Goal: Information Seeking & Learning: Learn about a topic

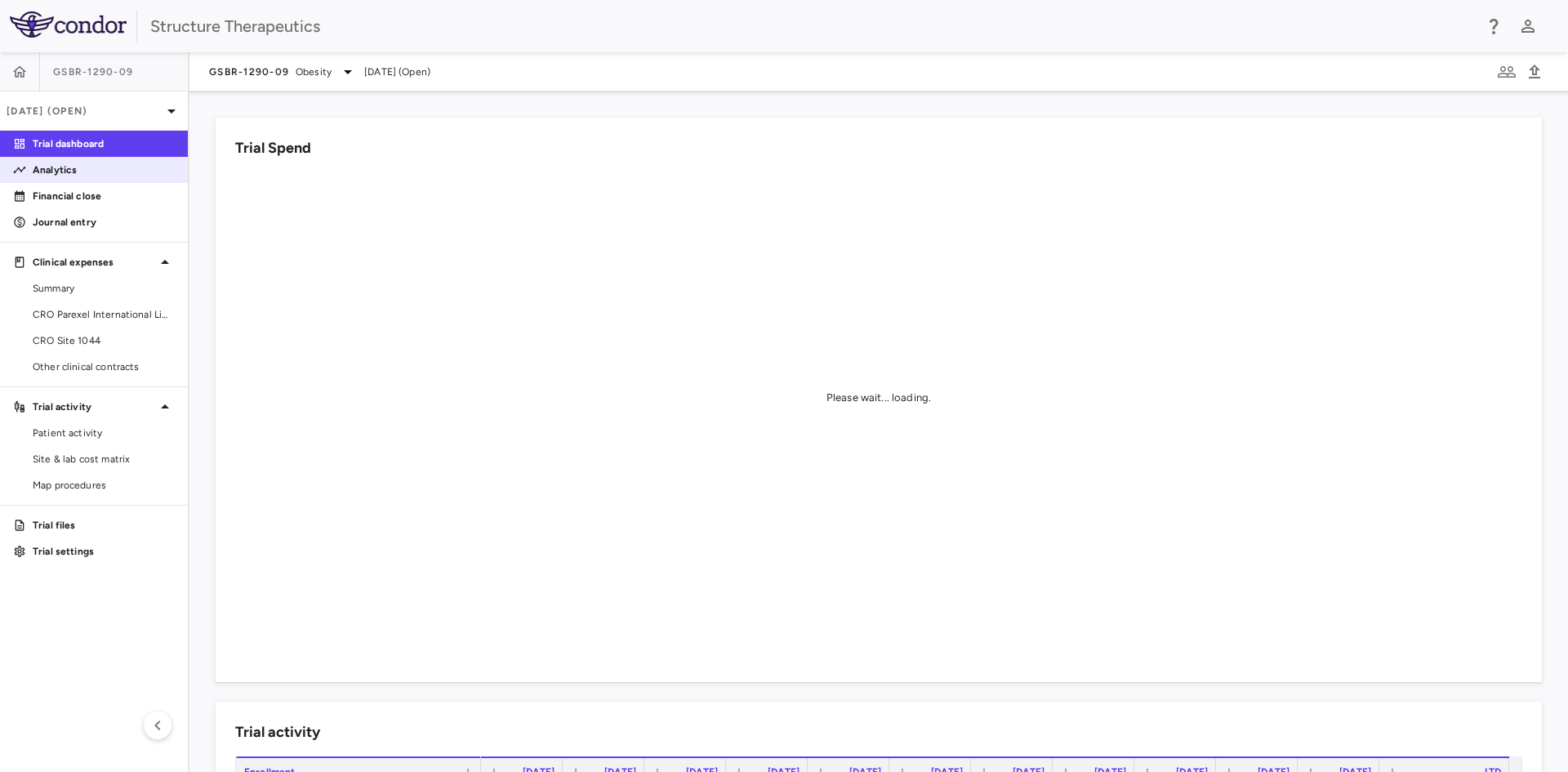
click at [86, 176] on p "Analytics" at bounding box center [103, 170] width 142 height 14
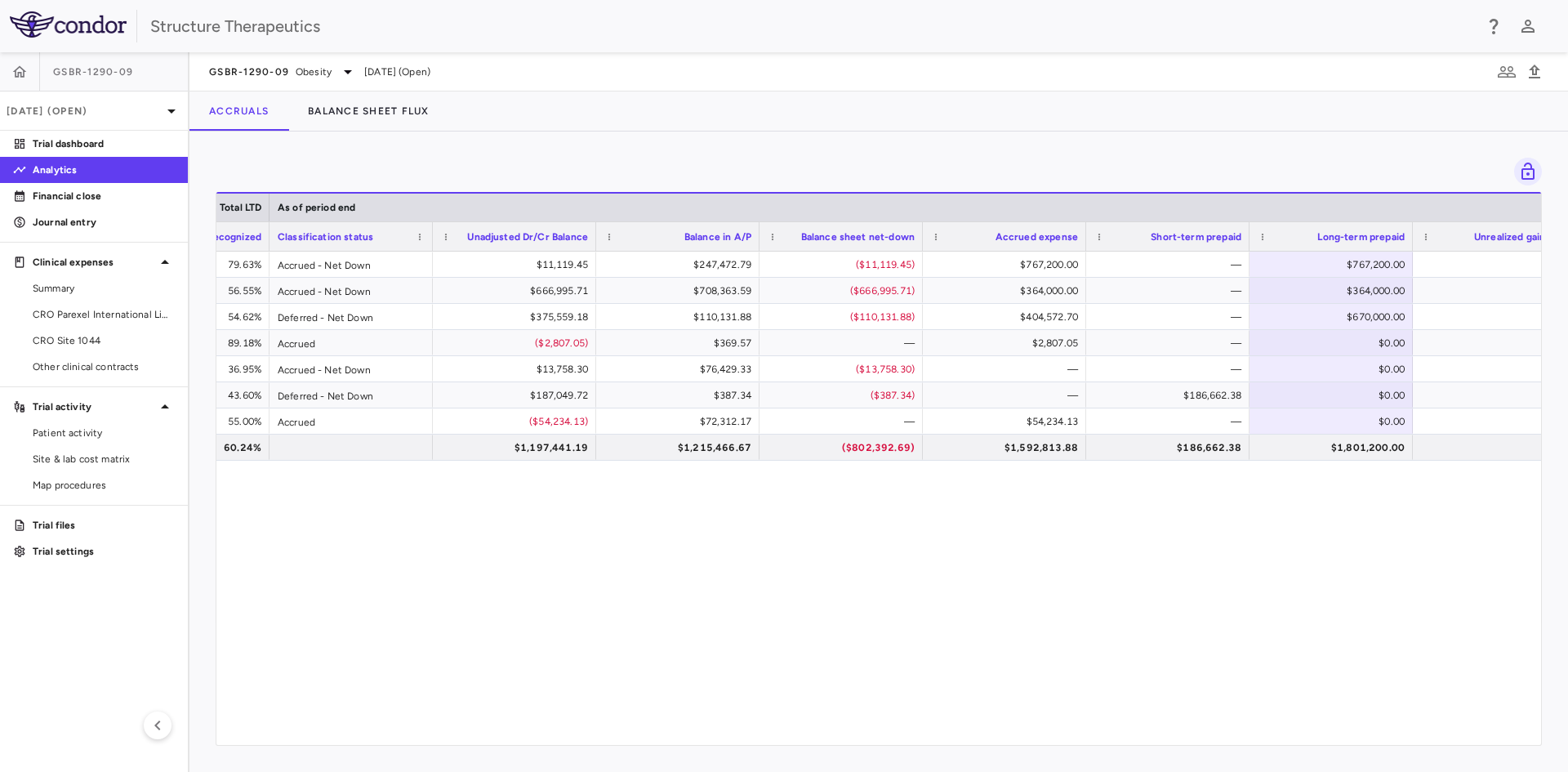
scroll to position [0, 1779]
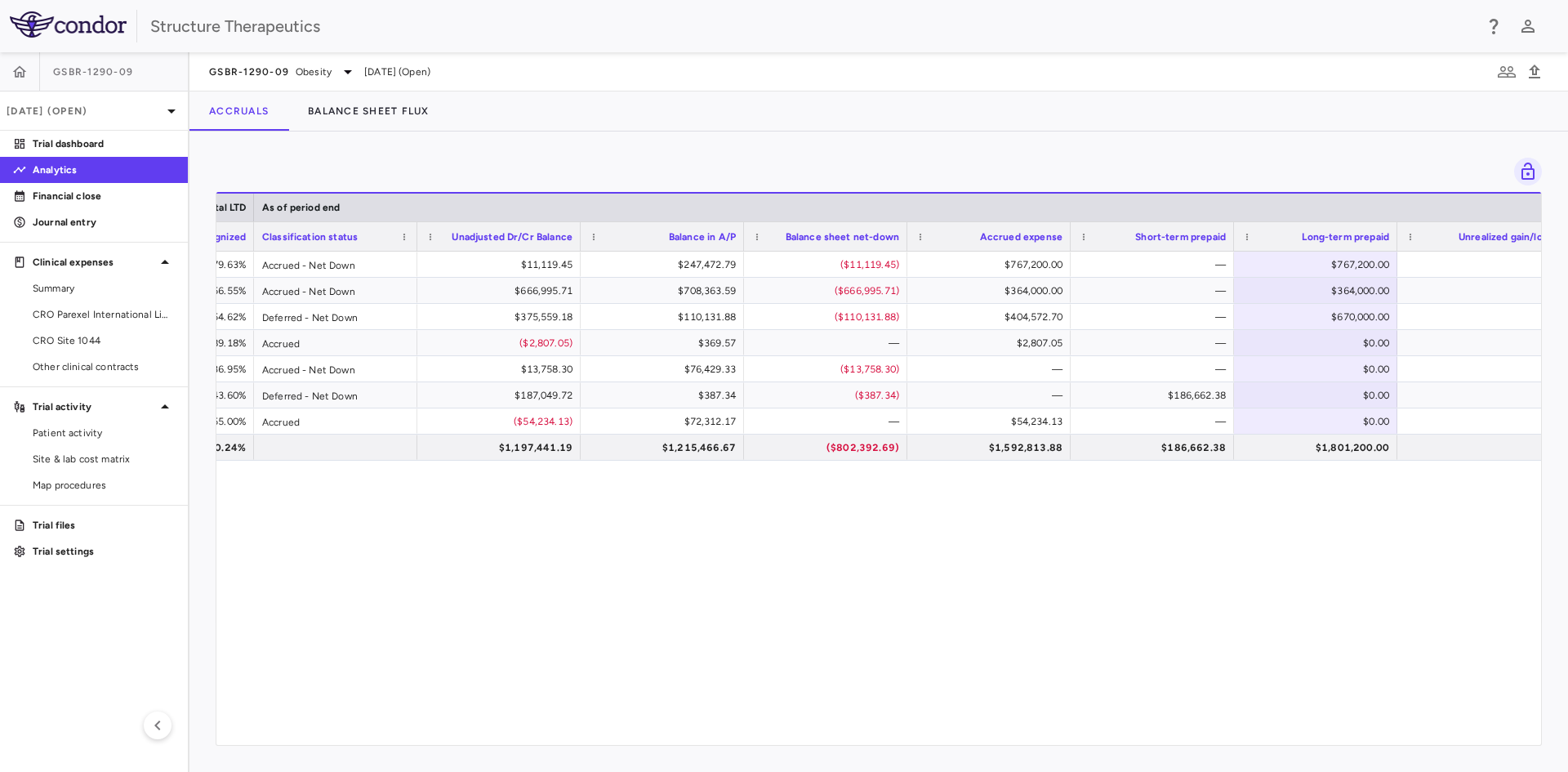
scroll to position [0, 1779]
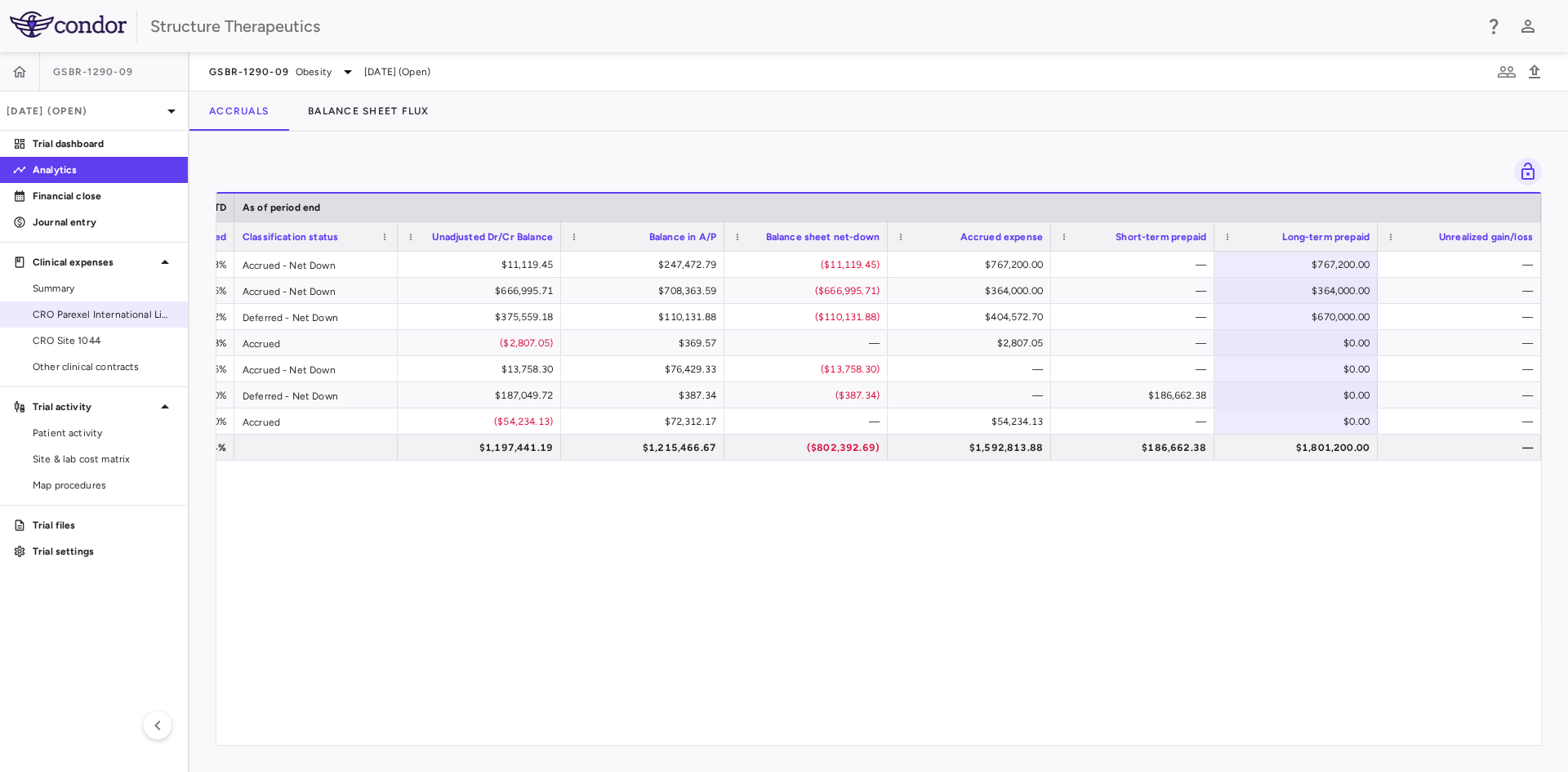
click at [49, 304] on link "CRO Parexel International Limited" at bounding box center [93, 314] width 188 height 24
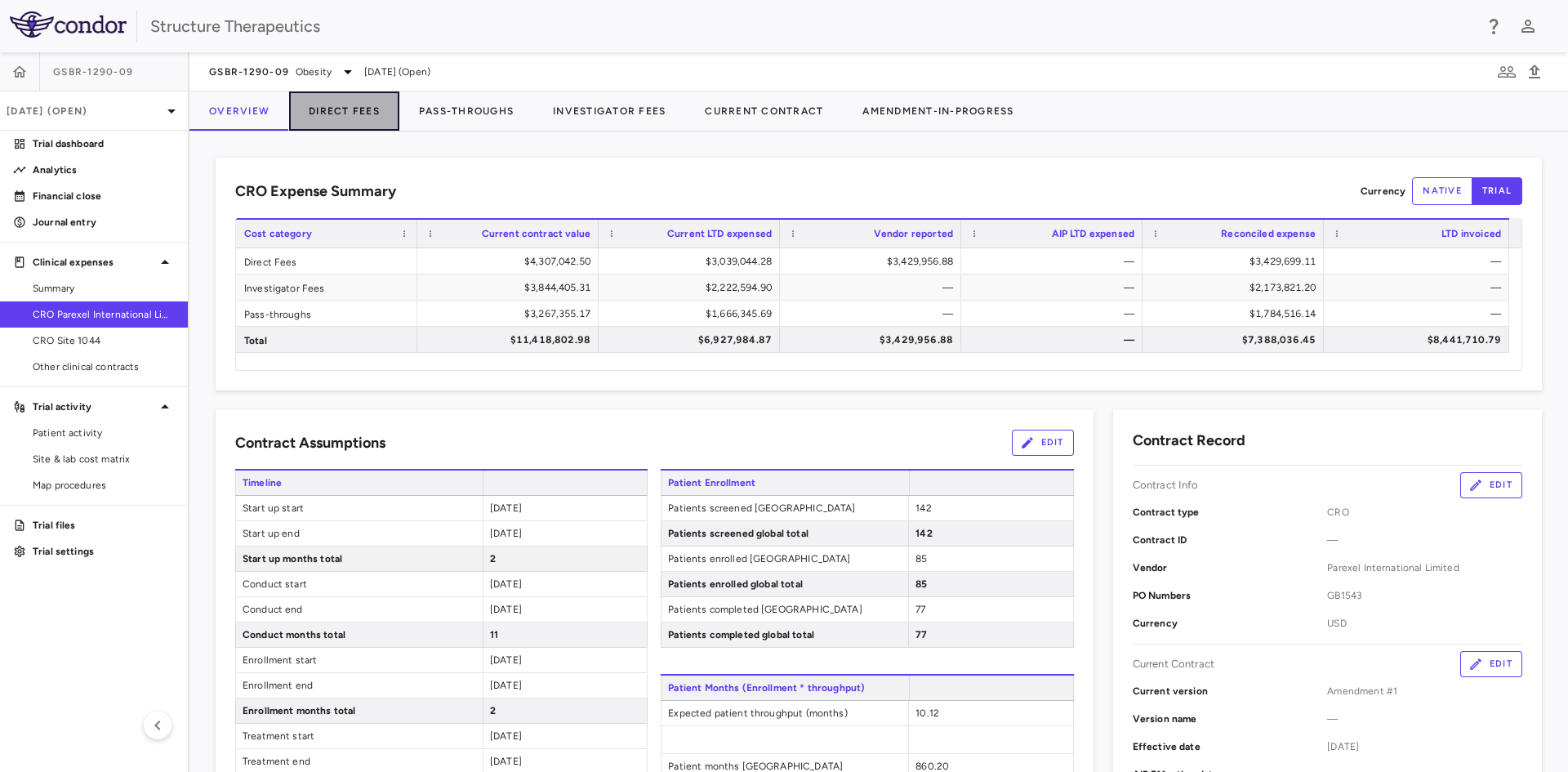
click at [335, 104] on button "Direct Fees" at bounding box center [344, 111] width 110 height 39
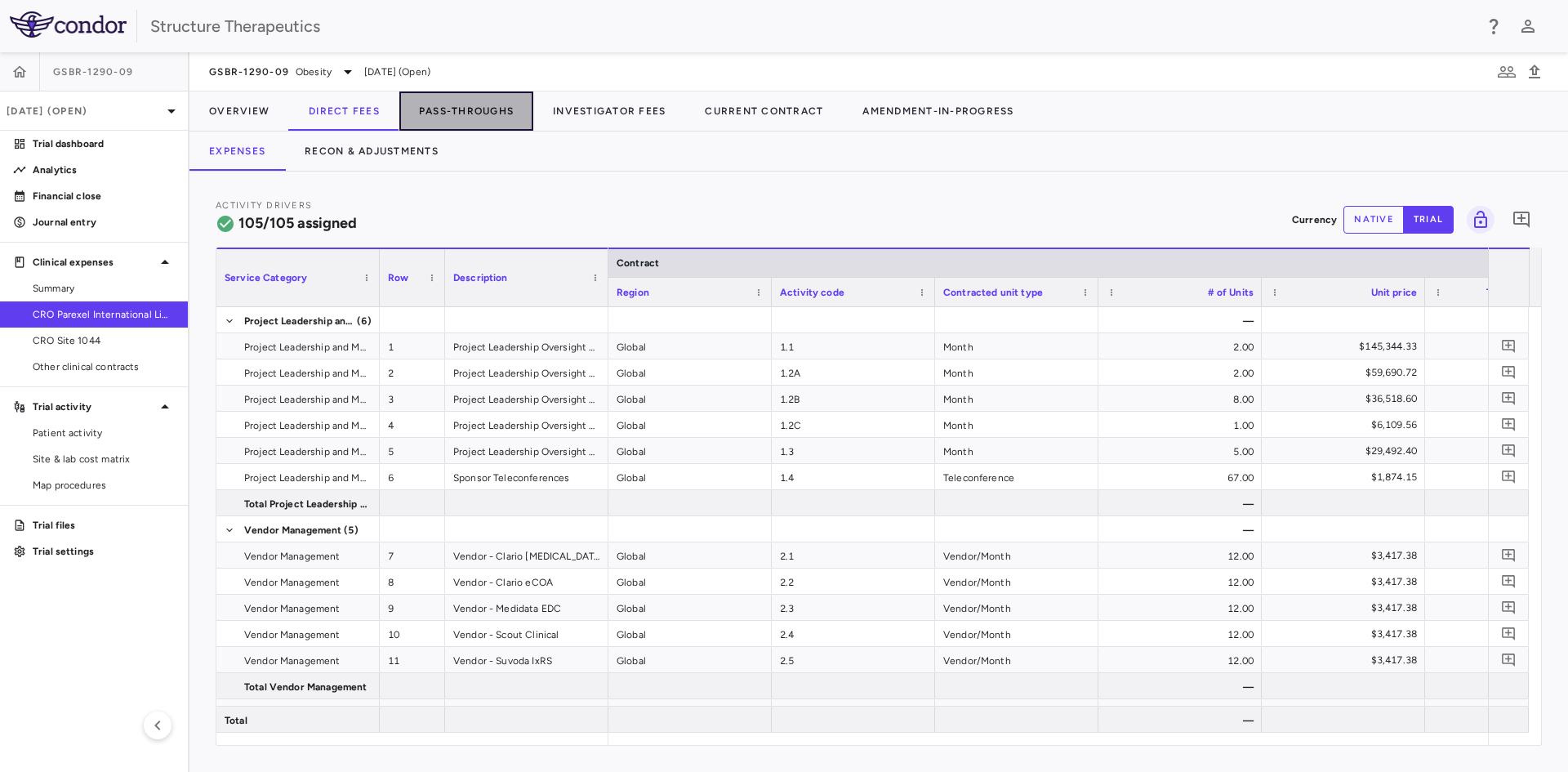
click at [463, 113] on button "Pass-Throughs" at bounding box center [466, 111] width 134 height 39
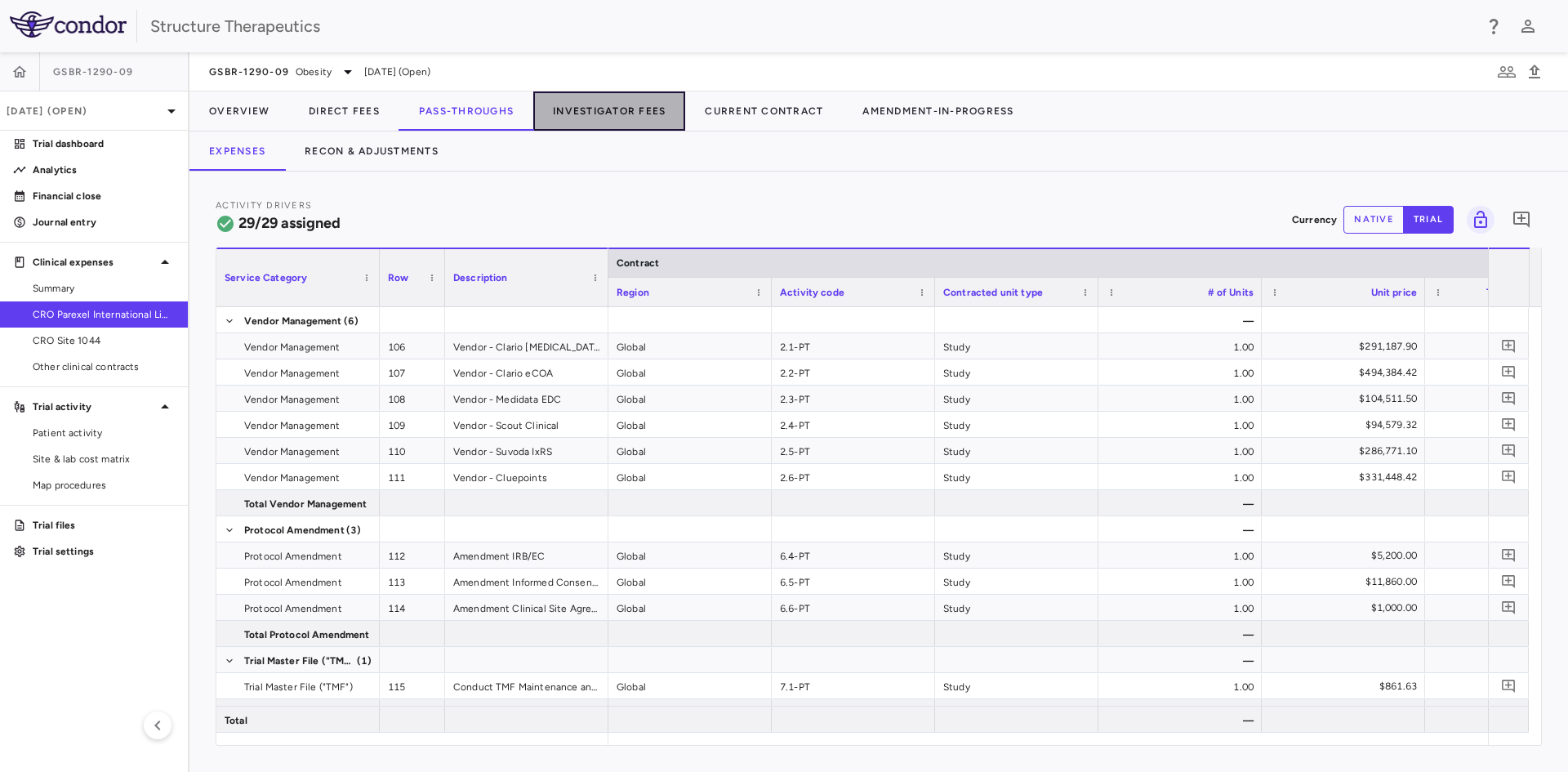
click at [621, 121] on button "Investigator Fees" at bounding box center [609, 111] width 152 height 39
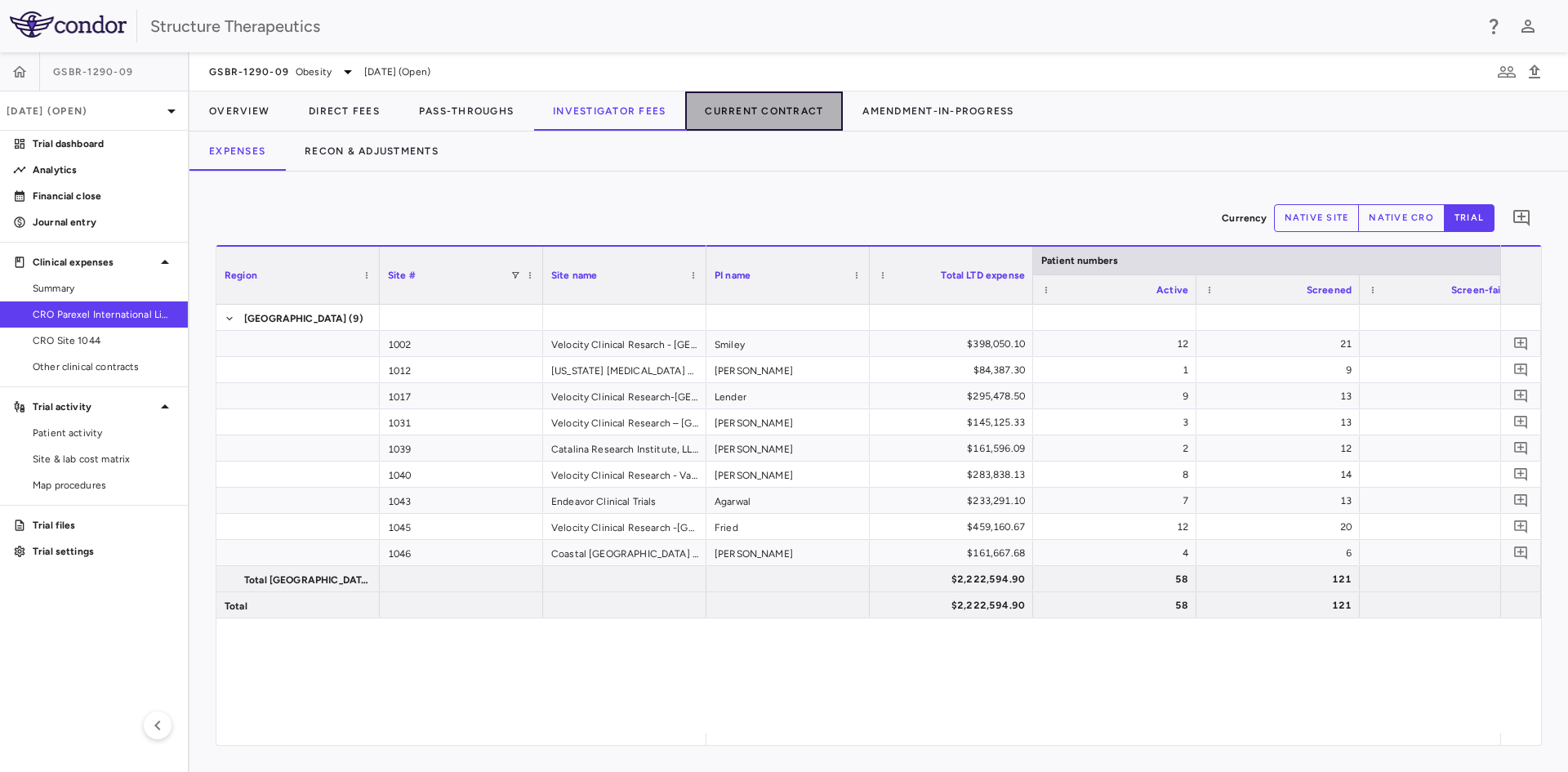
click at [745, 118] on button "Current Contract" at bounding box center [764, 111] width 158 height 39
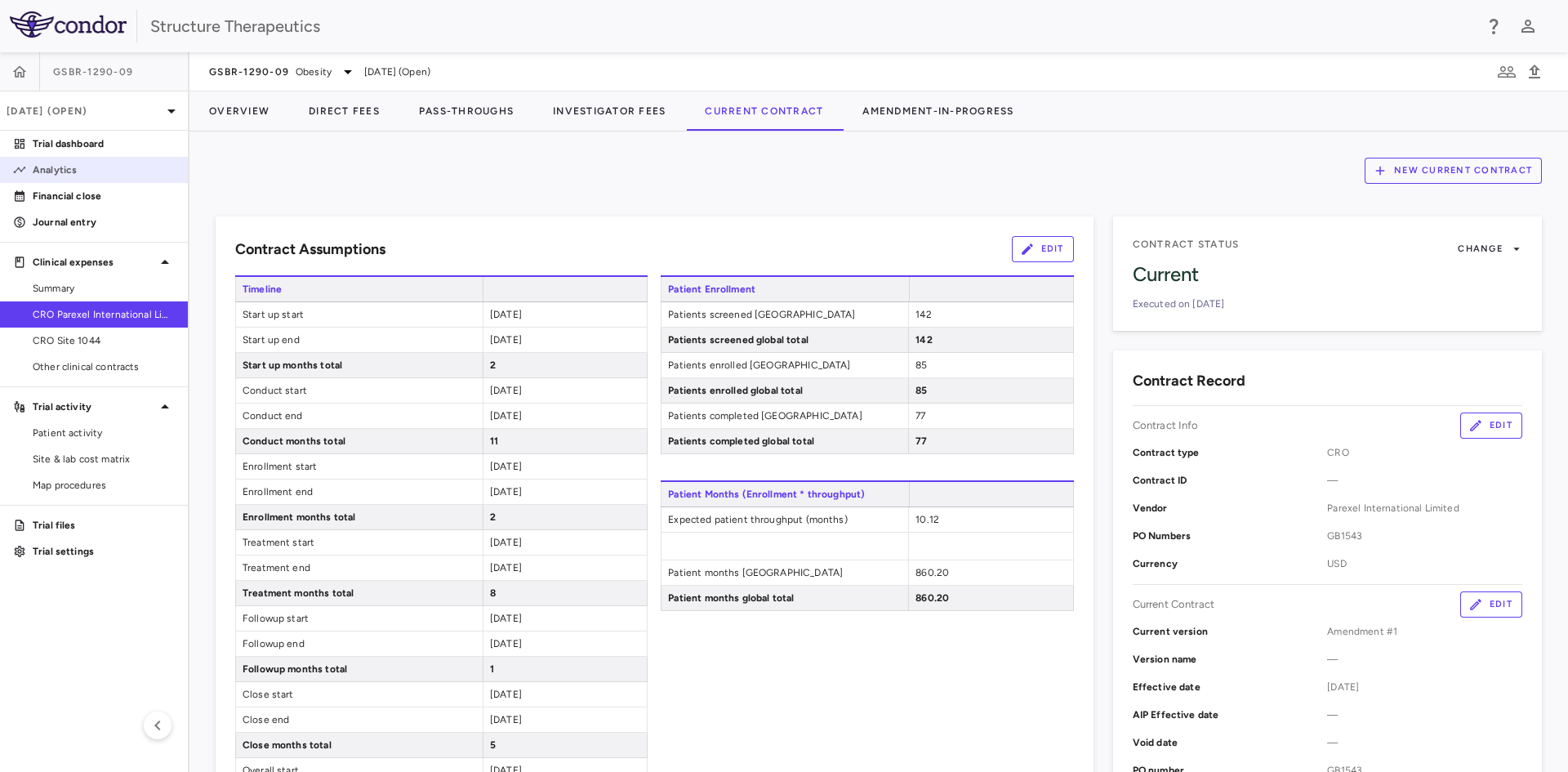
click at [96, 167] on p "Analytics" at bounding box center [103, 170] width 142 height 14
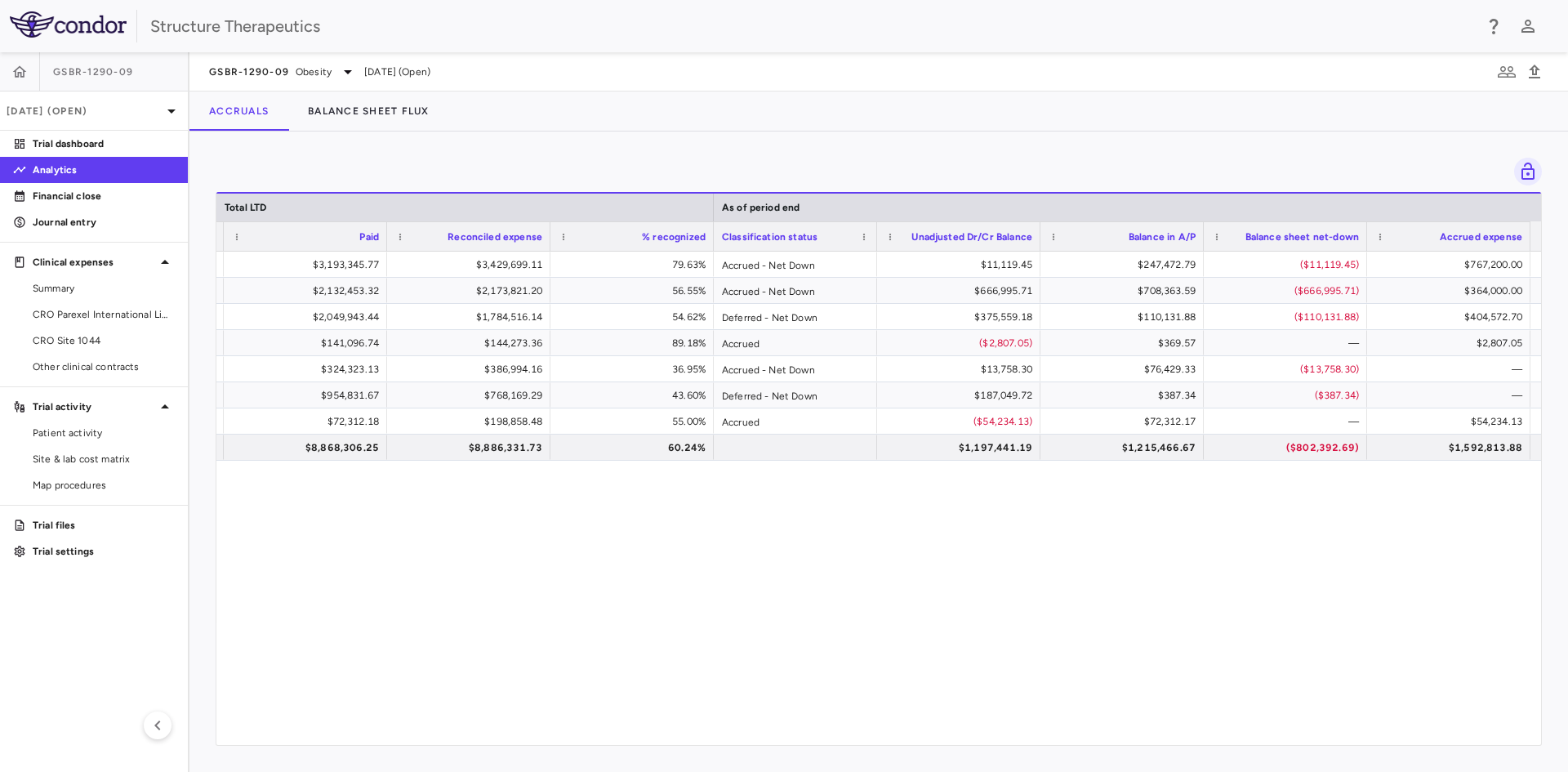
scroll to position [0, 1724]
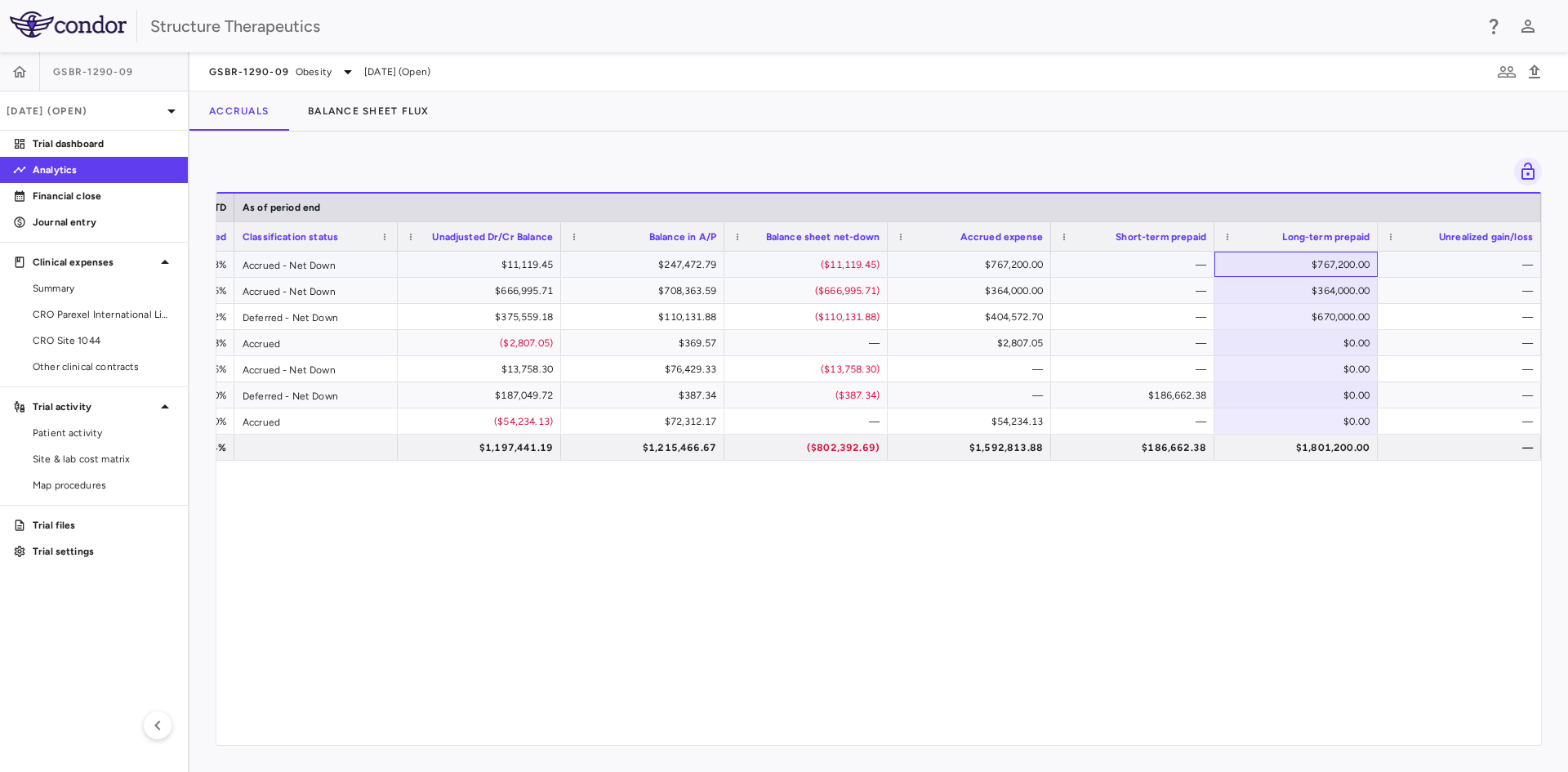
click at [1314, 268] on div "$767,200.00" at bounding box center [1299, 264] width 140 height 26
type input "******"
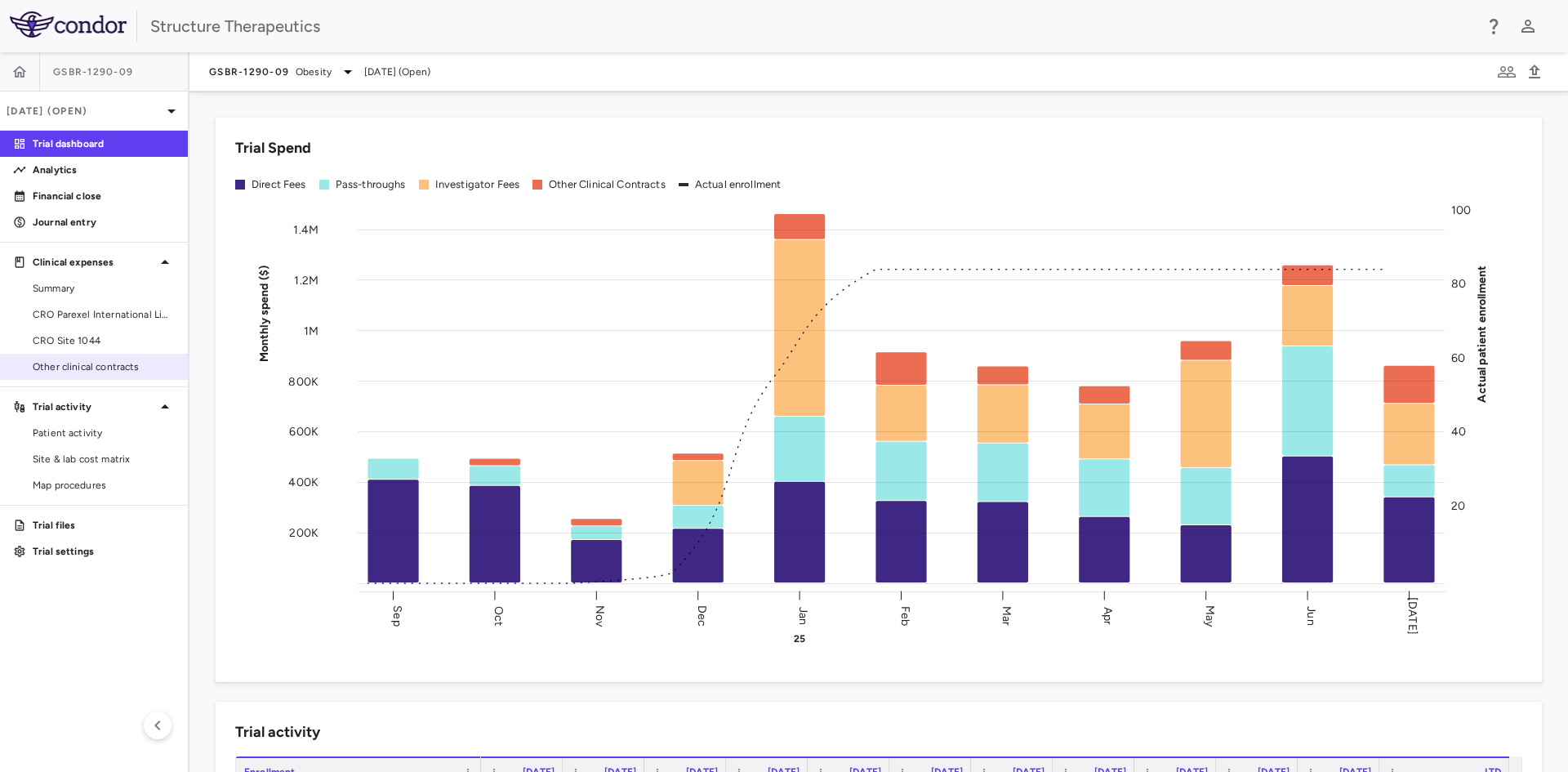
drag, startPoint x: 95, startPoint y: 341, endPoint x: 95, endPoint y: 373, distance: 32.0
click at [95, 341] on span "CRO Site 1044" at bounding box center [103, 340] width 142 height 14
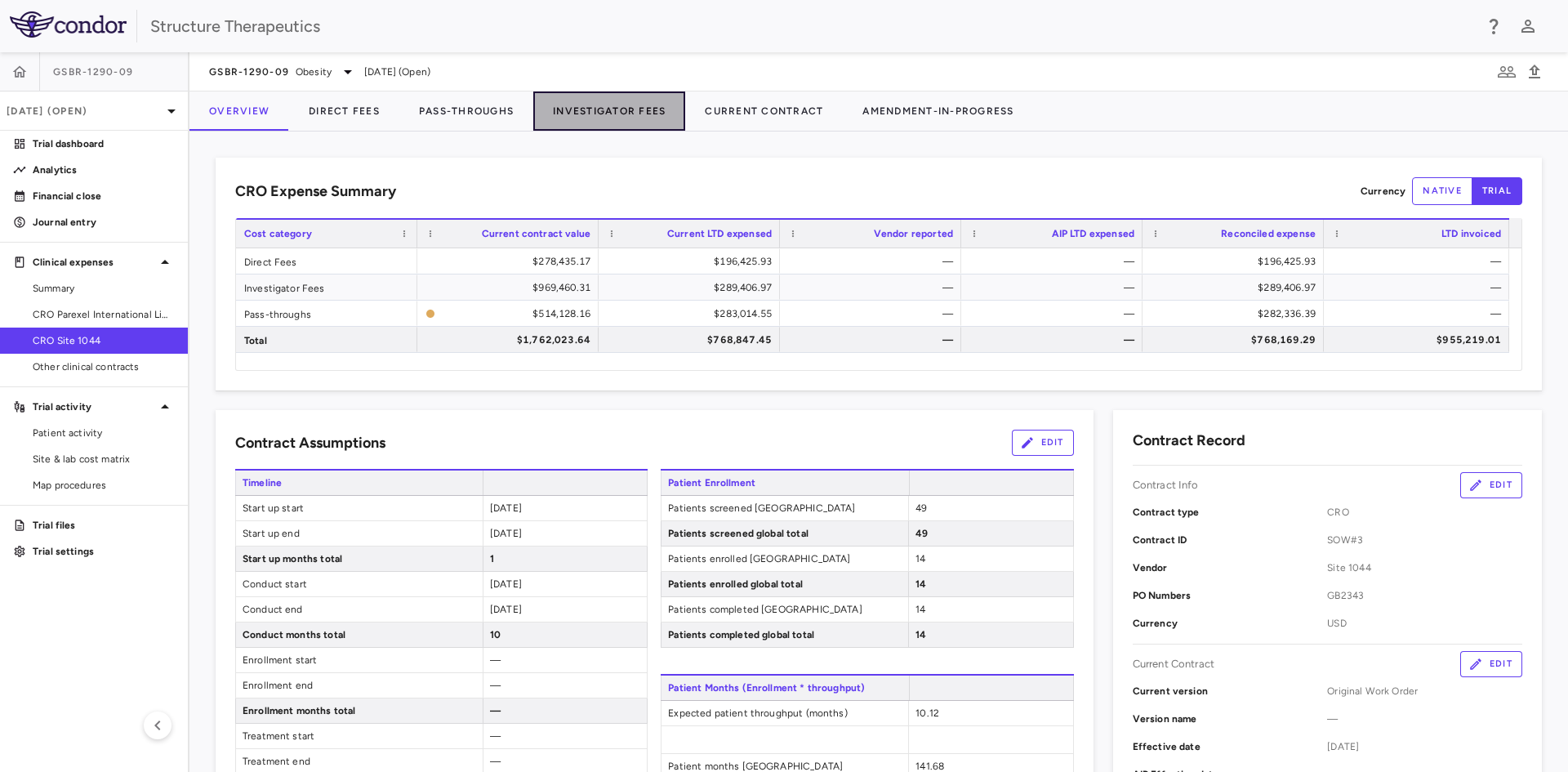
click at [626, 111] on button "Investigator Fees" at bounding box center [609, 111] width 152 height 39
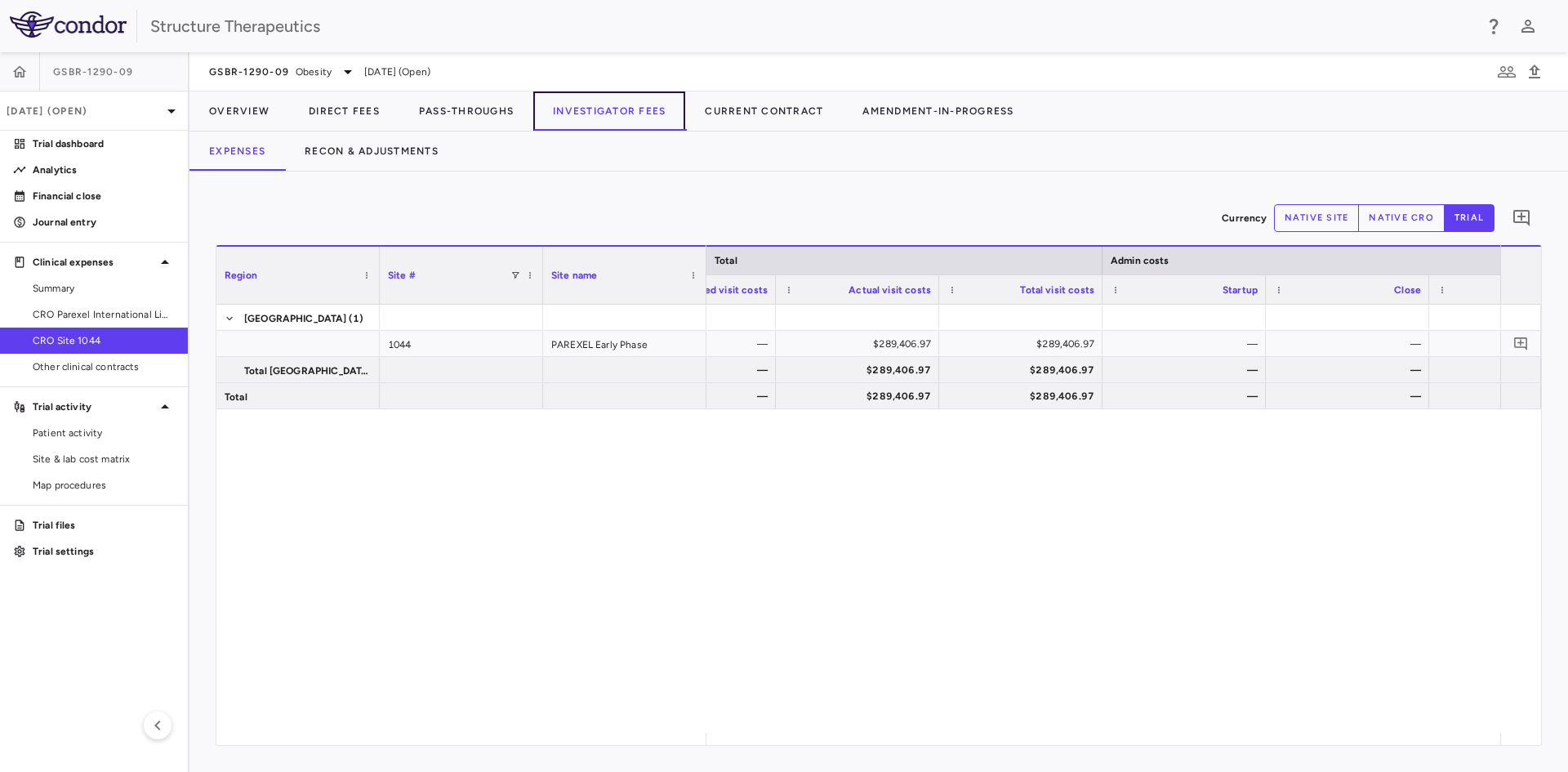
scroll to position [0, 6101]
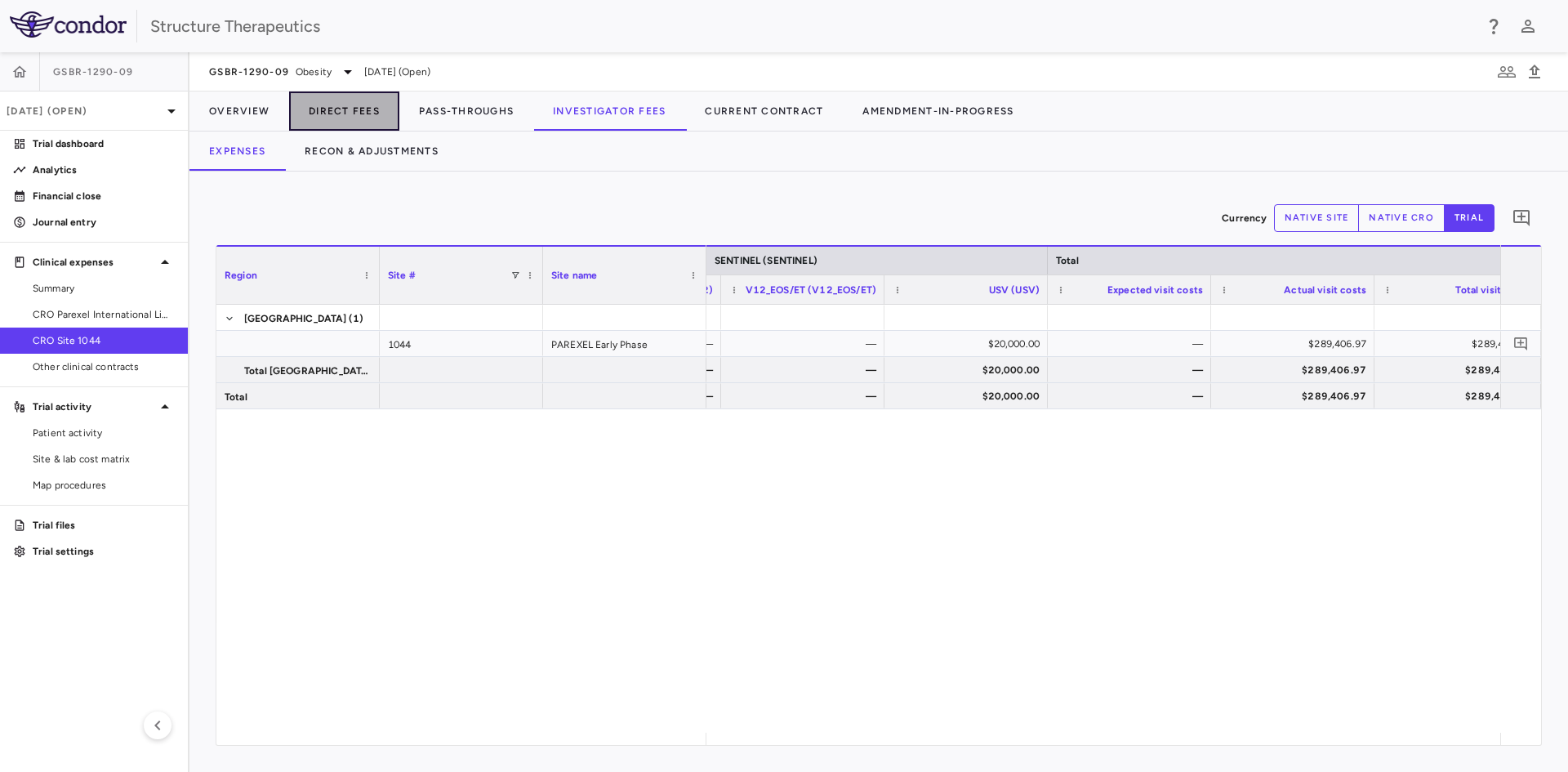
click at [337, 116] on button "Direct Fees" at bounding box center [344, 111] width 110 height 39
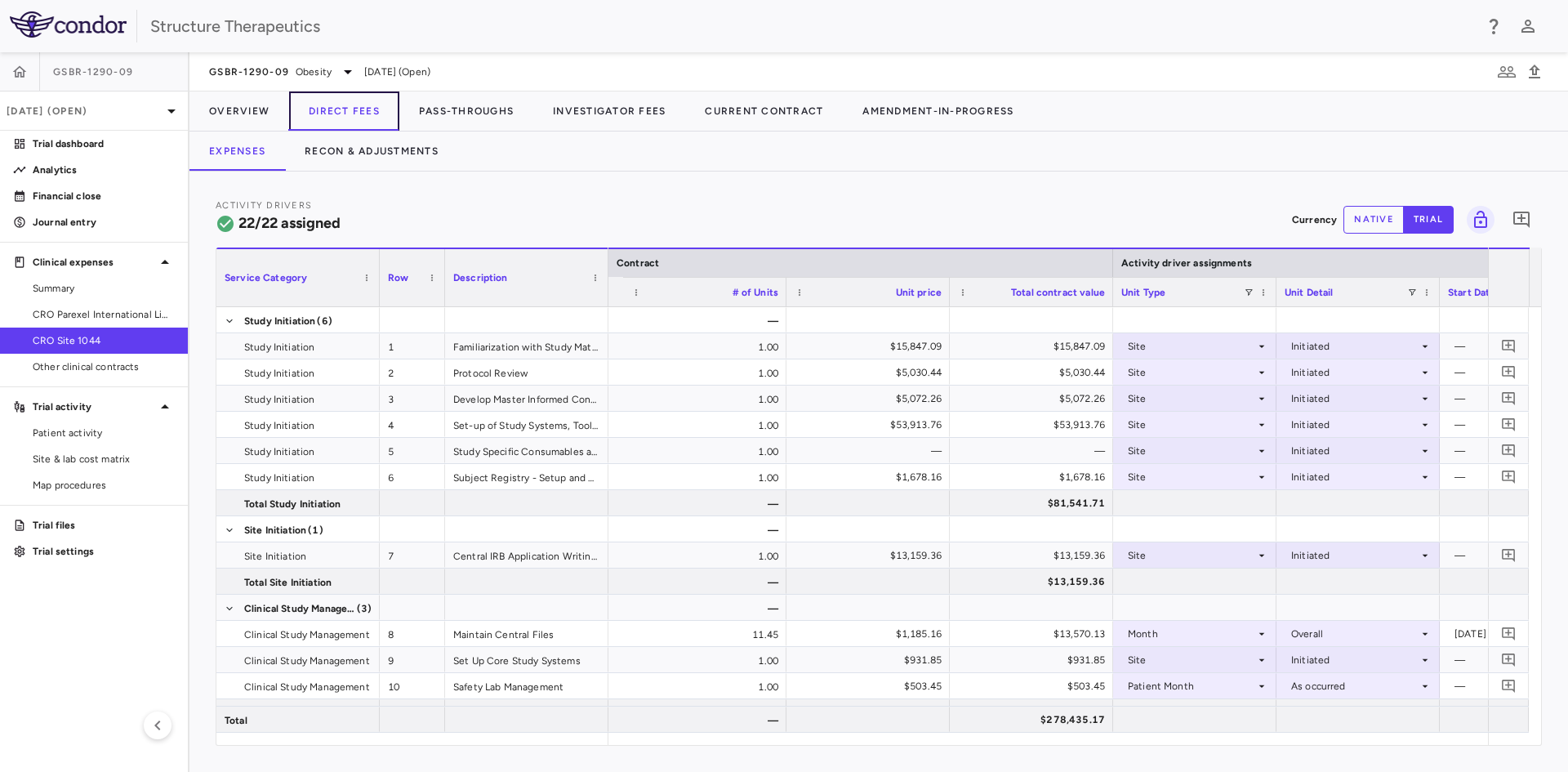
scroll to position [0, 713]
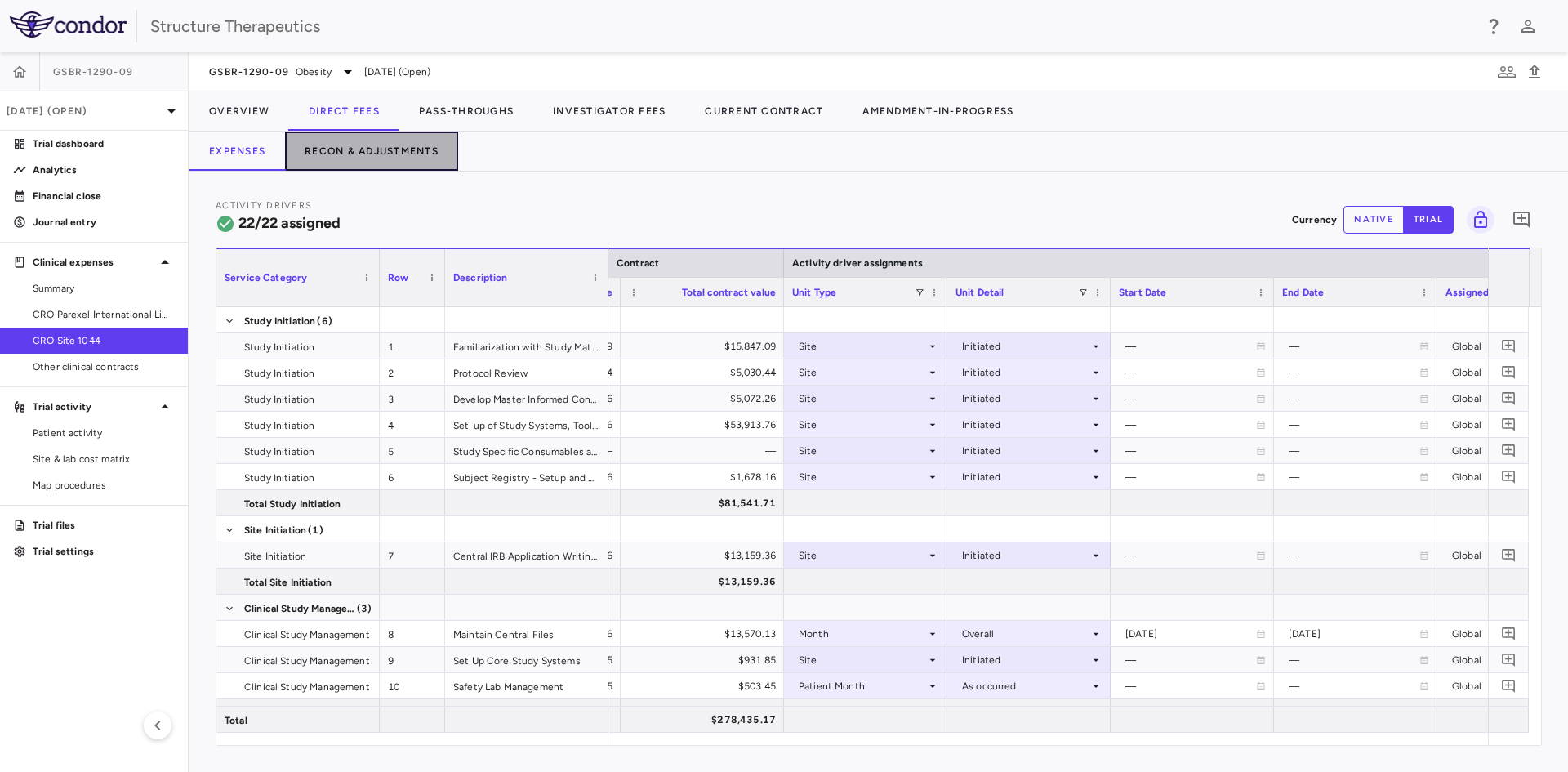
click at [374, 153] on button "Recon & Adjustments" at bounding box center [371, 151] width 173 height 39
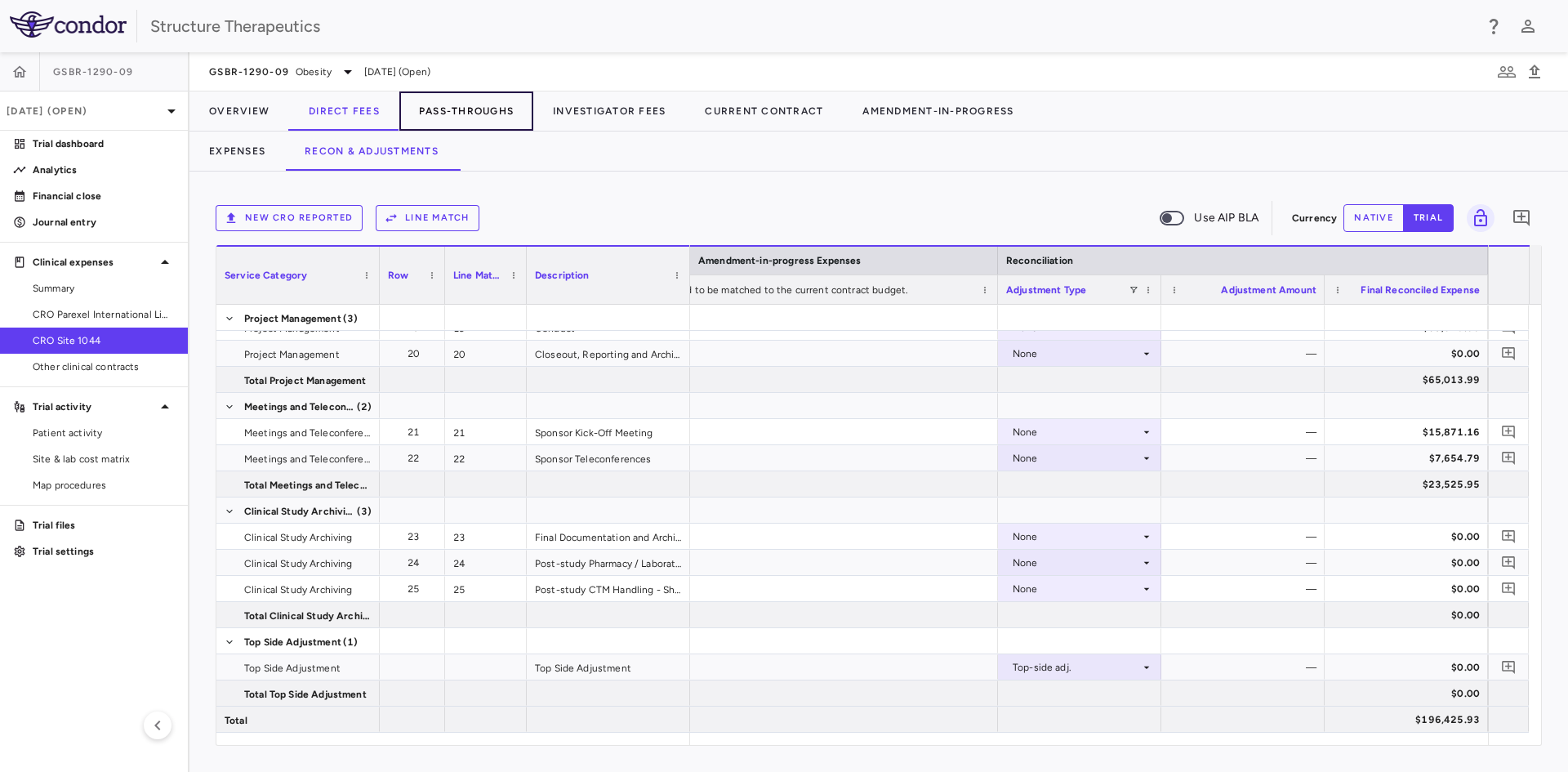
drag, startPoint x: 487, startPoint y: 119, endPoint x: 498, endPoint y: 129, distance: 14.9
click at [488, 119] on button "Pass-Throughs" at bounding box center [466, 111] width 134 height 39
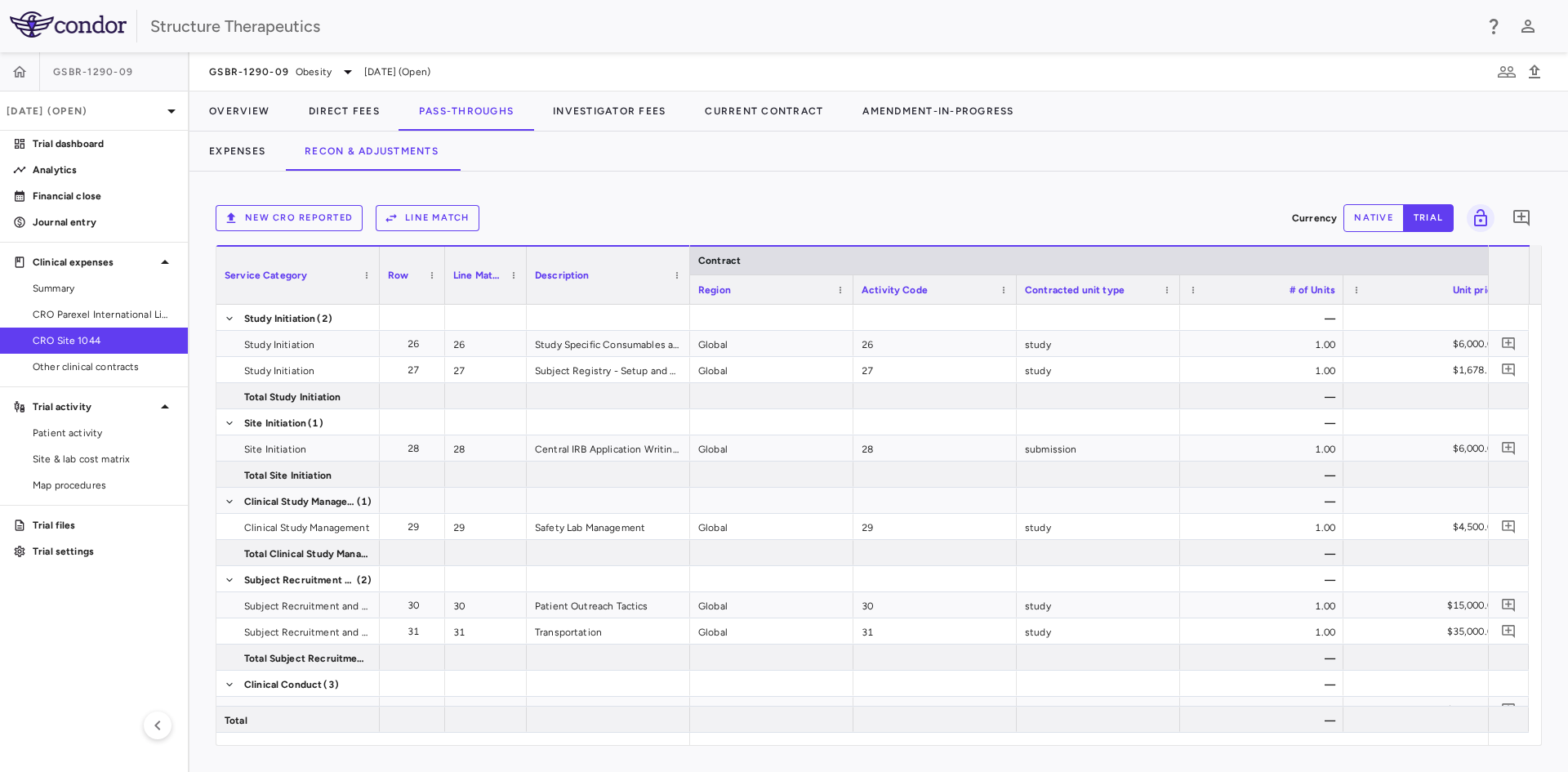
drag, startPoint x: 839, startPoint y: 746, endPoint x: 1080, endPoint y: 750, distance: 241.0
click at [1080, 750] on div "New CRO reported Line Match Currency native trial 0 Service Category Drag here …" at bounding box center [878, 471] width 1379 height 601
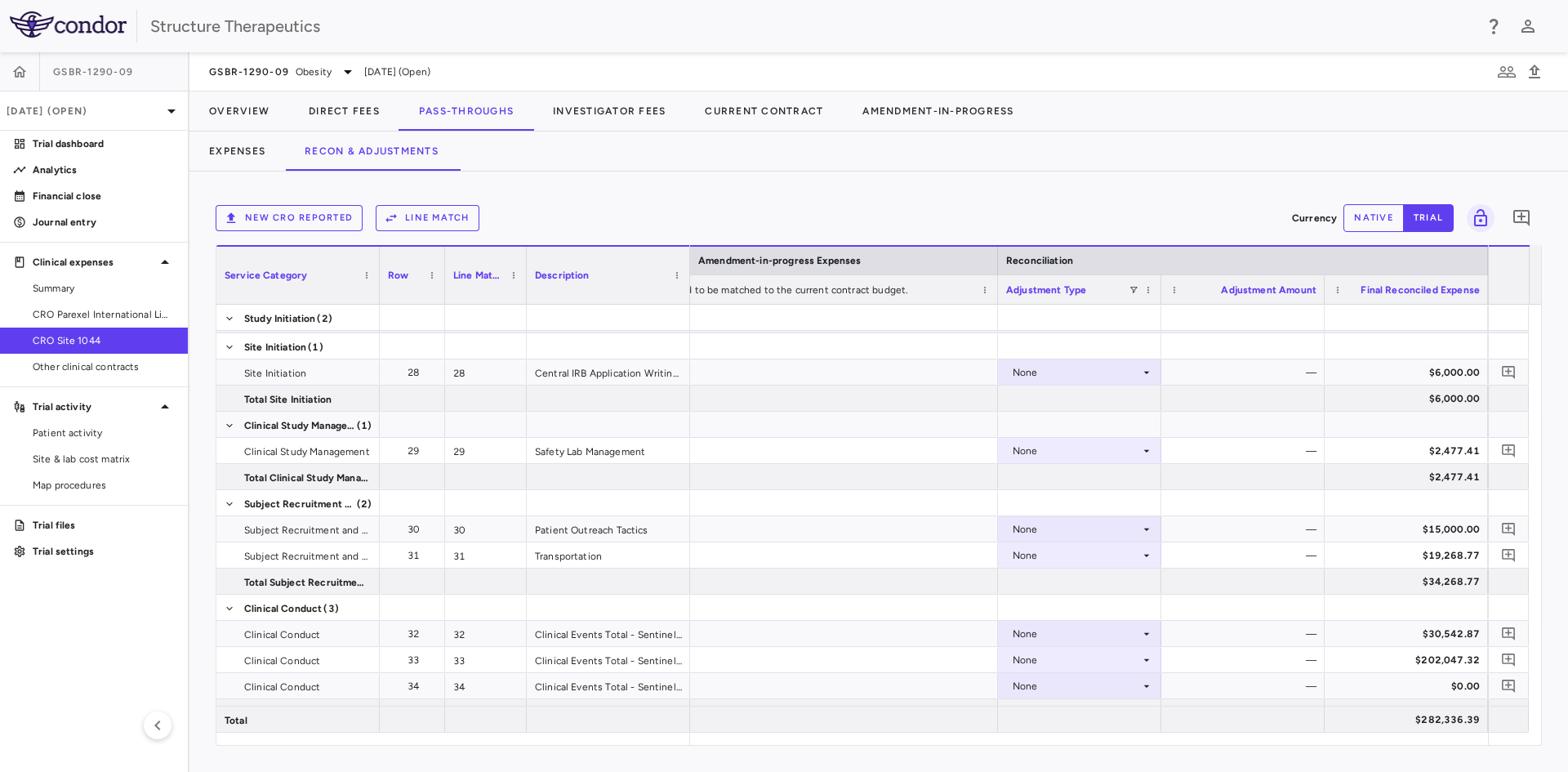
scroll to position [86, 0]
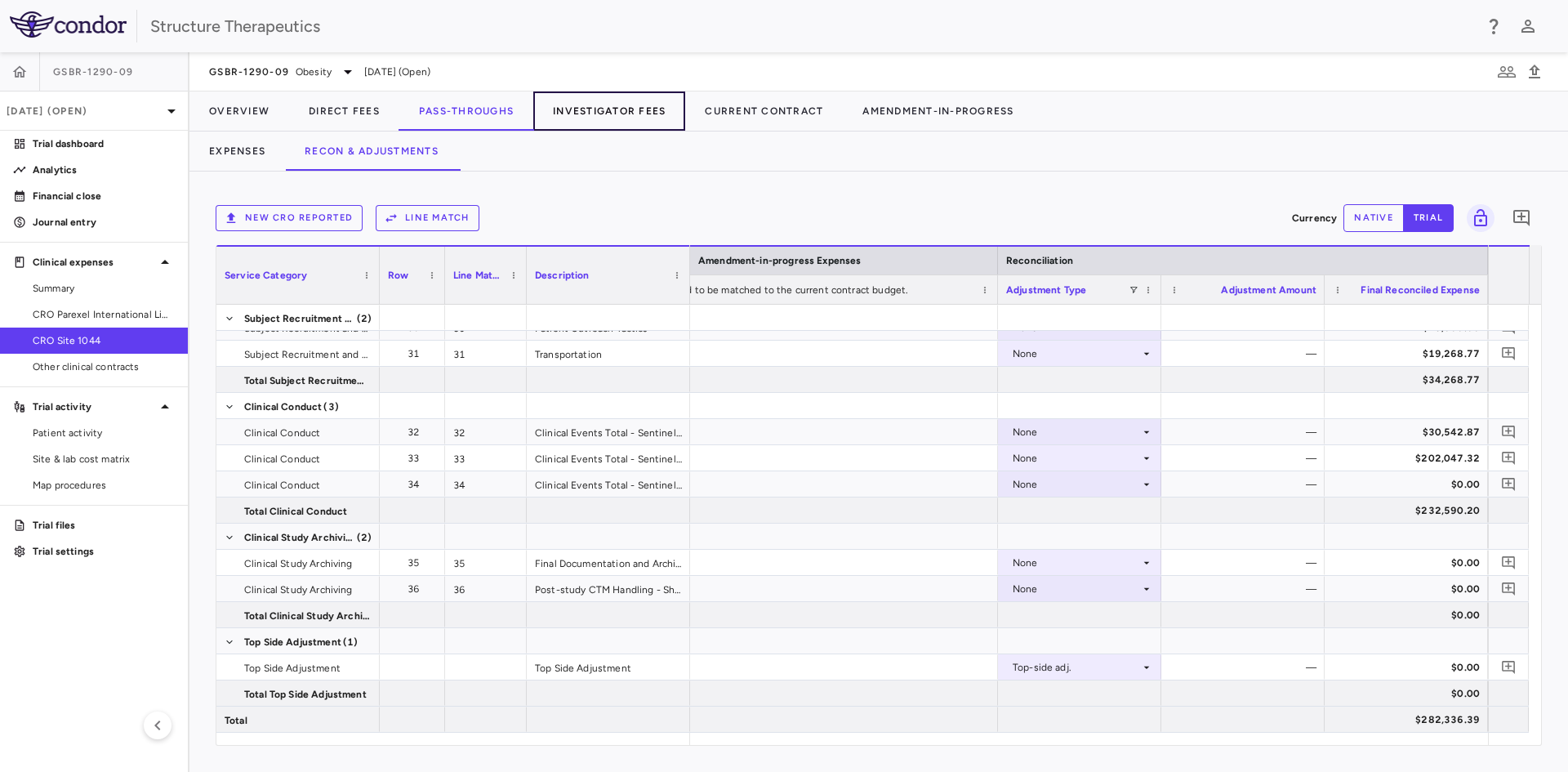
click at [633, 110] on button "Investigator Fees" at bounding box center [609, 111] width 152 height 39
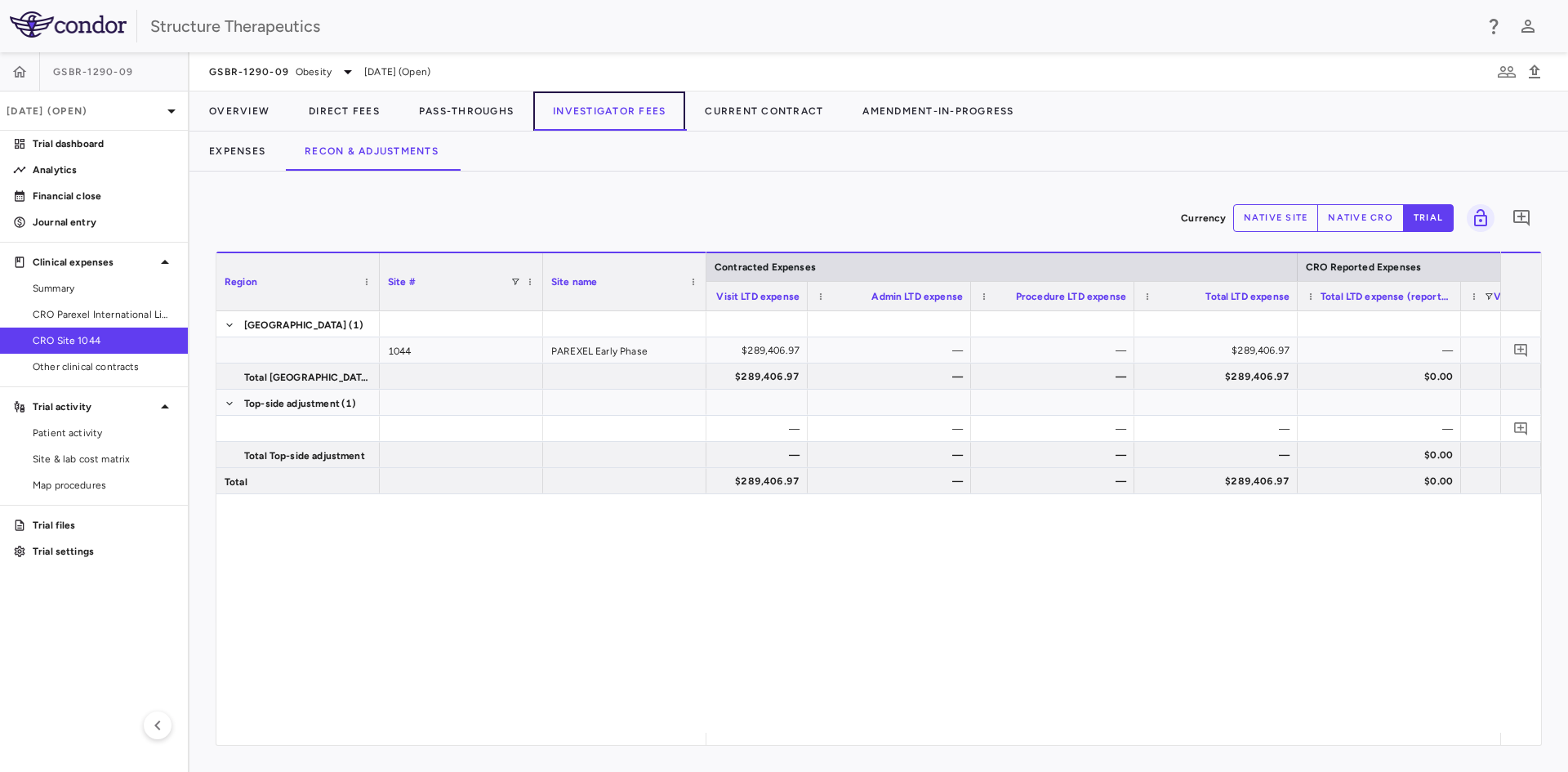
scroll to position [0, 420]
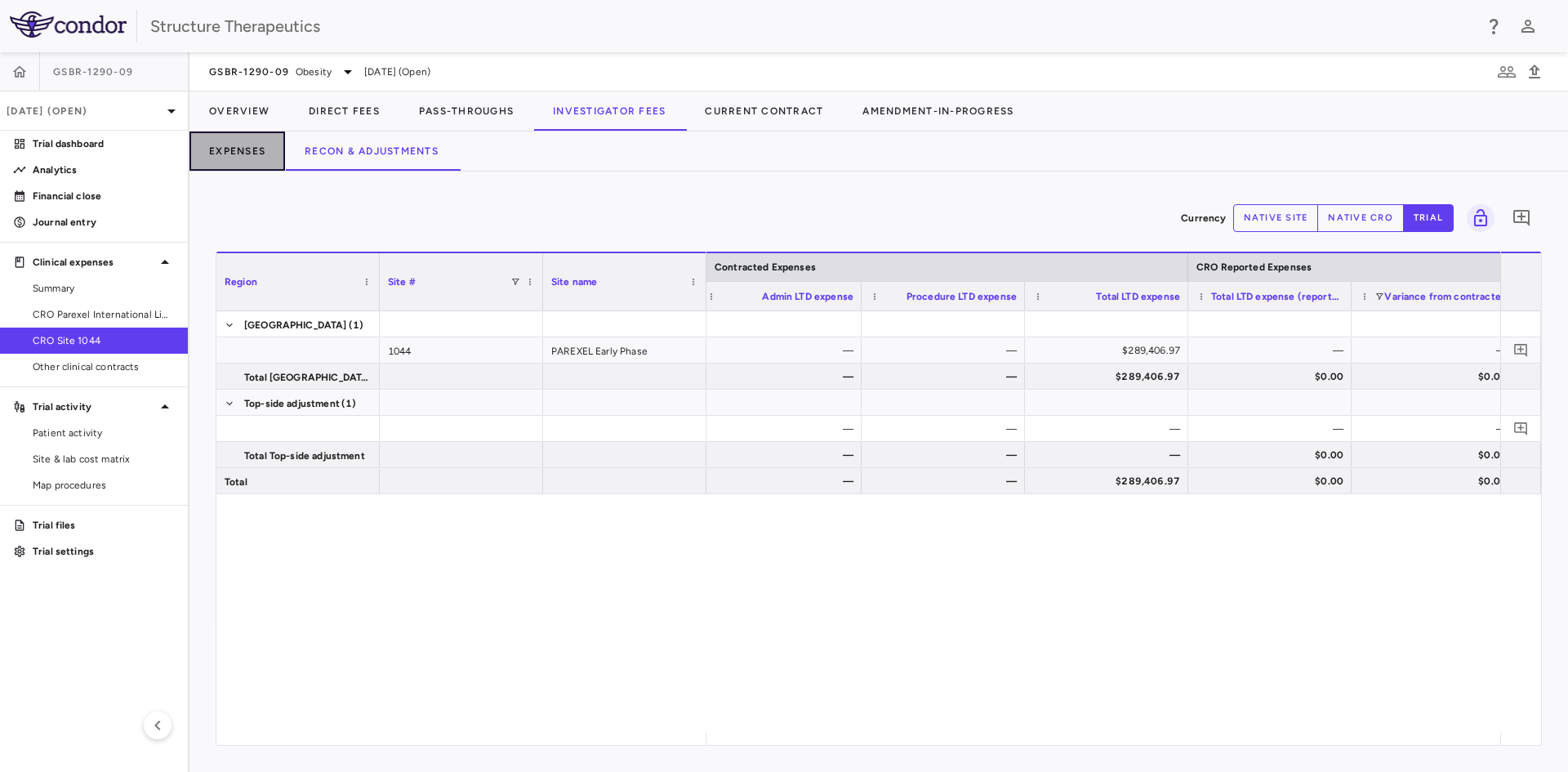
click at [231, 145] on button "Expenses" at bounding box center [237, 151] width 95 height 39
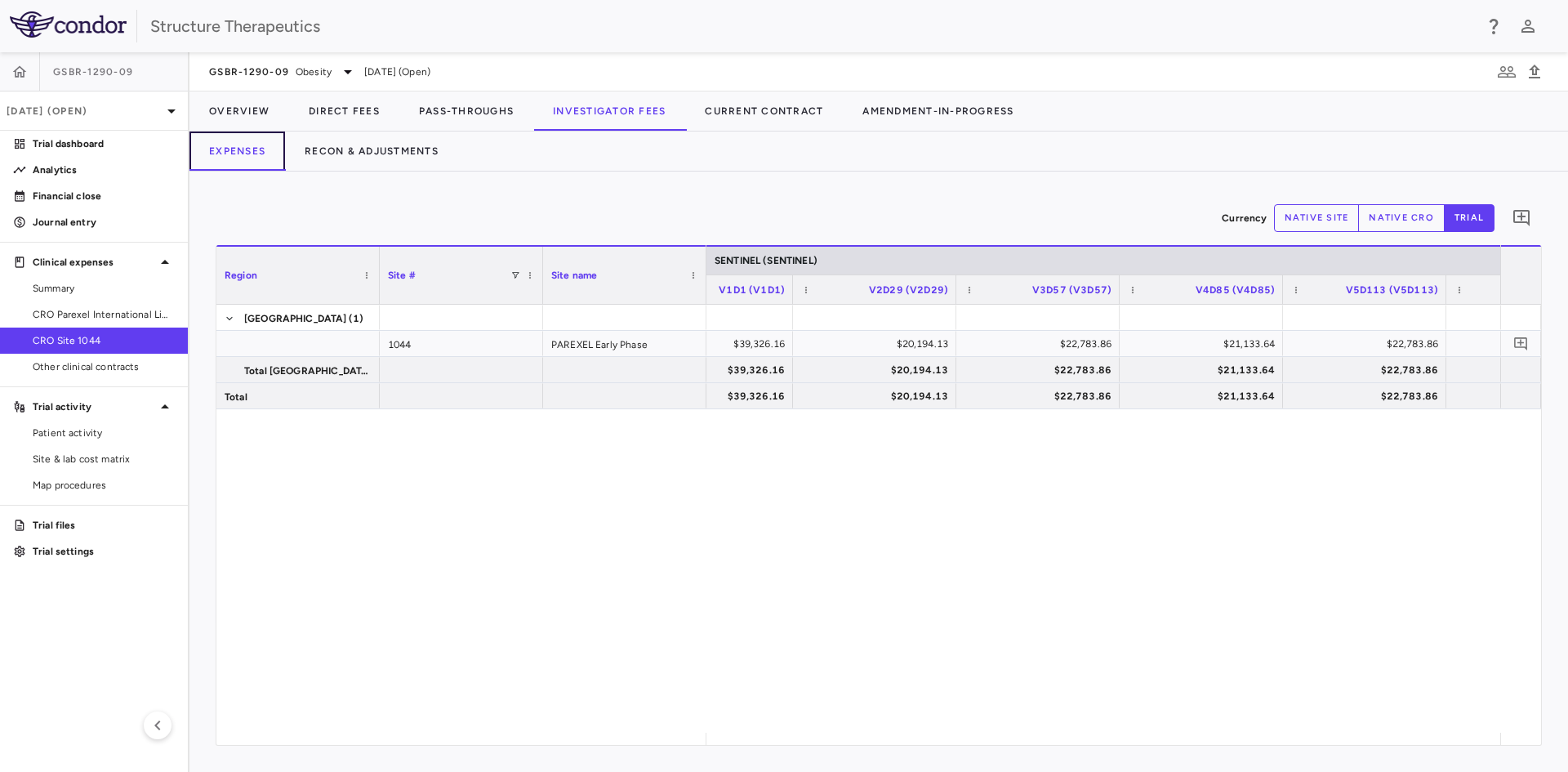
scroll to position [0, 4048]
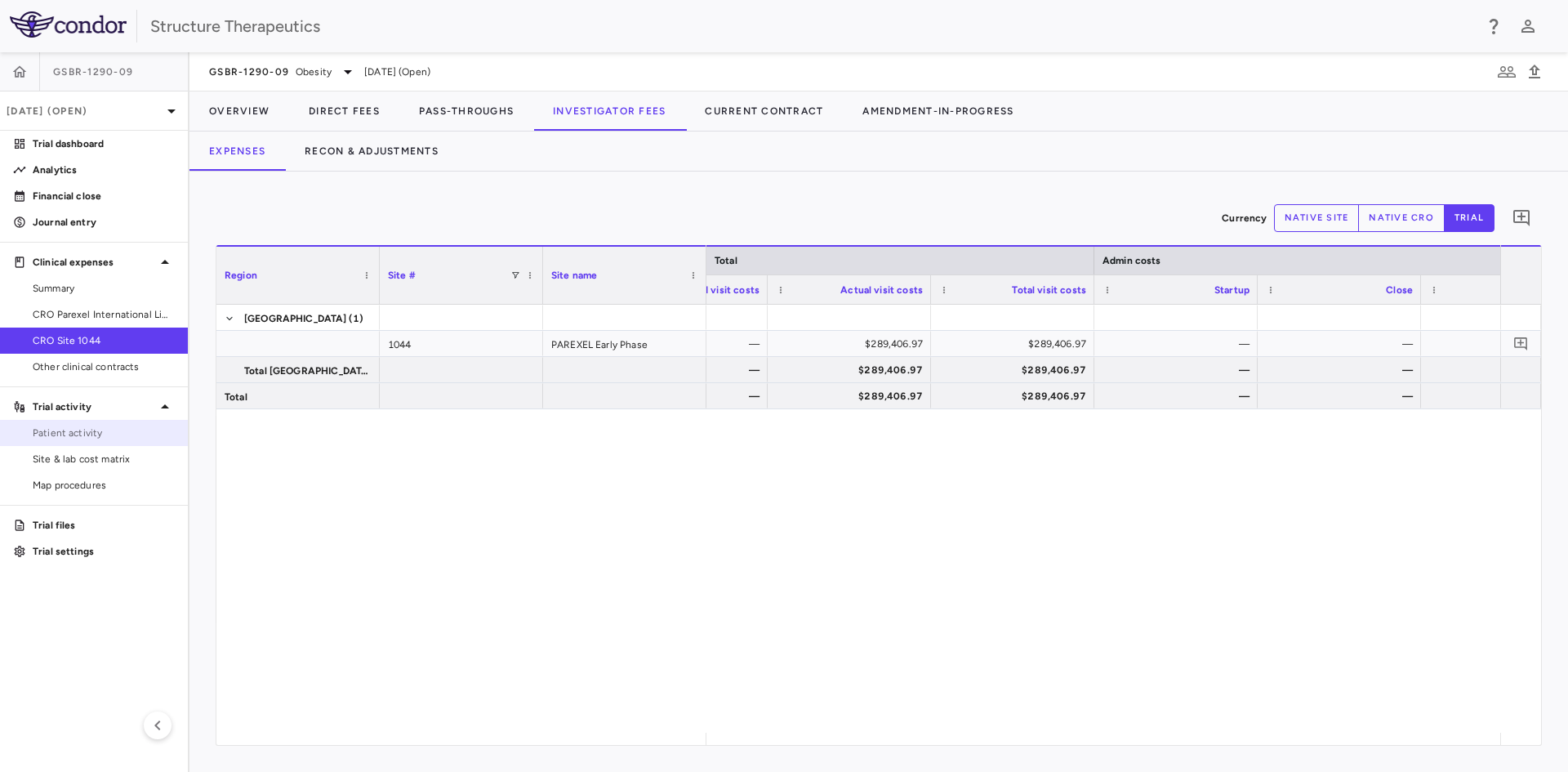
click at [87, 430] on span "Patient activity" at bounding box center [103, 433] width 142 height 14
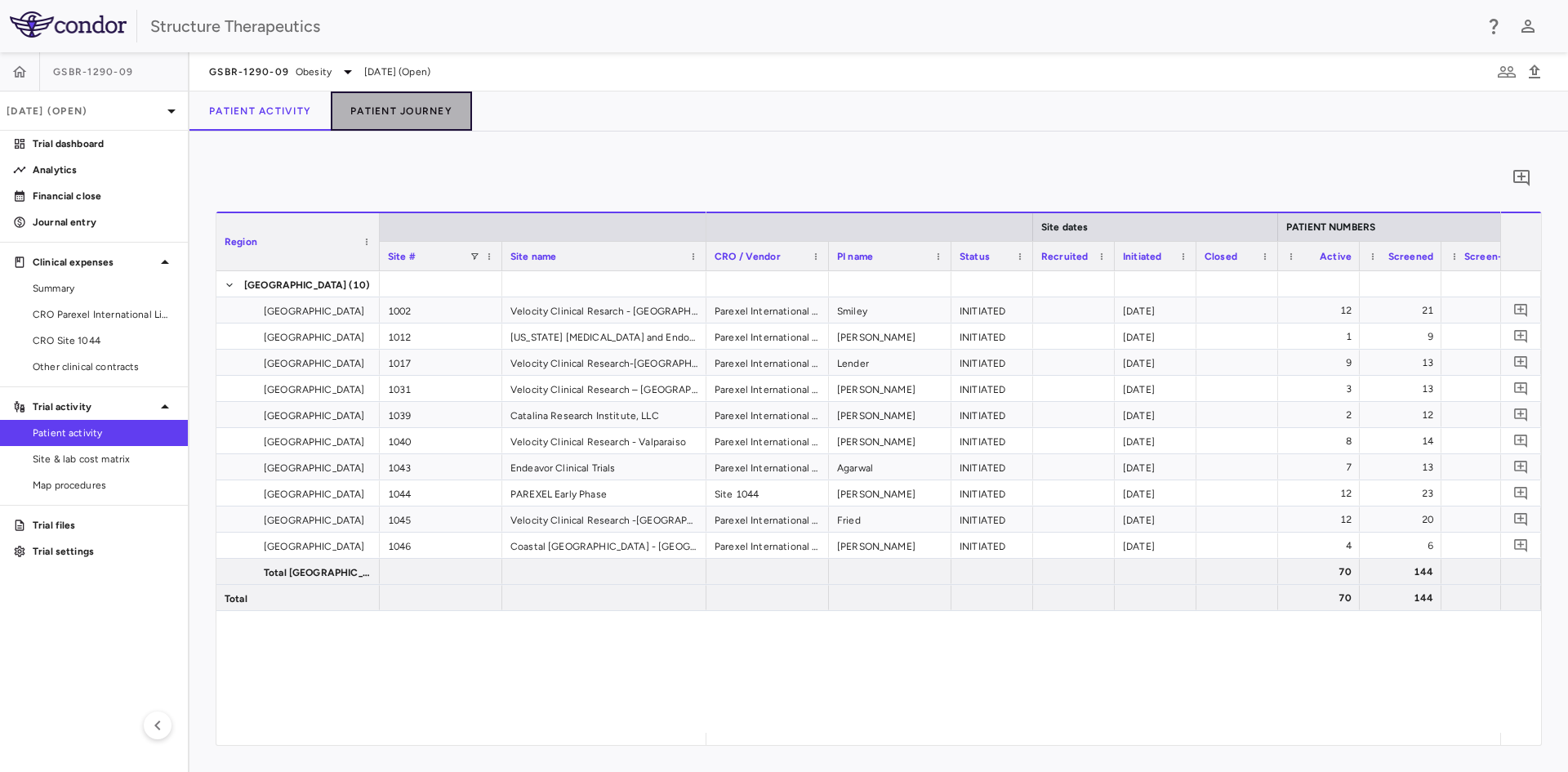
click at [399, 101] on button "Patient Journey" at bounding box center [401, 111] width 141 height 39
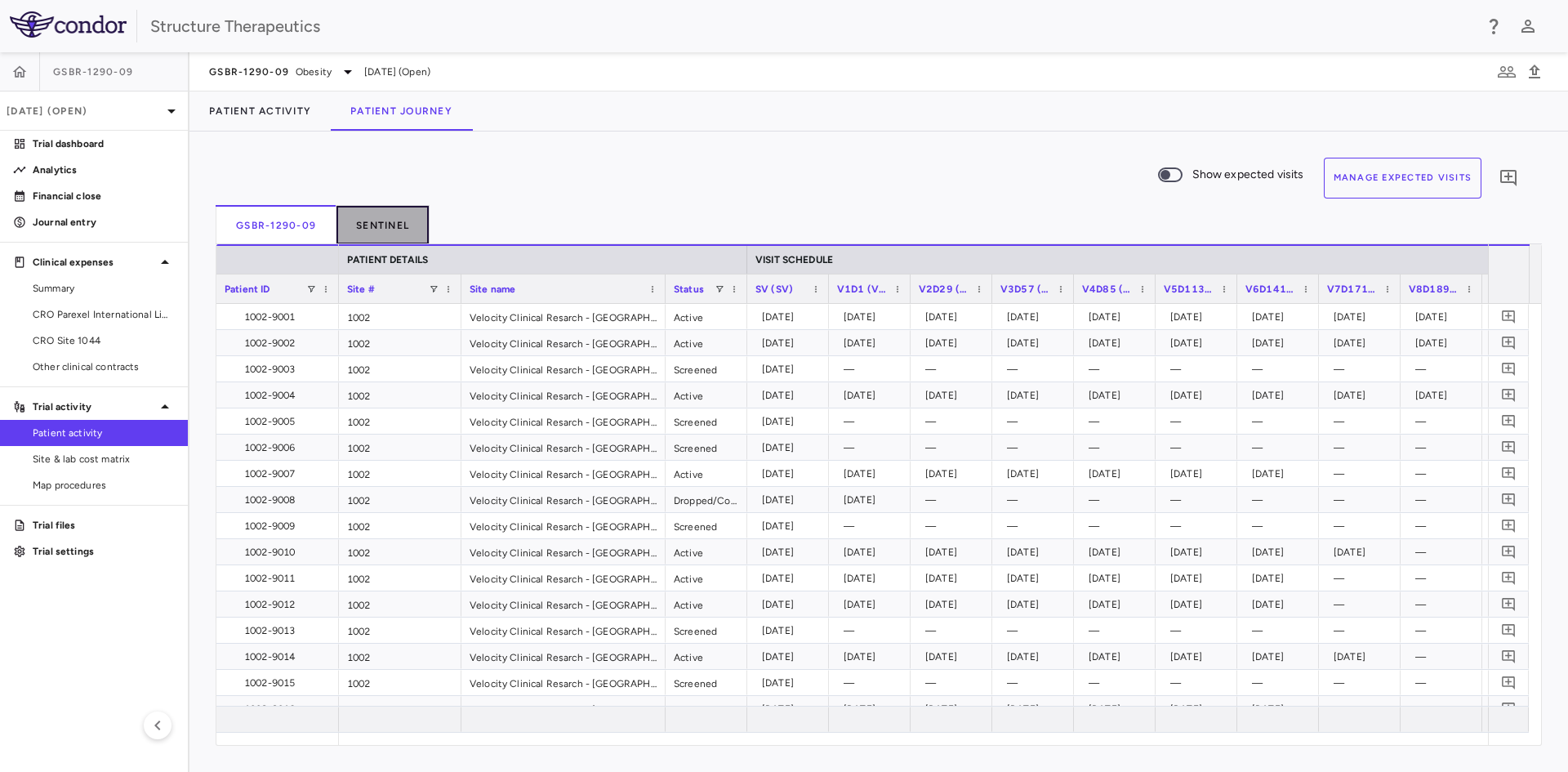
click at [394, 226] on button "Sentinel" at bounding box center [383, 224] width 93 height 39
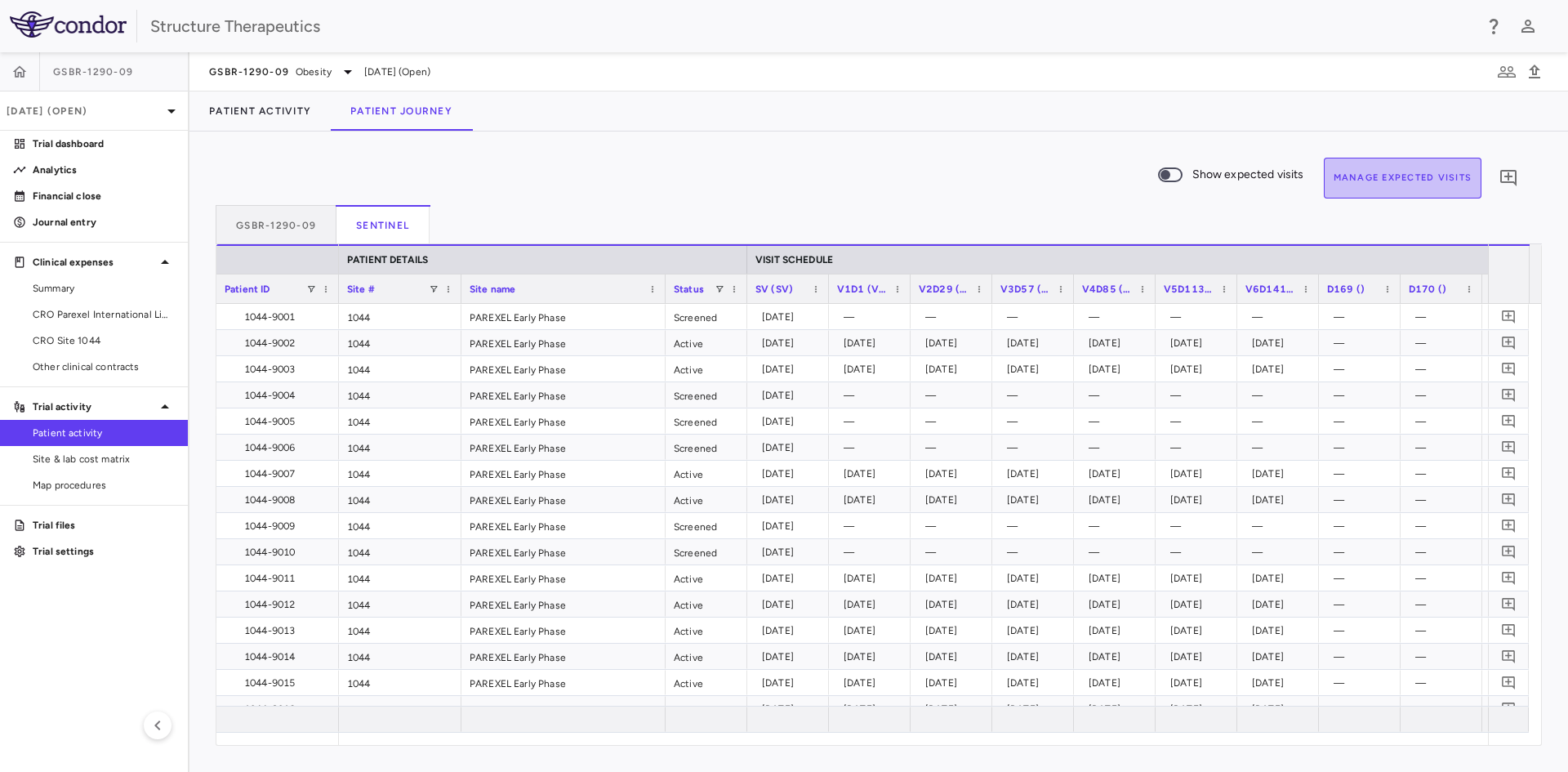
click at [1351, 171] on button "Manage Expected Visits" at bounding box center [1403, 178] width 158 height 40
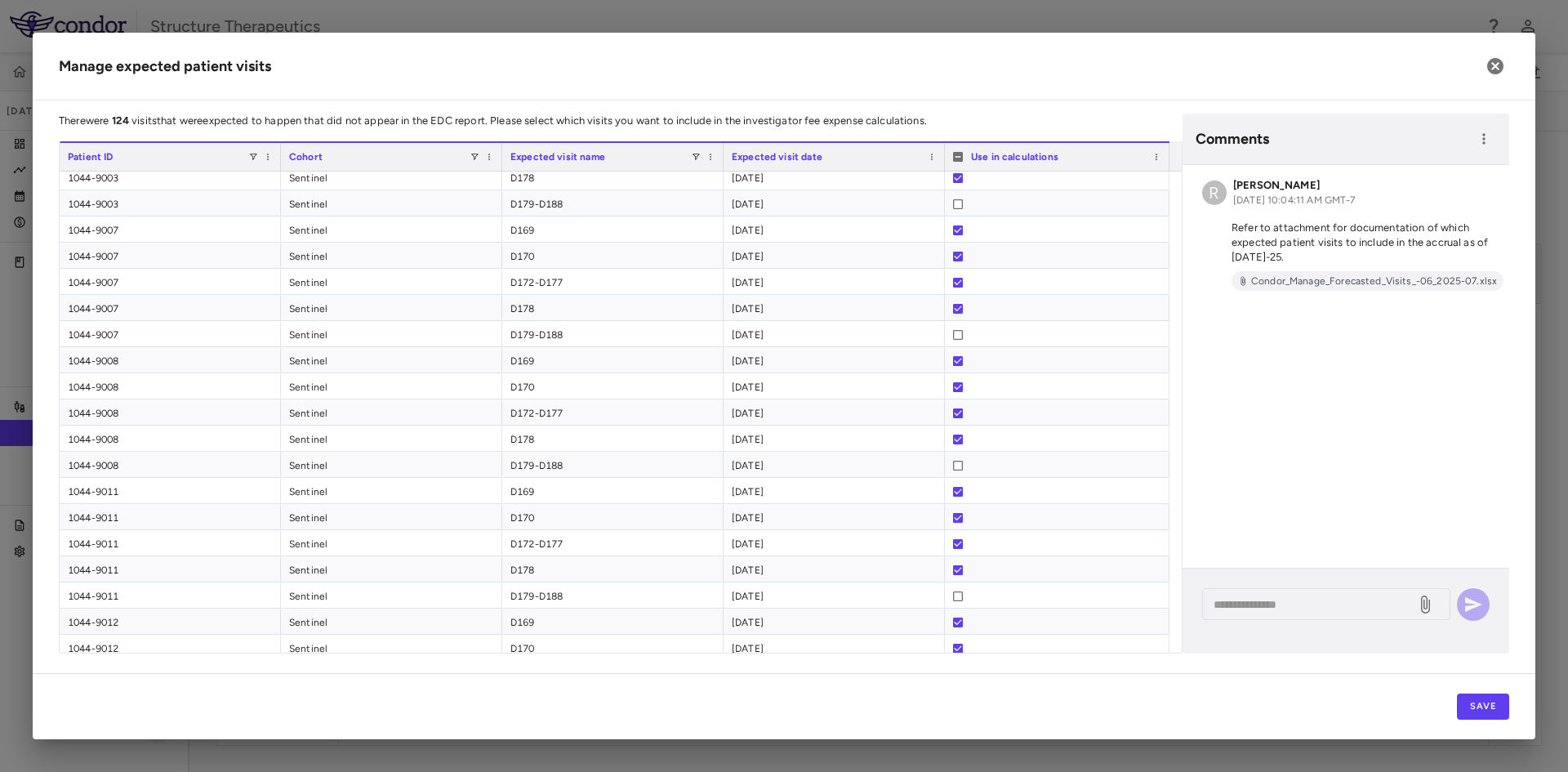
scroll to position [2302, 0]
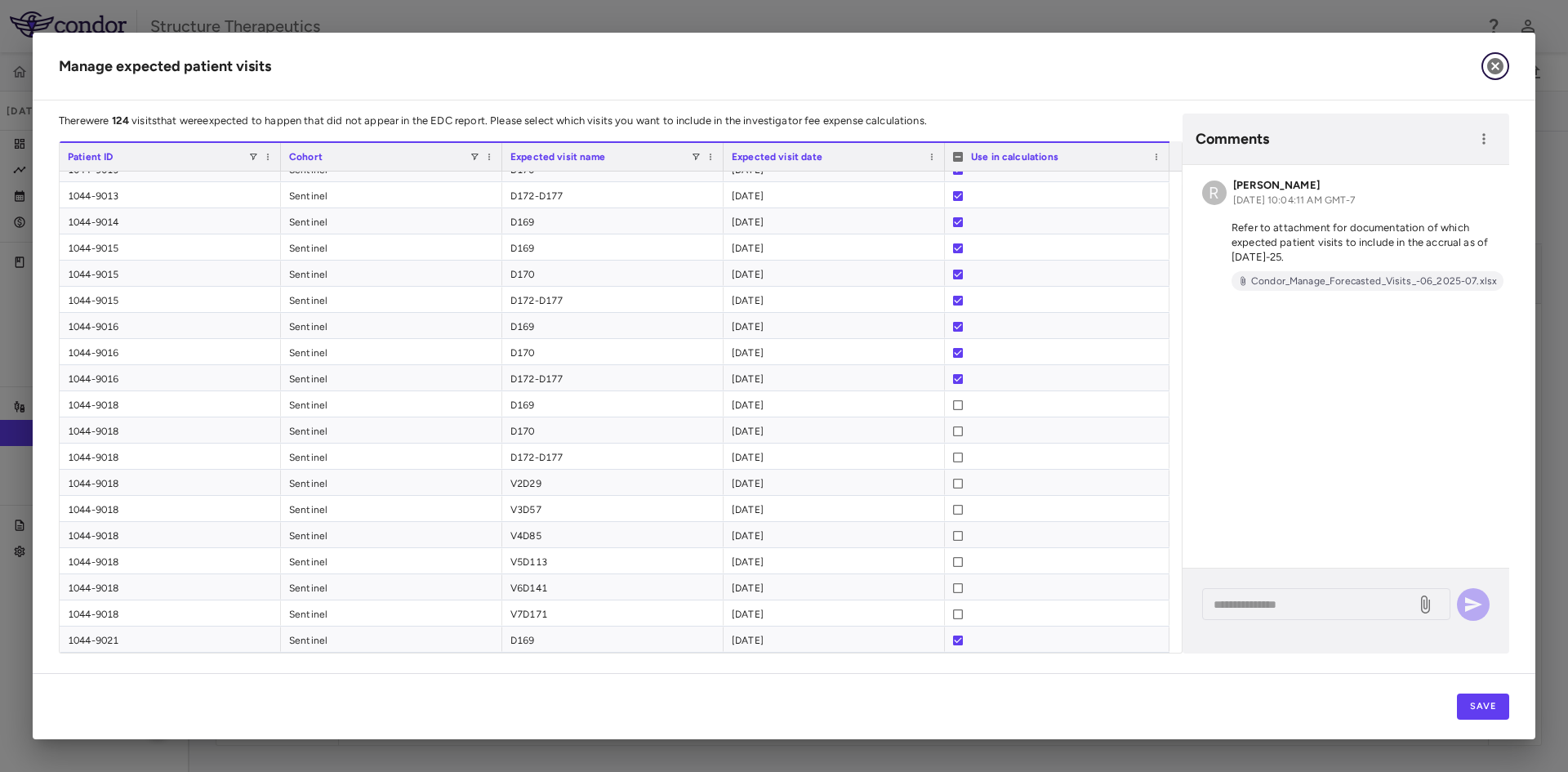
click at [1493, 70] on icon "button" at bounding box center [1495, 66] width 16 height 16
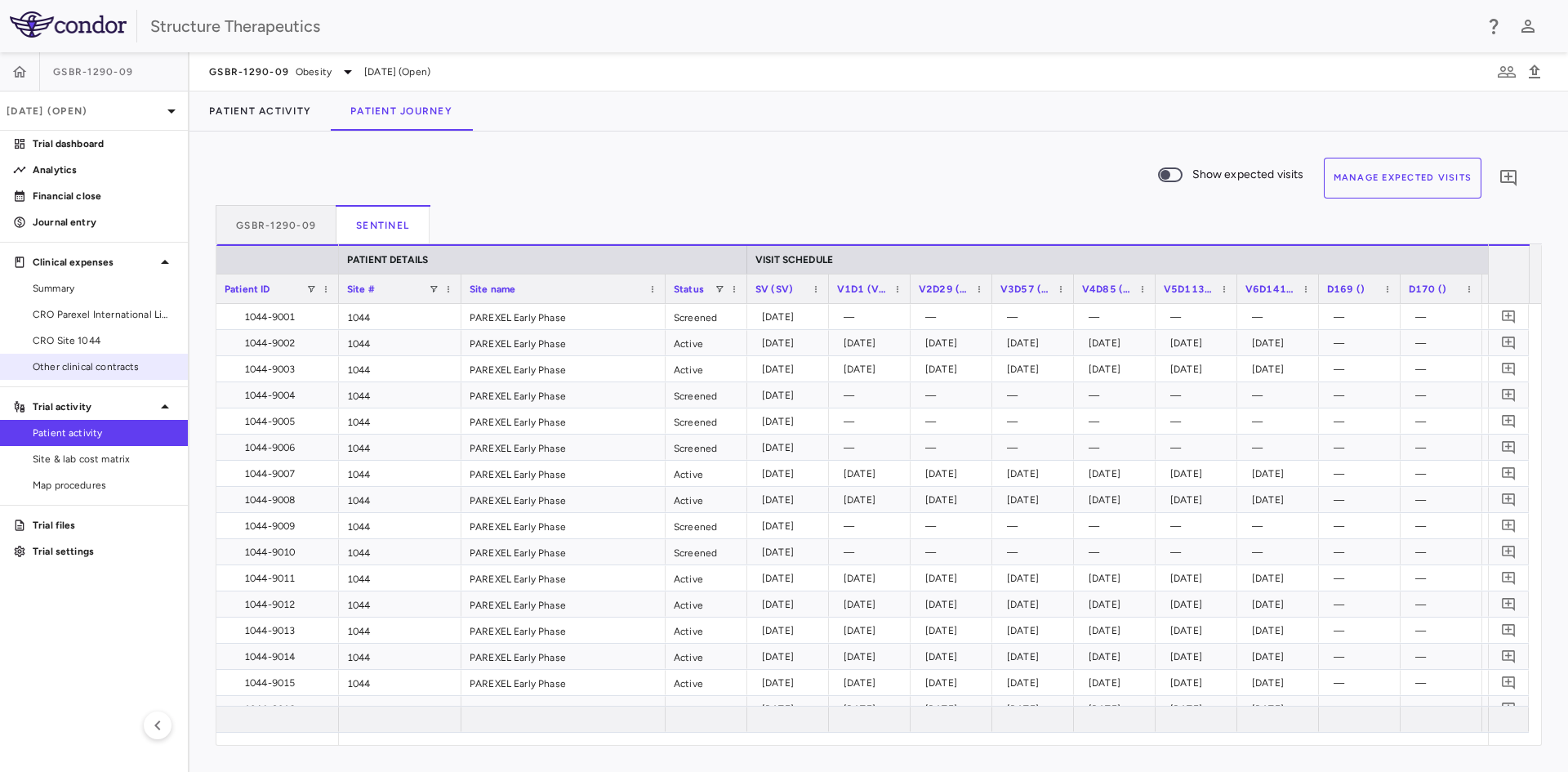
drag, startPoint x: 81, startPoint y: 338, endPoint x: 120, endPoint y: 359, distance: 44.3
click at [81, 338] on span "CRO Site 1044" at bounding box center [103, 340] width 142 height 14
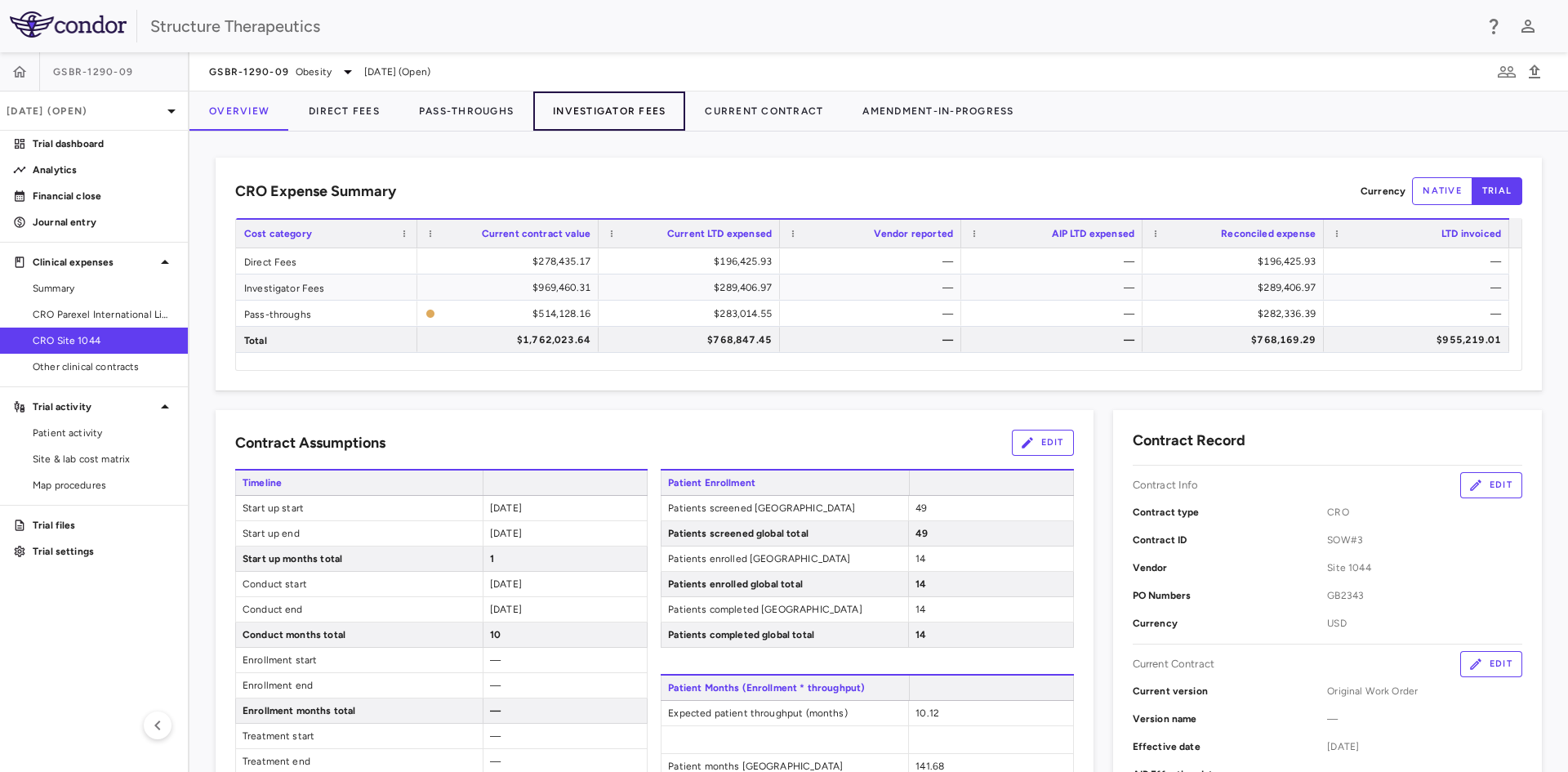
click at [599, 110] on button "Investigator Fees" at bounding box center [609, 111] width 152 height 39
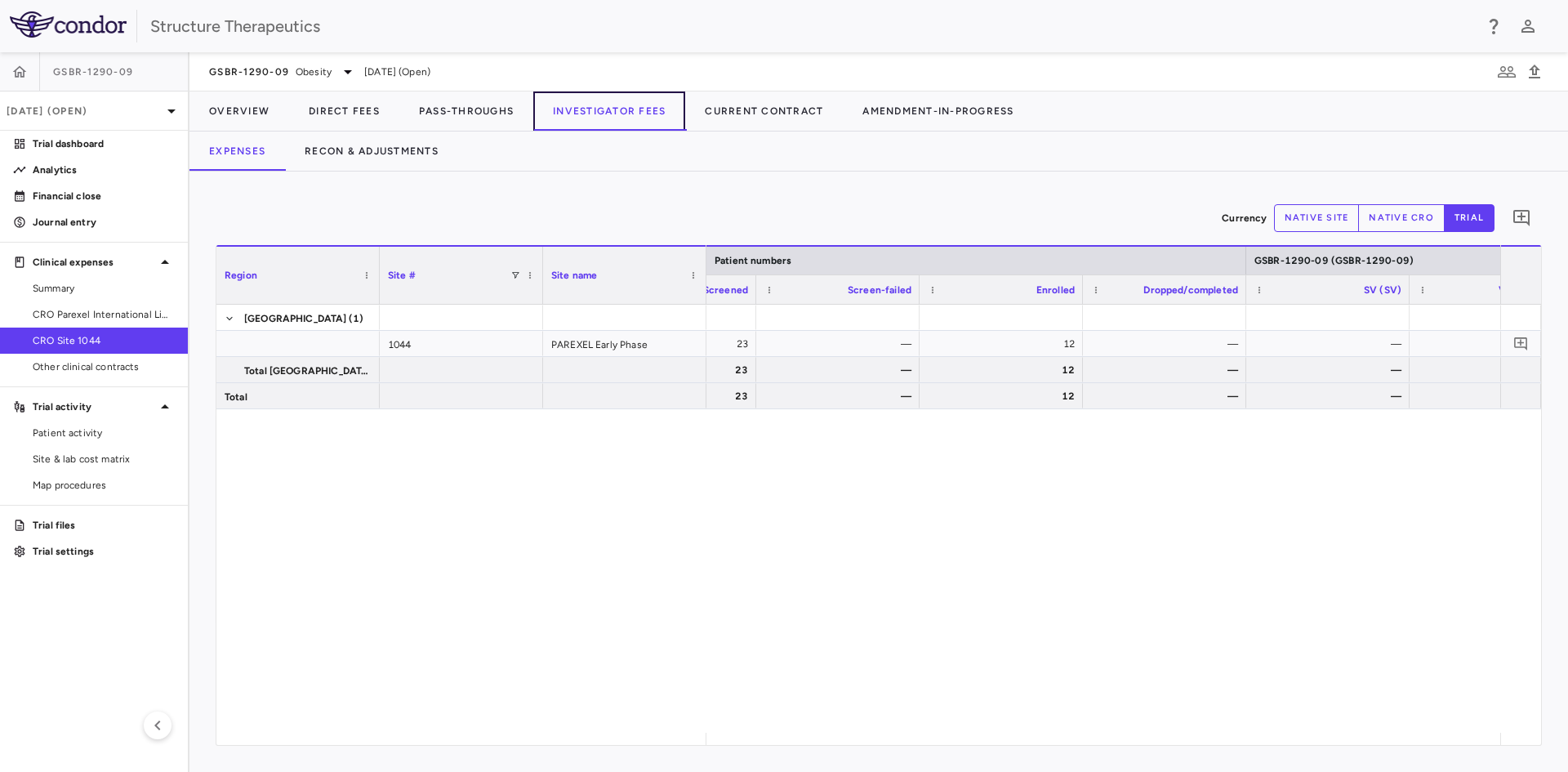
scroll to position [0, 1114]
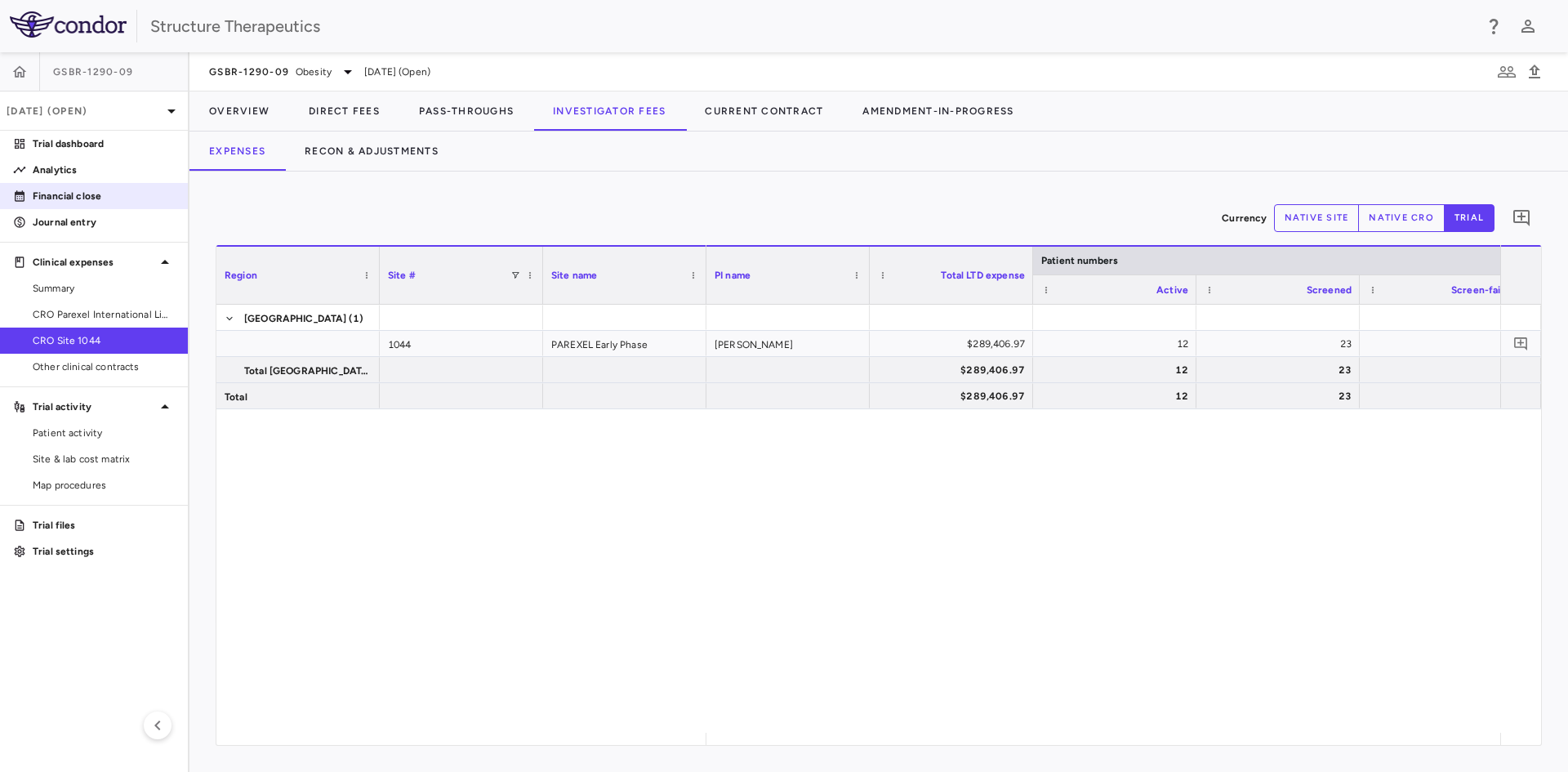
click at [77, 198] on p "Financial close" at bounding box center [103, 196] width 142 height 14
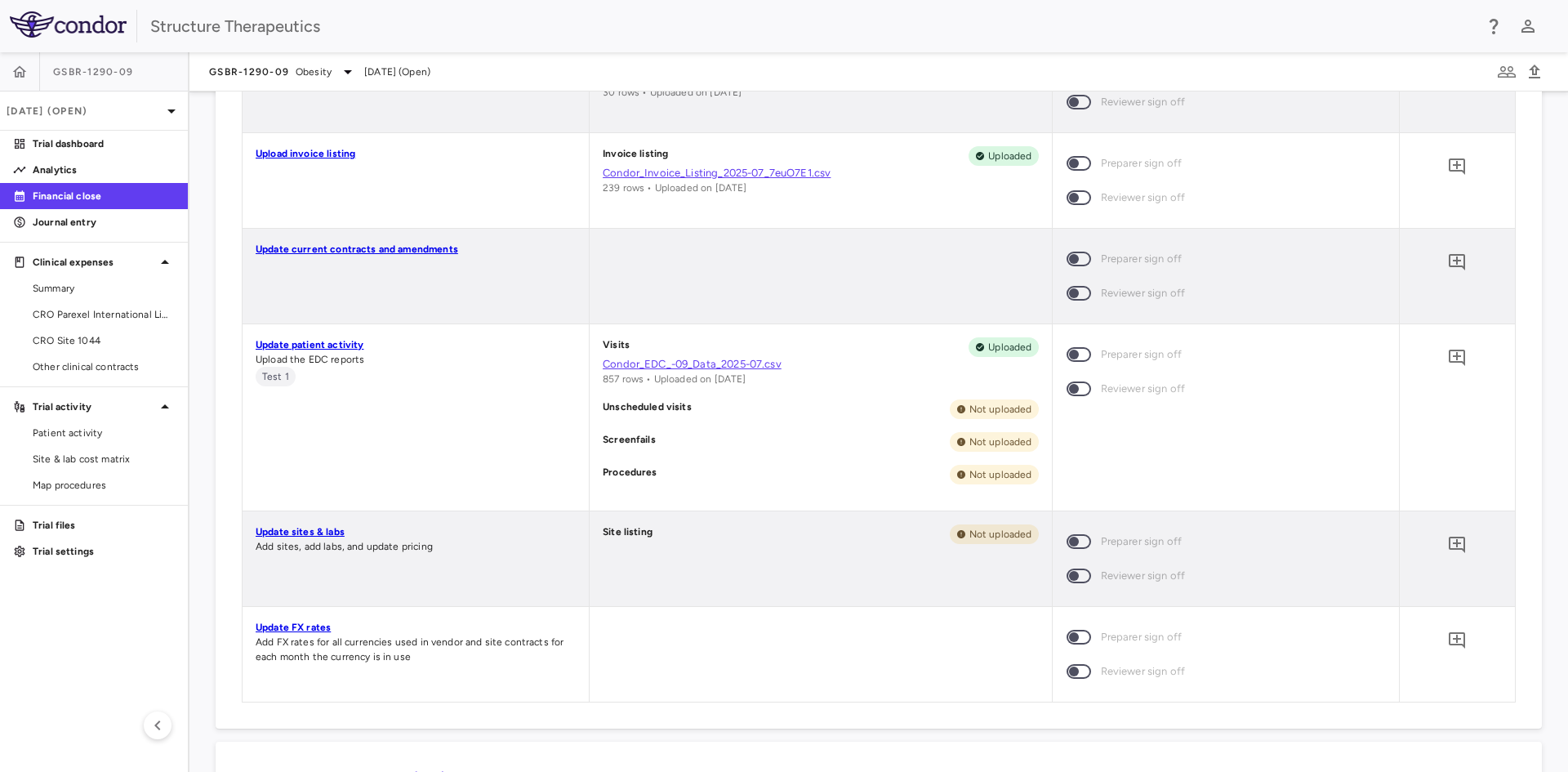
click at [718, 362] on link "Condor_EDC_-09_Data_2025-07.csv" at bounding box center [820, 364] width 436 height 14
click at [314, 340] on link "Update patient activity" at bounding box center [310, 344] width 108 height 12
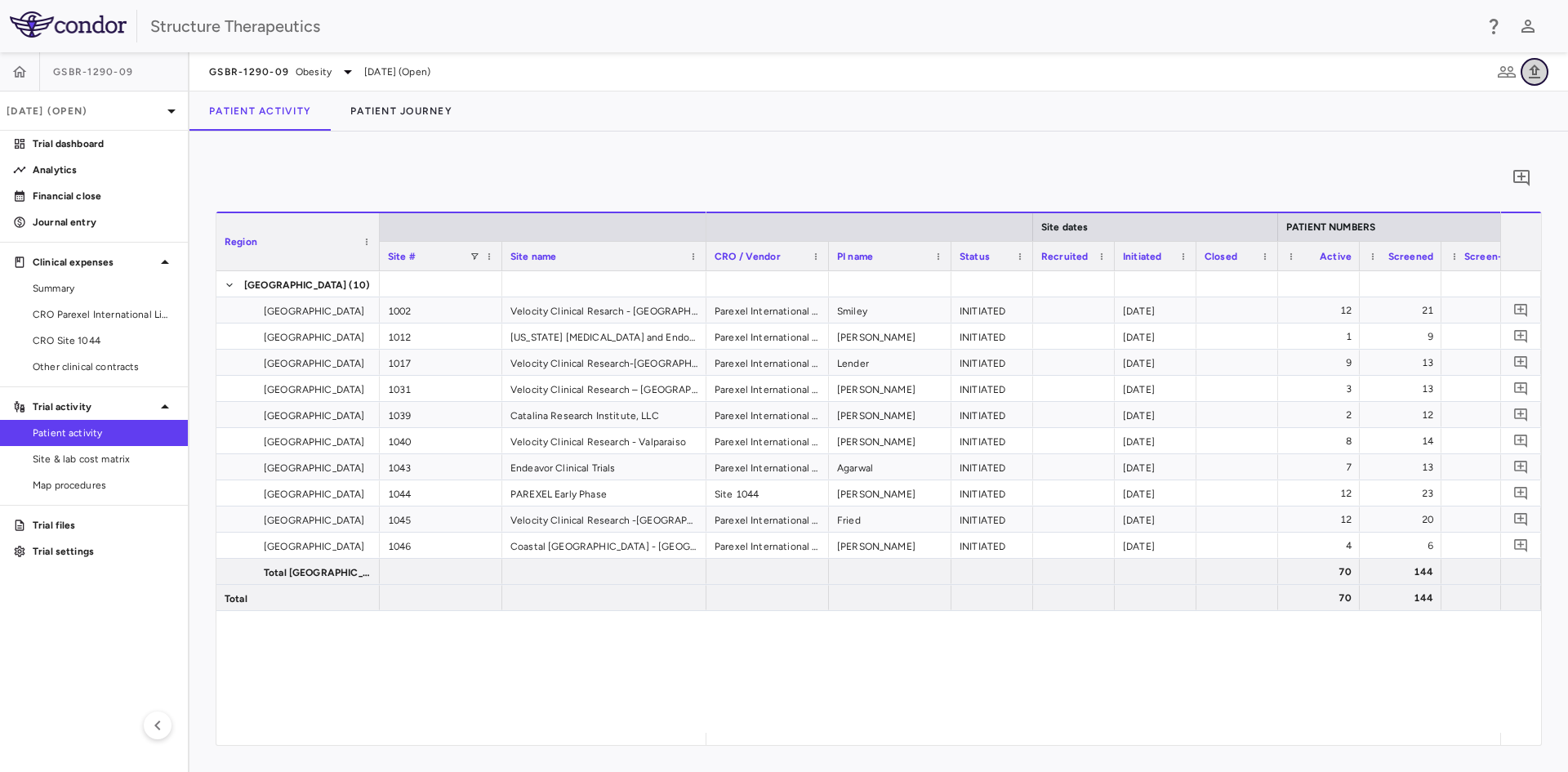
click at [1537, 69] on icon "button" at bounding box center [1535, 71] width 12 height 13
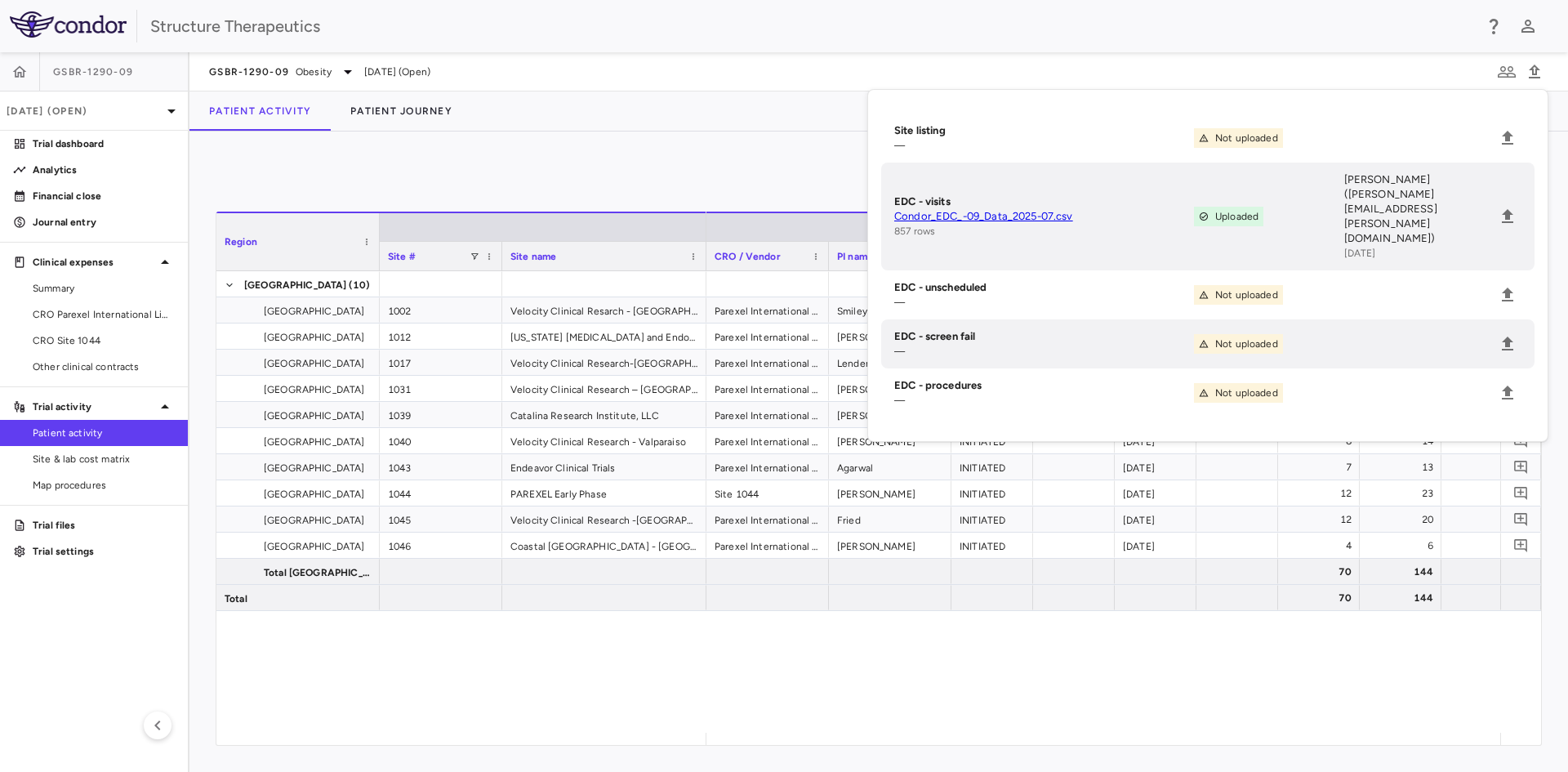
click at [762, 147] on div "0 Region Drag here to set column labels Region Site # Site name 12" at bounding box center [878, 451] width 1379 height 640
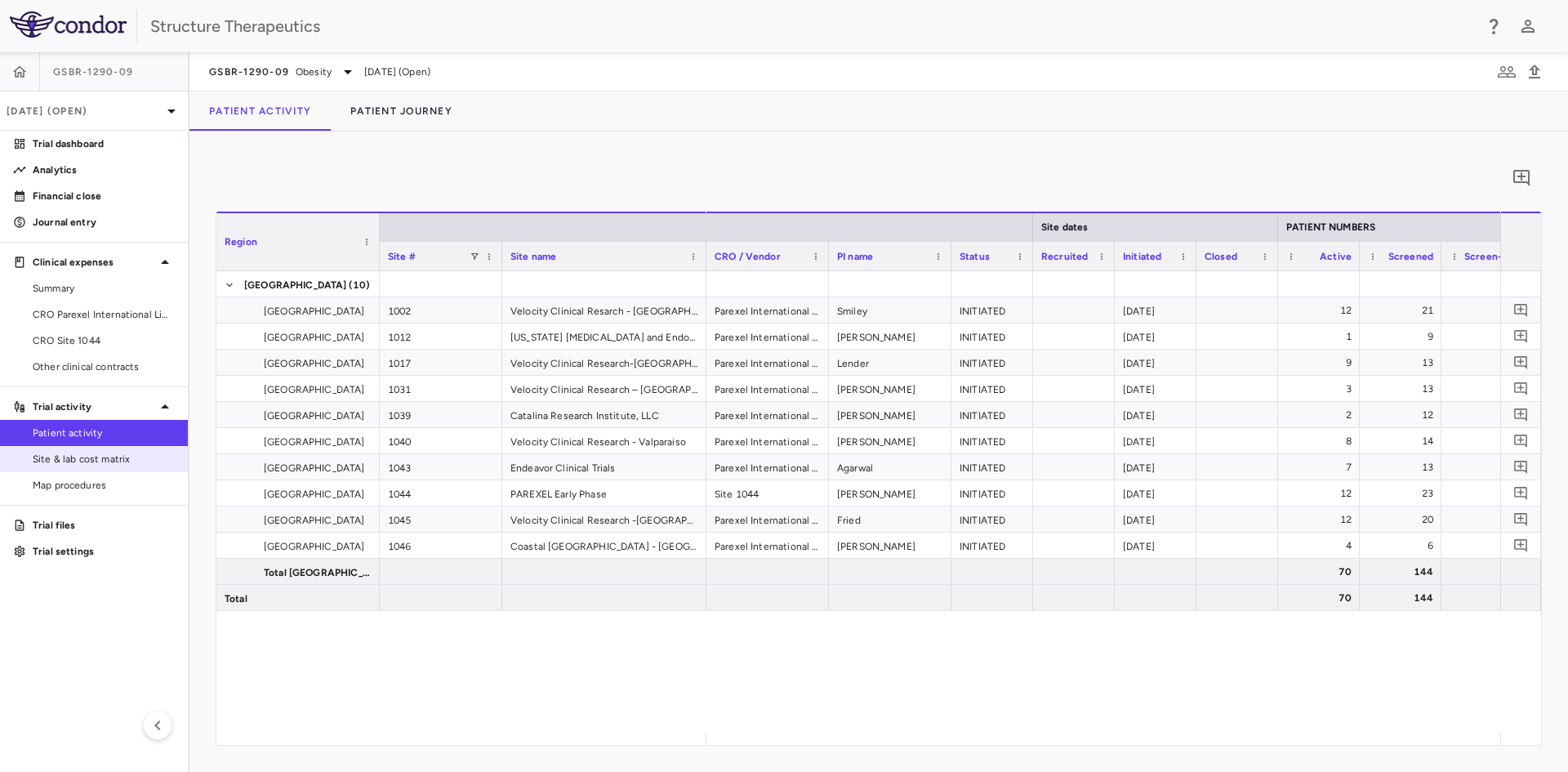
click at [100, 461] on span "Site & lab cost matrix" at bounding box center [103, 459] width 142 height 14
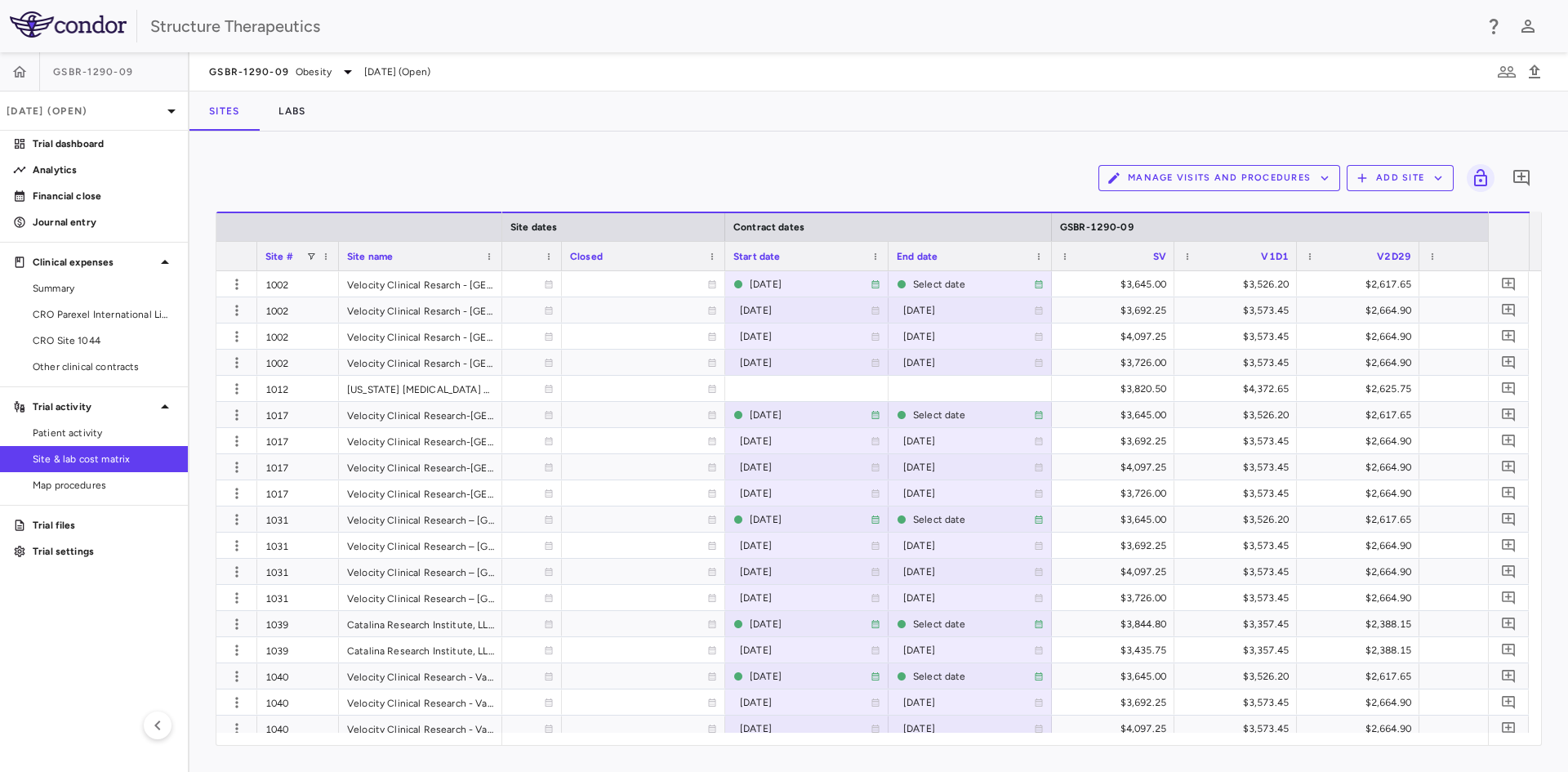
scroll to position [0, 2018]
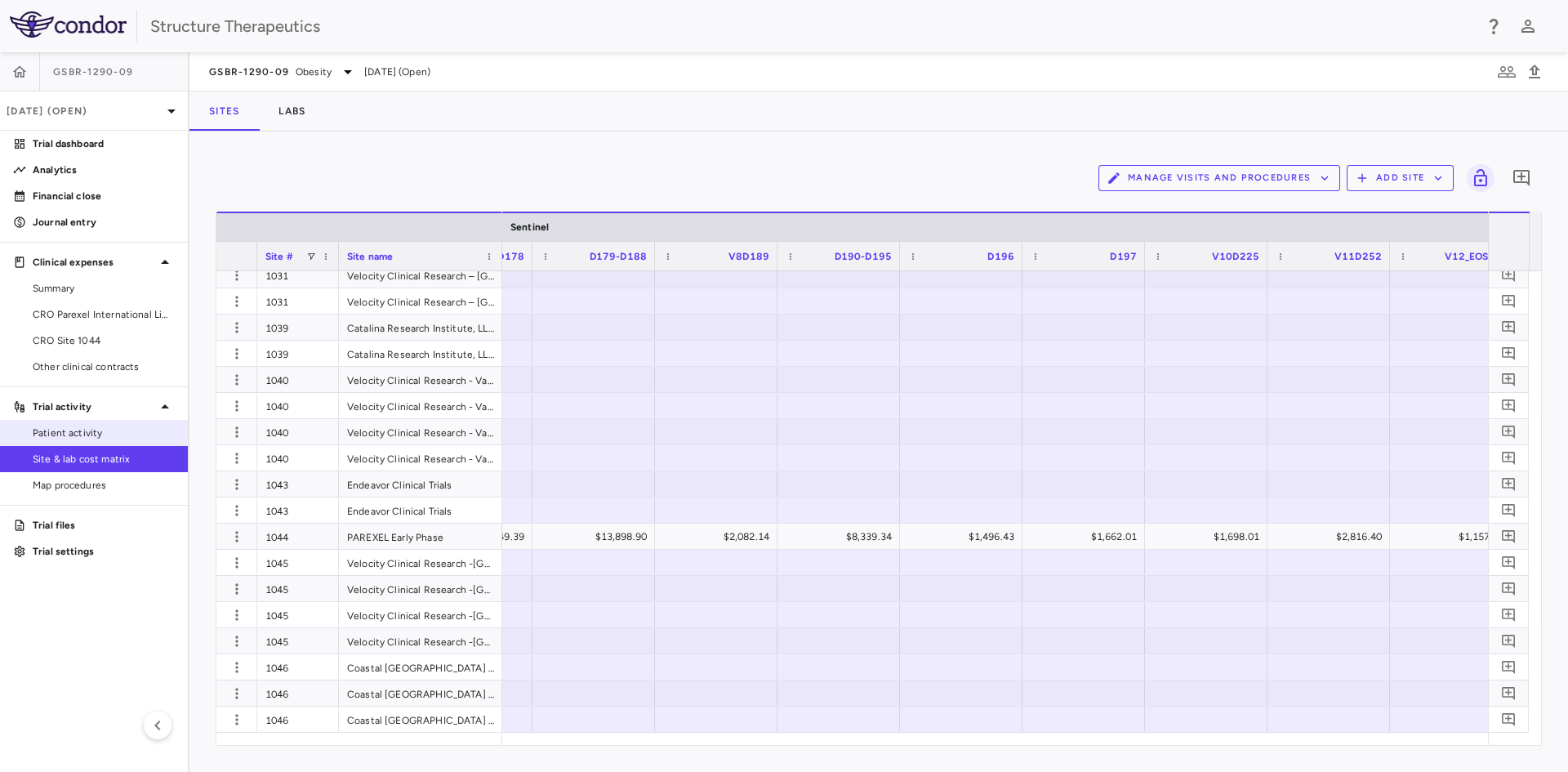
click at [104, 422] on link "Patient activity" at bounding box center [93, 432] width 188 height 24
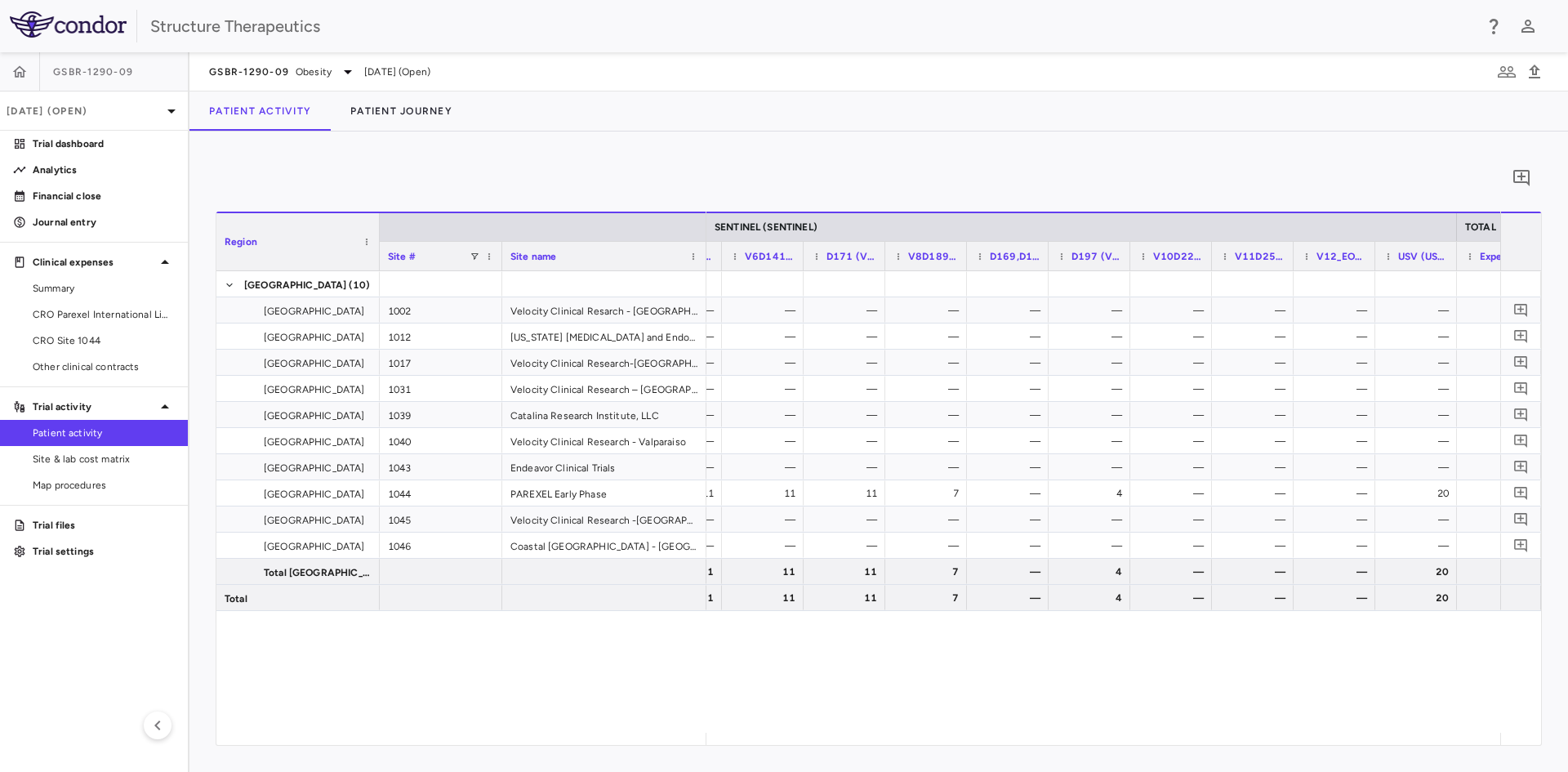
drag, startPoint x: 850, startPoint y: 737, endPoint x: 1461, endPoint y: 716, distance: 611.4
click at [1461, 717] on div "— — — — — — — — — — — 6 113 119 — — — — — — — — — — — — — 22 22 — — — — — — — —…" at bounding box center [1104, 502] width 794 height 461
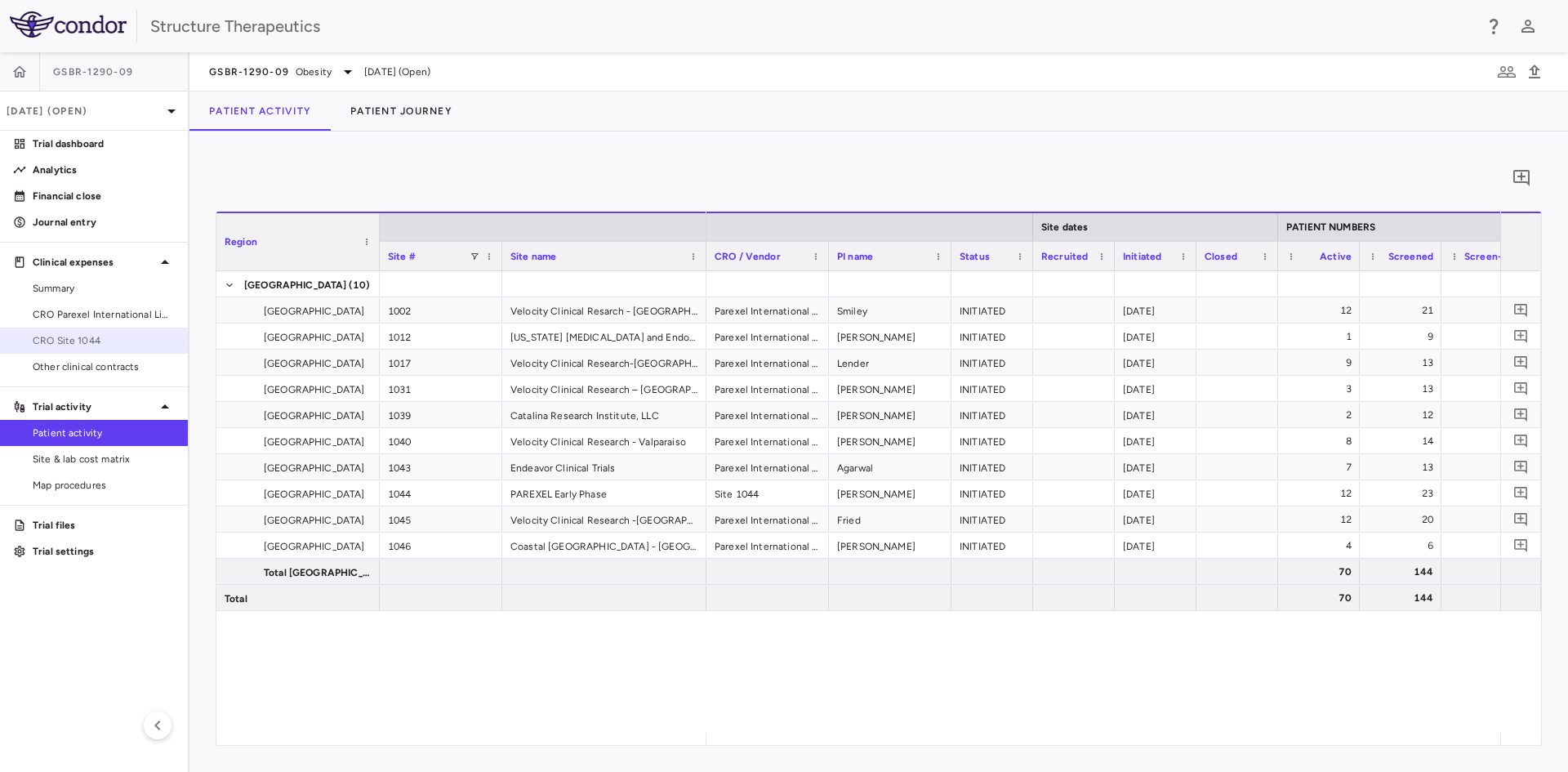
click at [101, 340] on span "CRO Site 1044" at bounding box center [103, 340] width 142 height 14
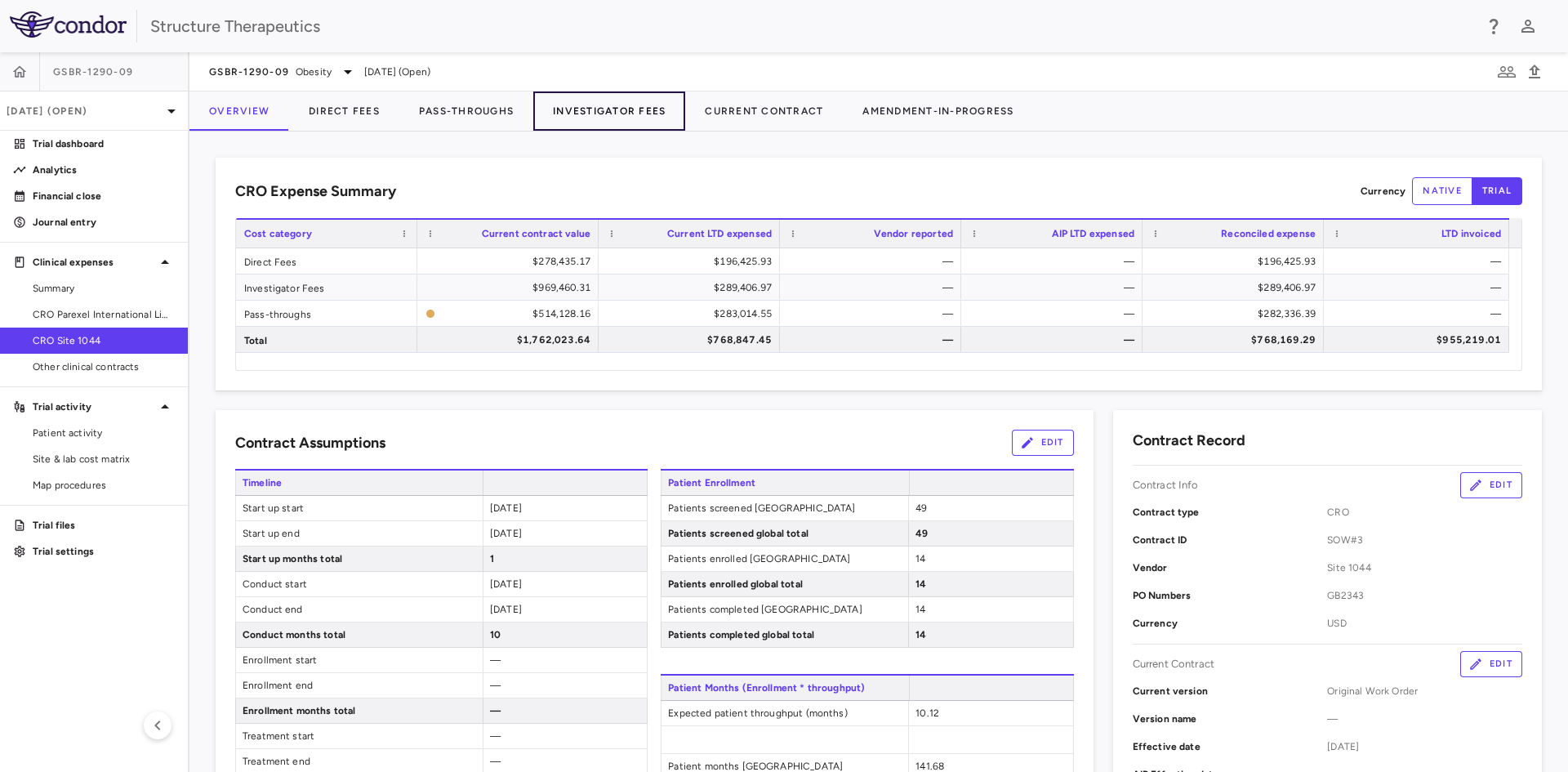
click at [571, 111] on button "Investigator Fees" at bounding box center [609, 111] width 152 height 39
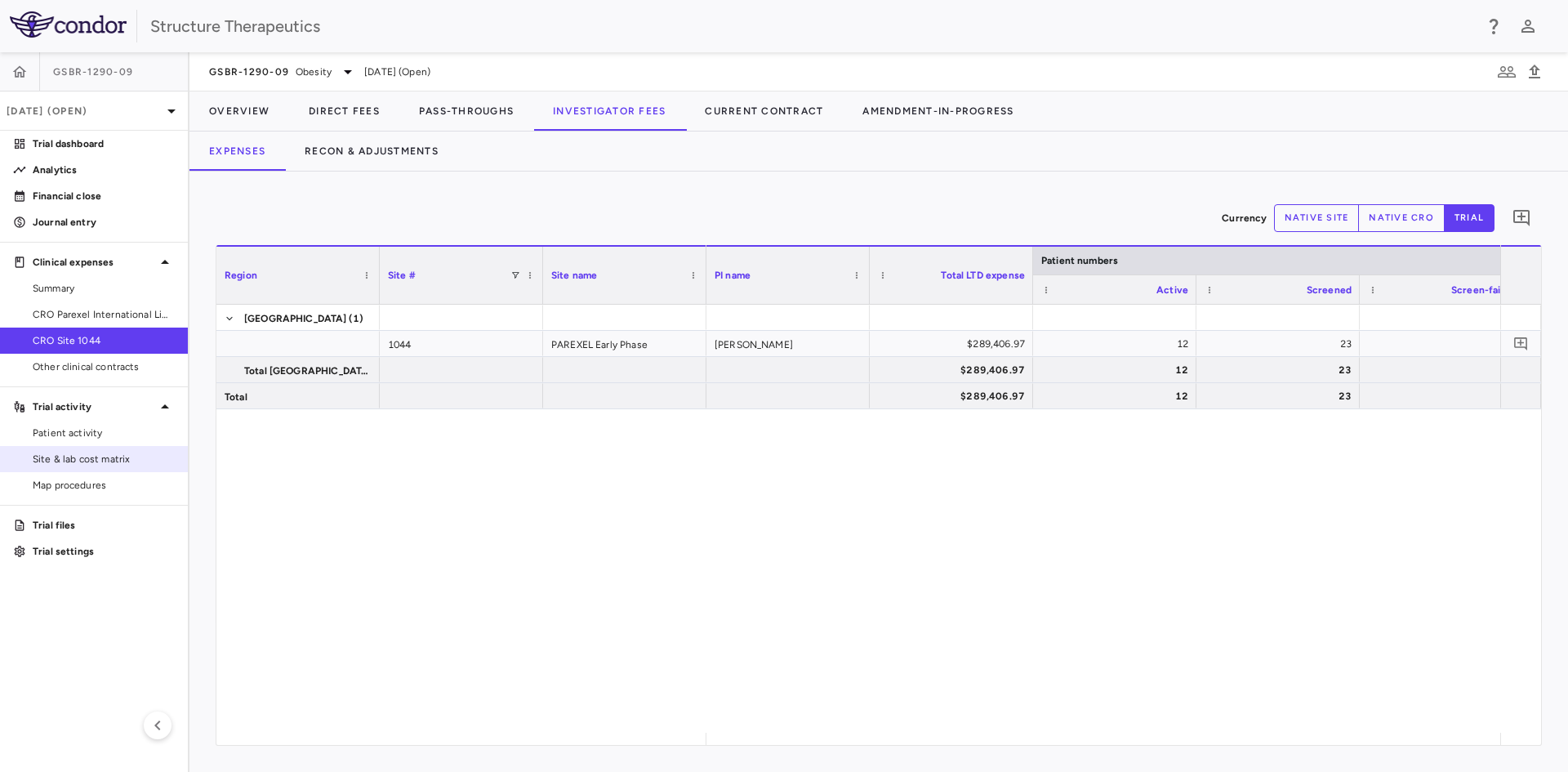
click at [123, 460] on span "Site & lab cost matrix" at bounding box center [103, 459] width 142 height 14
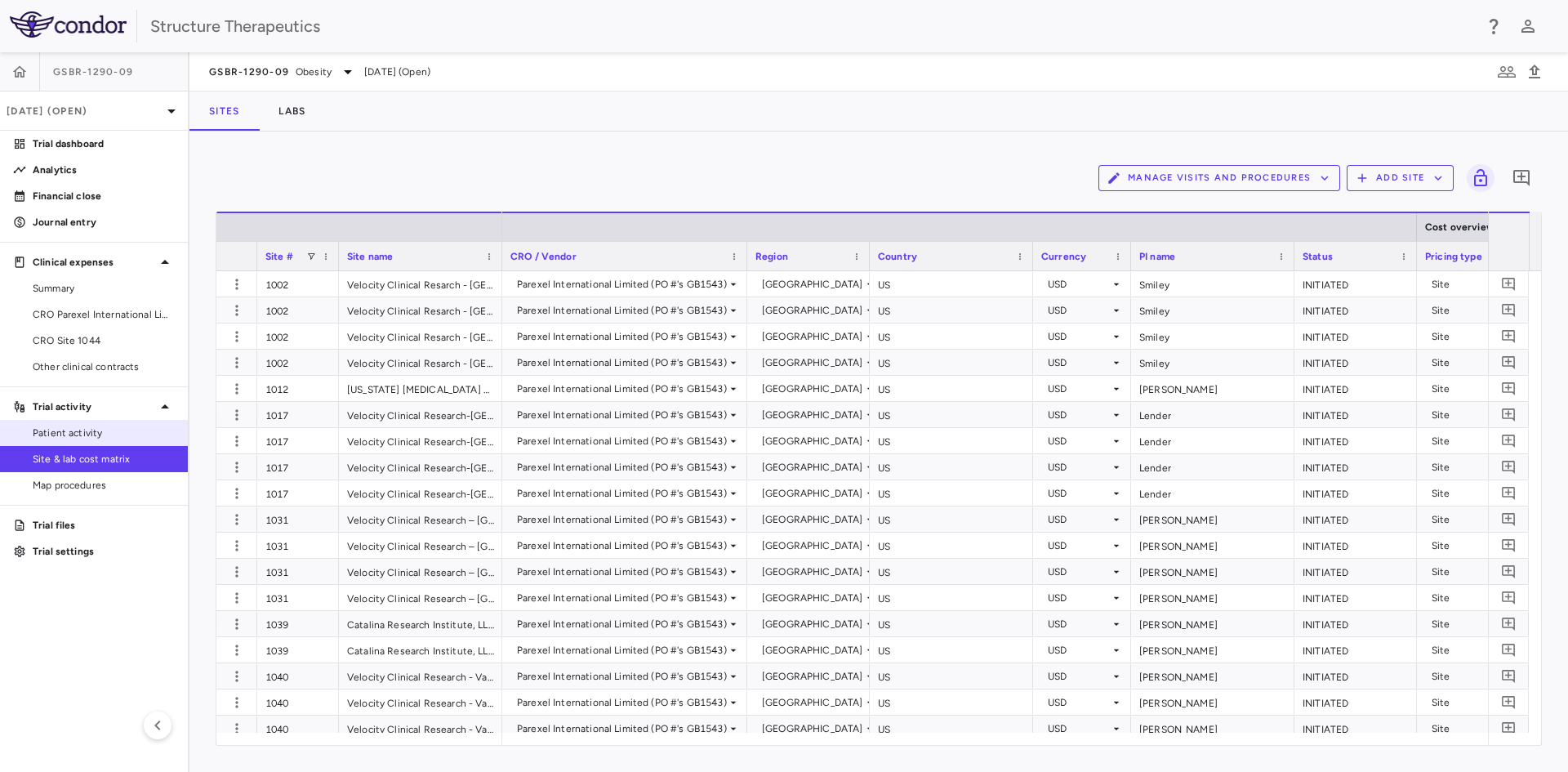
click at [123, 441] on link "Patient activity" at bounding box center [93, 432] width 188 height 24
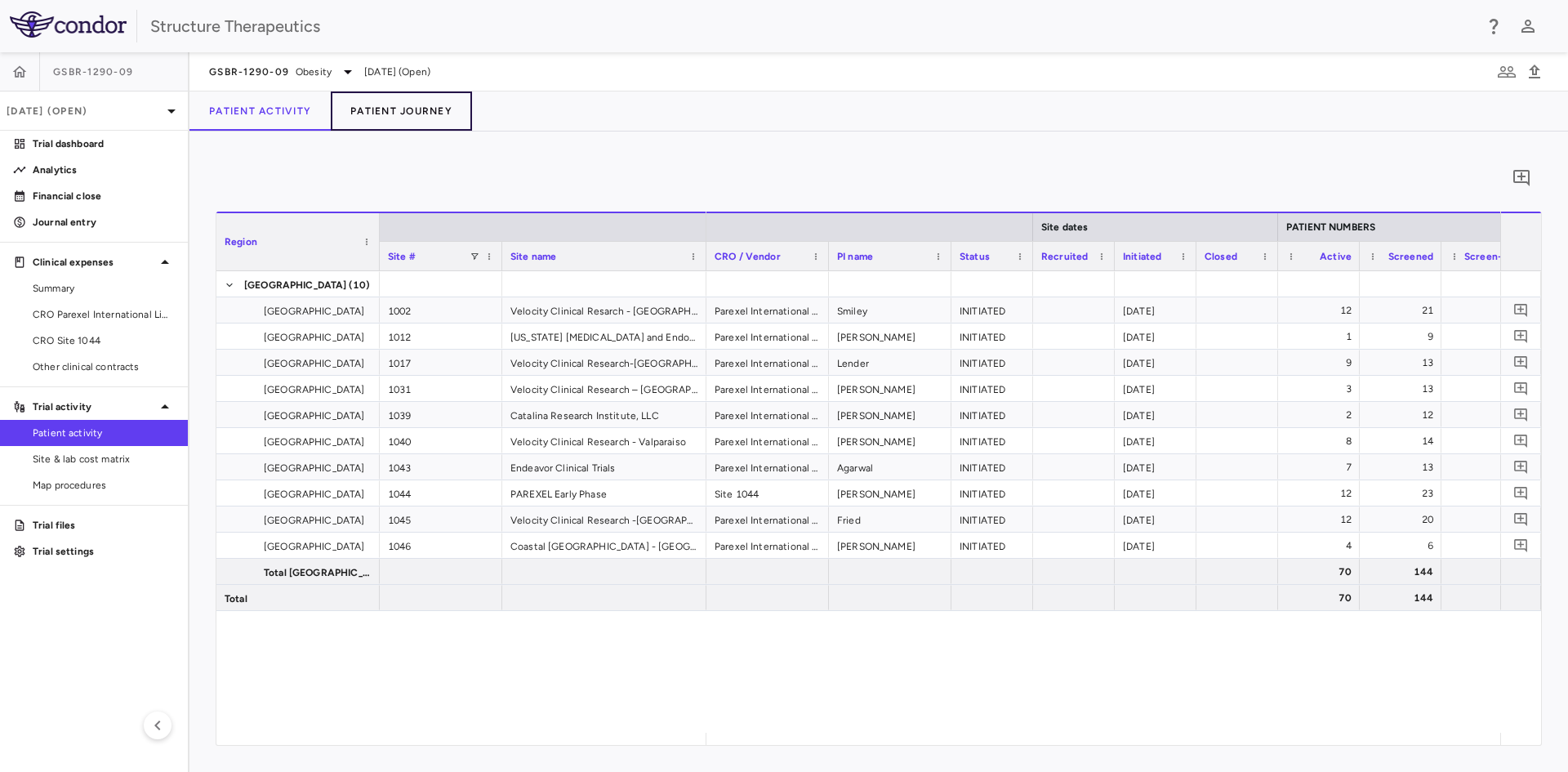
click at [437, 120] on button "Patient Journey" at bounding box center [401, 111] width 141 height 39
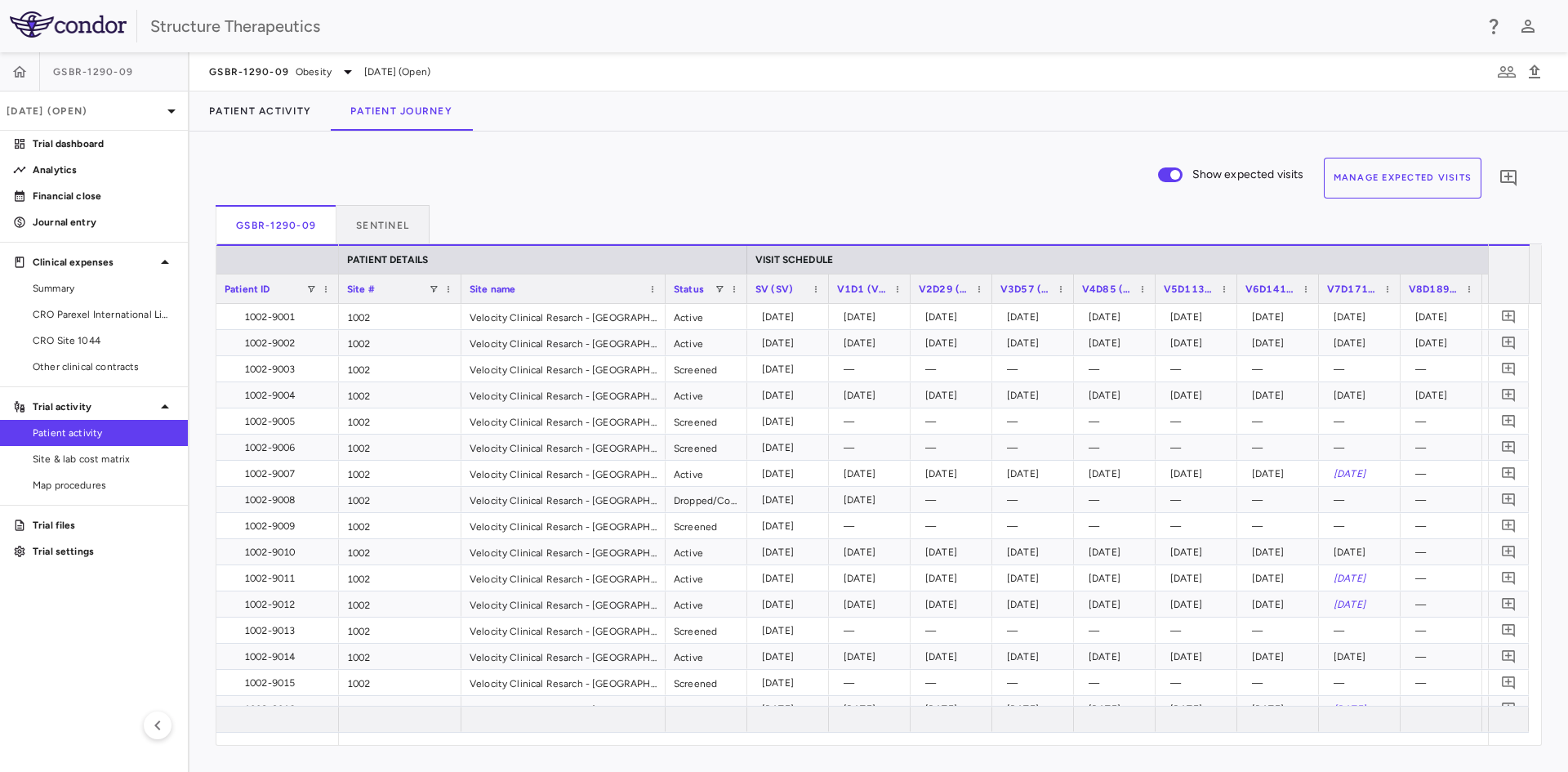
click at [1396, 176] on button "Manage Expected Visits" at bounding box center [1403, 178] width 158 height 40
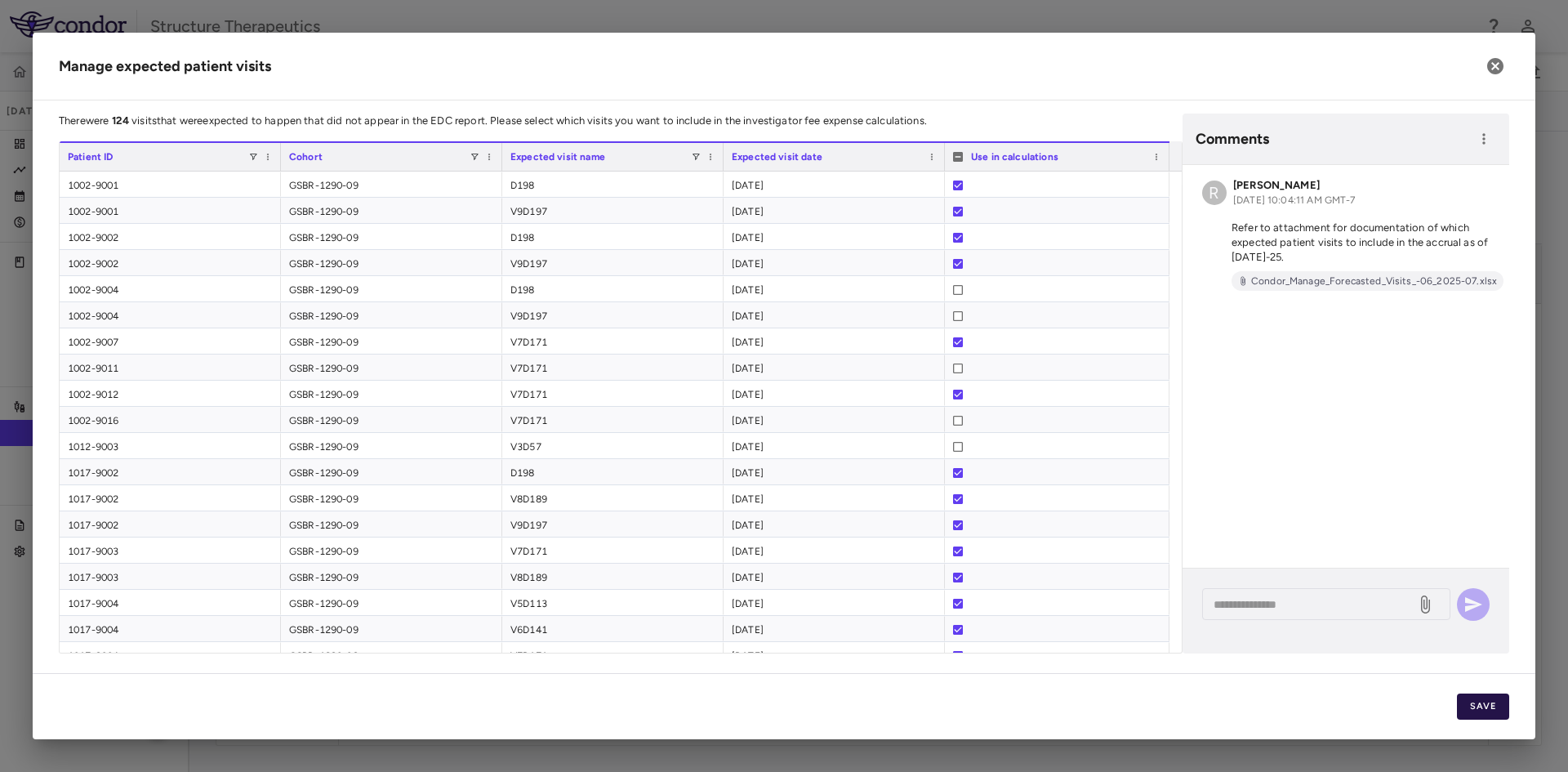
click at [1487, 706] on button "Save" at bounding box center [1484, 706] width 52 height 26
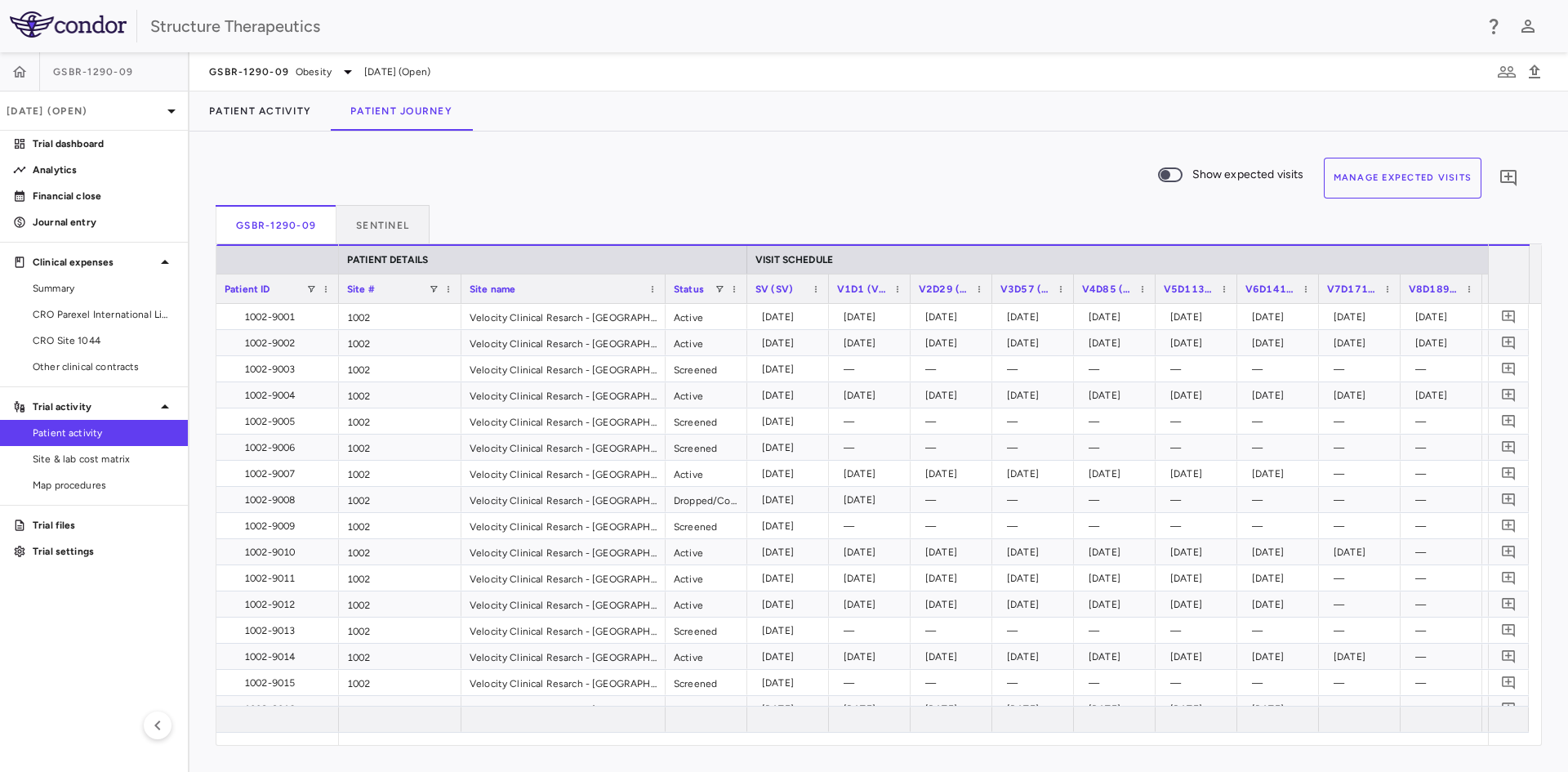
drag, startPoint x: 816, startPoint y: 748, endPoint x: 1006, endPoint y: 776, distance: 192.1
click at [1006, 771] on html "Skip to sidebar Skip to main content Structure Therapeutics GSBR-1290-[DATE] (O…" at bounding box center [784, 386] width 1568 height 772
click at [104, 175] on p "Analytics" at bounding box center [103, 170] width 142 height 14
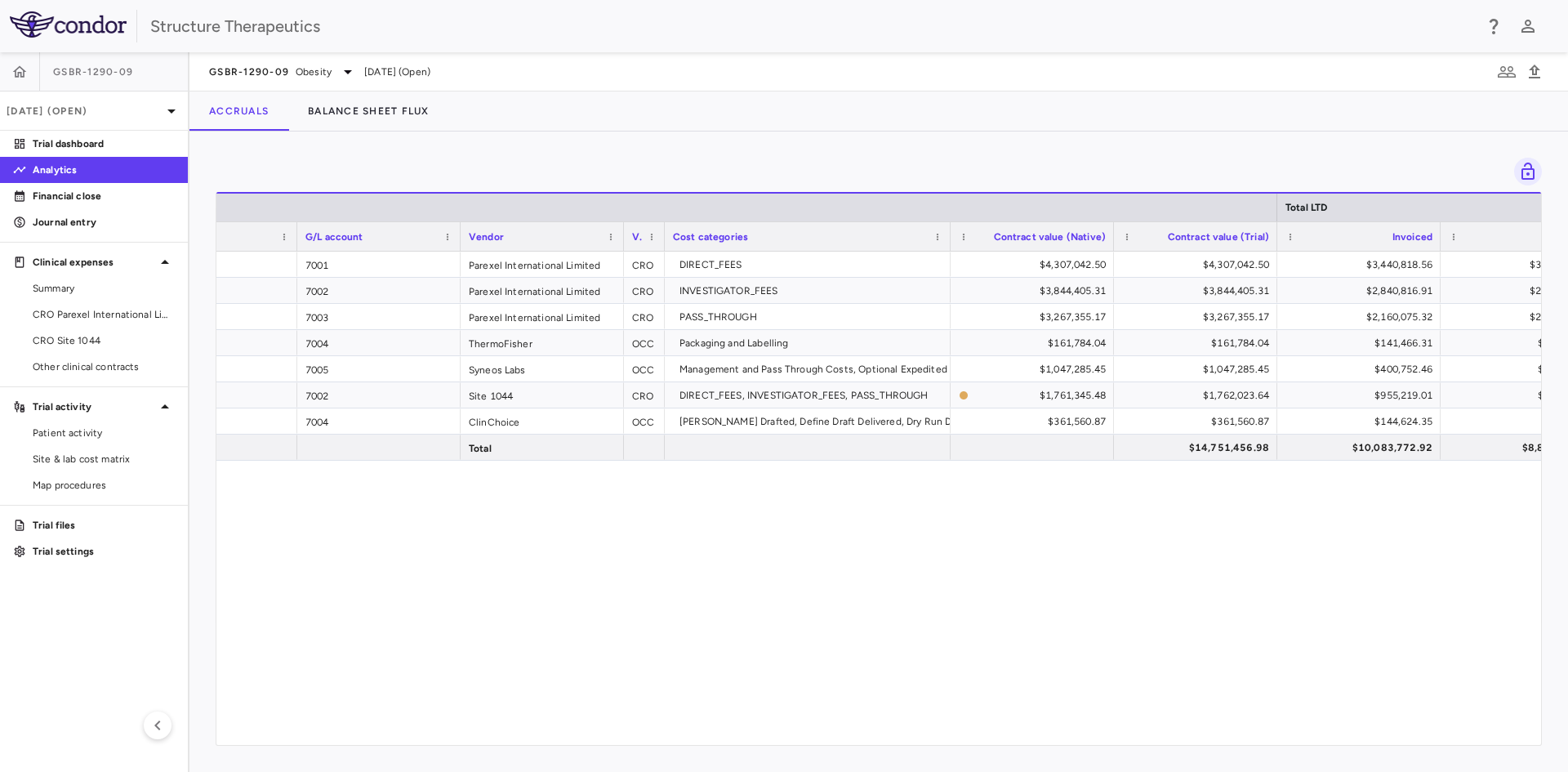
scroll to position [0, 315]
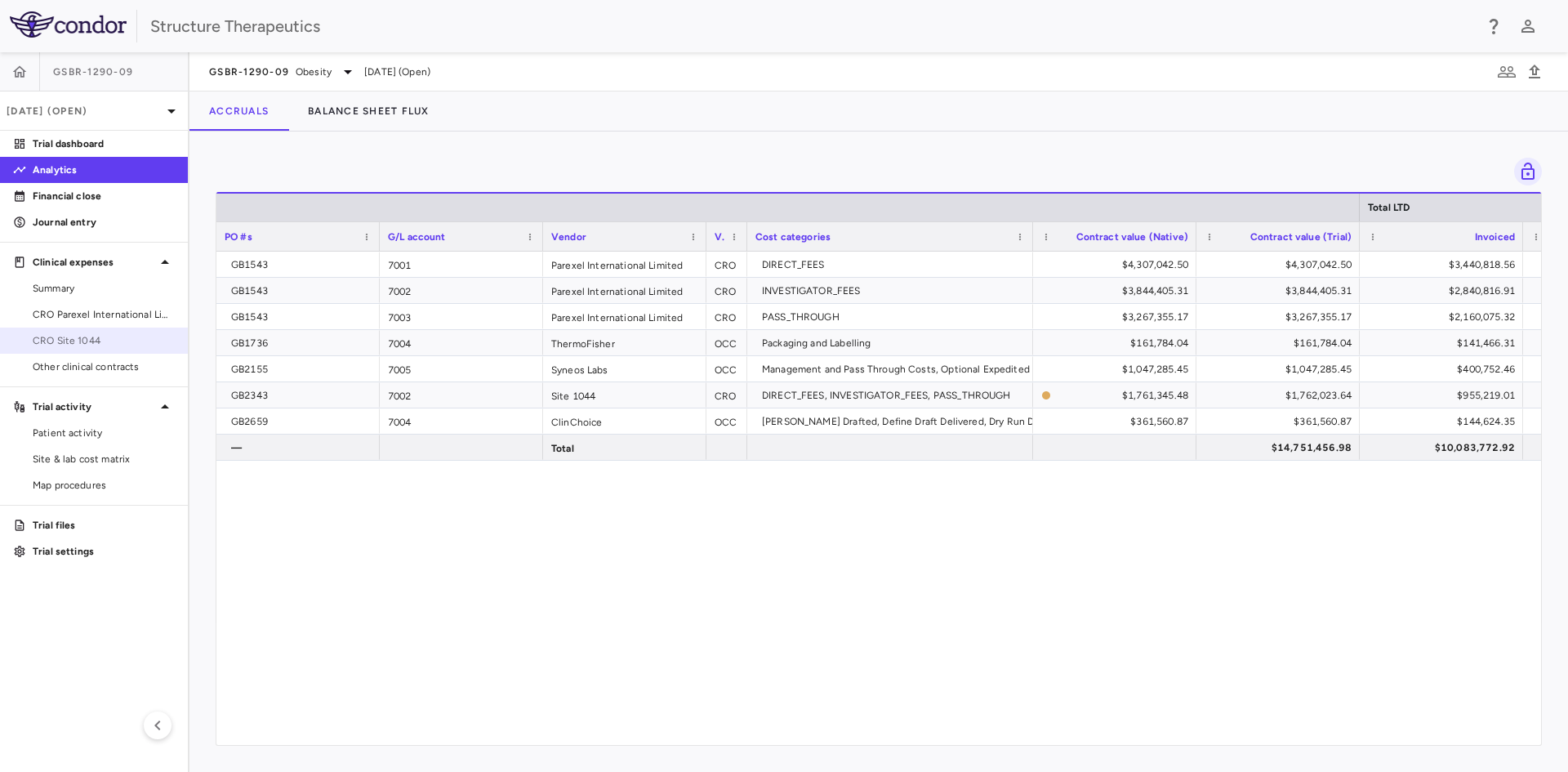
click at [108, 343] on span "CRO Site 1044" at bounding box center [103, 340] width 142 height 14
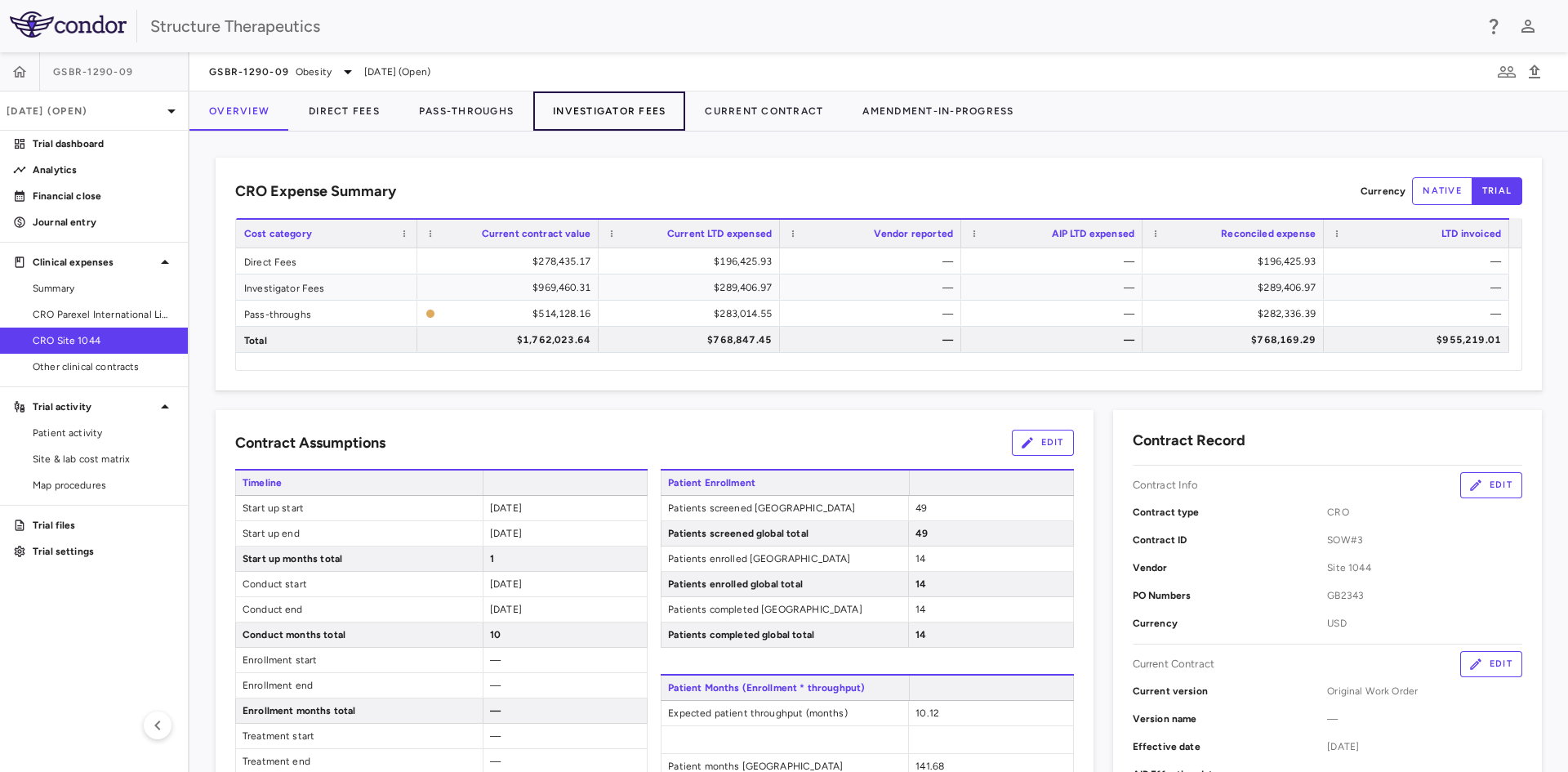
click at [615, 116] on button "Investigator Fees" at bounding box center [609, 111] width 152 height 39
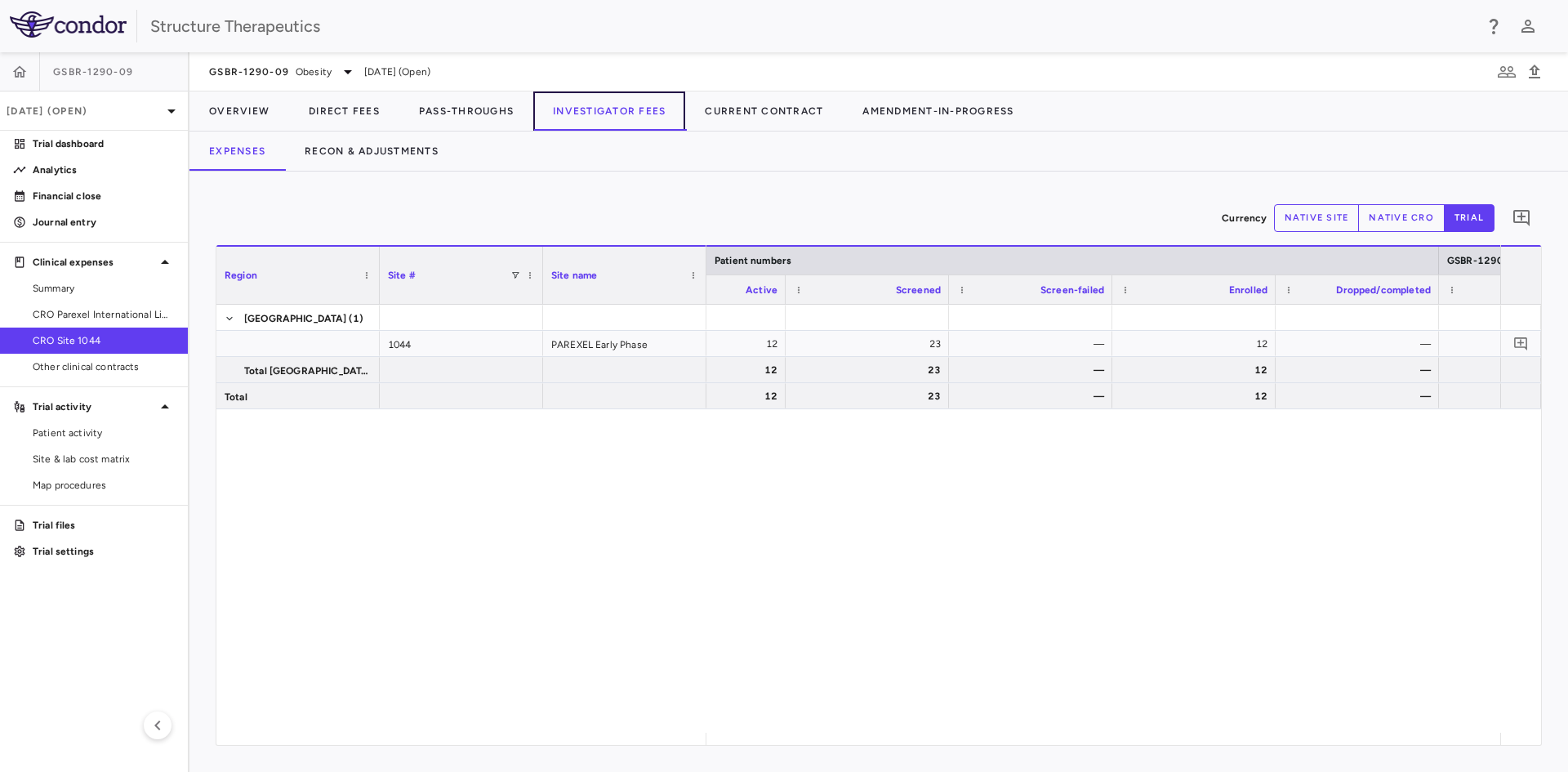
scroll to position [0, 537]
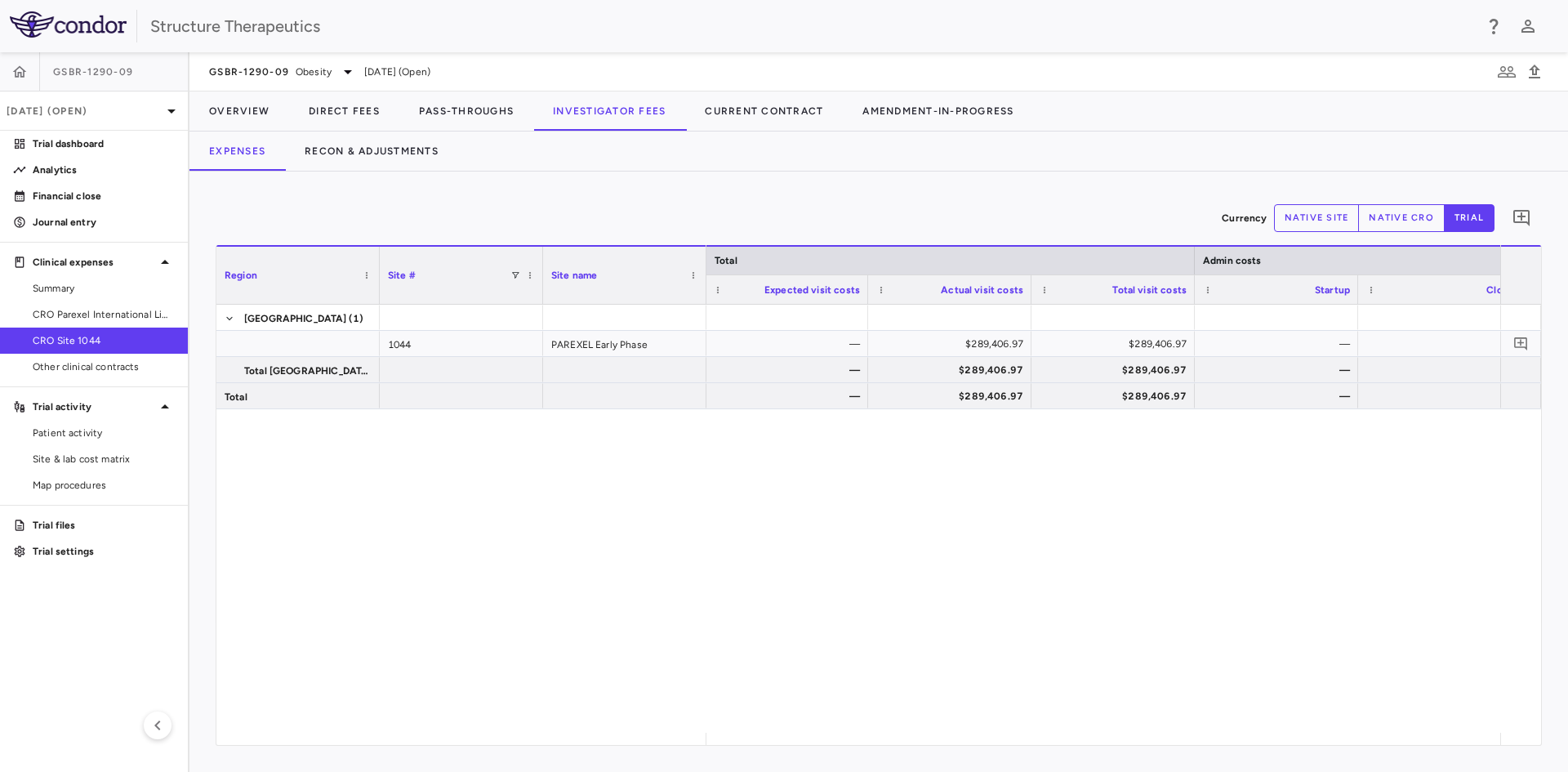
click at [1396, 222] on button "native cro" at bounding box center [1402, 217] width 86 height 28
click at [1318, 214] on button "native site" at bounding box center [1317, 217] width 86 height 28
click at [1468, 215] on button "trial" at bounding box center [1469, 217] width 50 height 28
click at [116, 437] on span "Patient activity" at bounding box center [103, 433] width 142 height 14
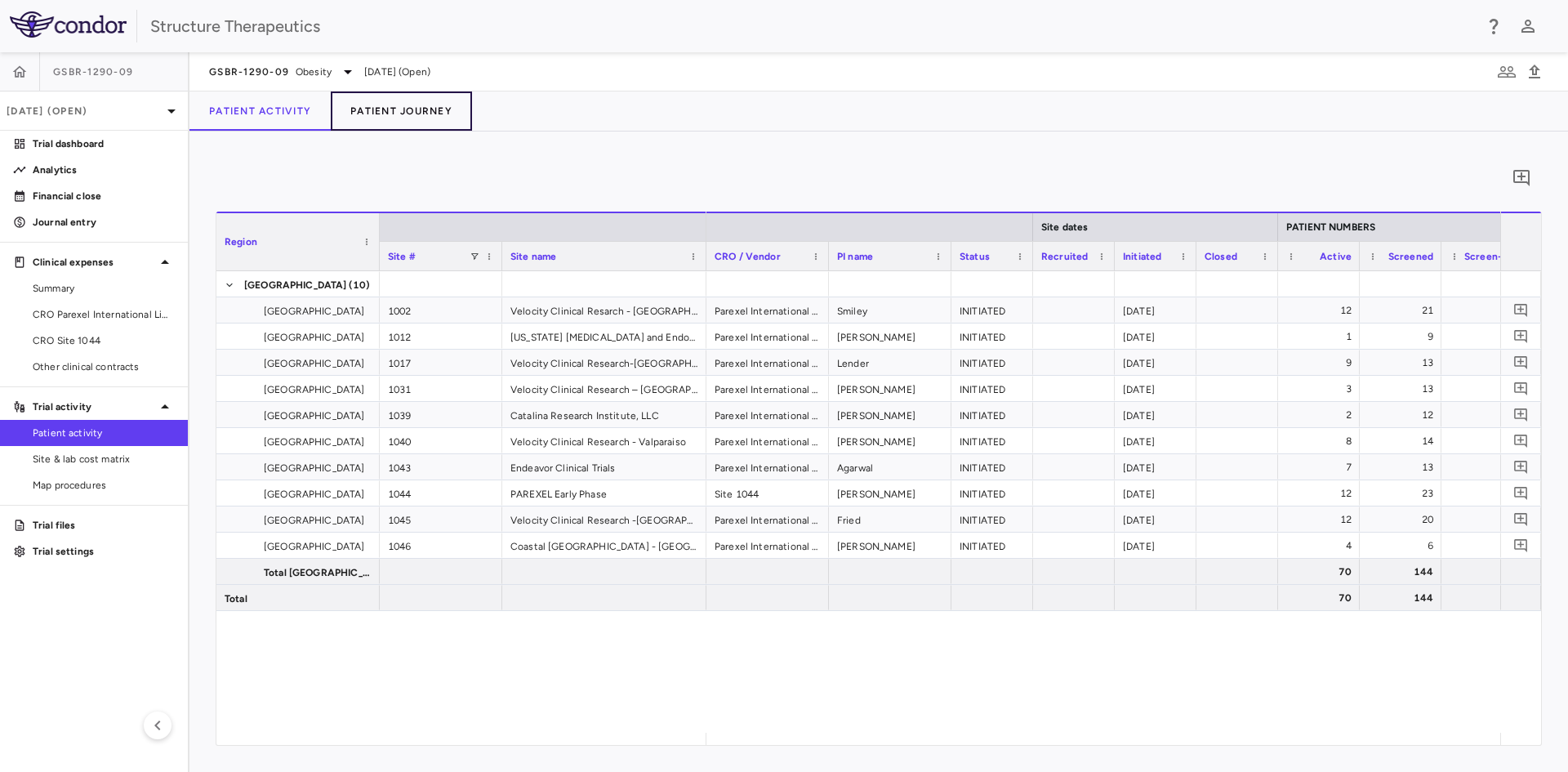
click at [411, 113] on button "Patient Journey" at bounding box center [401, 111] width 141 height 39
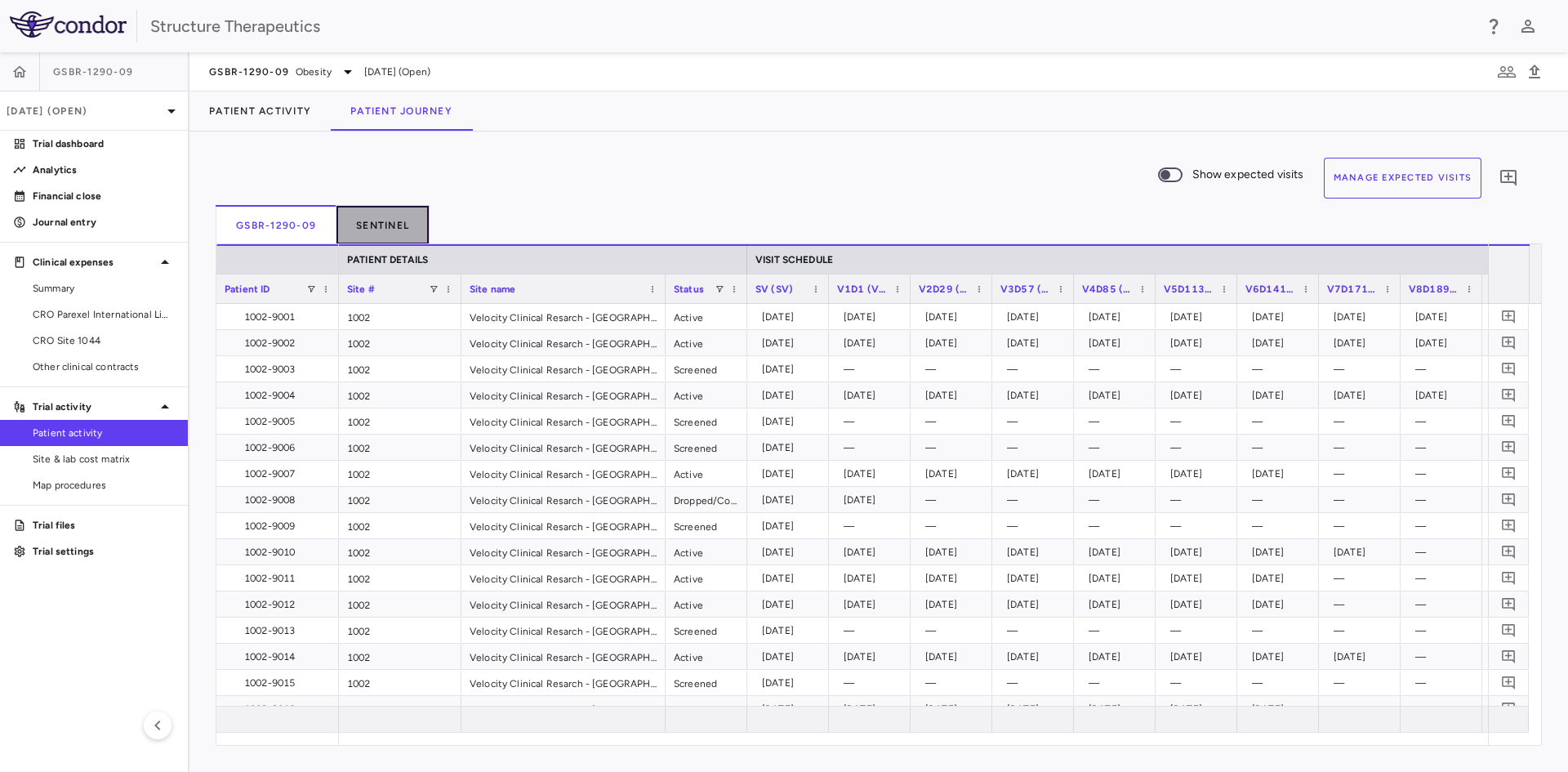
click at [385, 224] on button "Sentinel" at bounding box center [383, 224] width 93 height 39
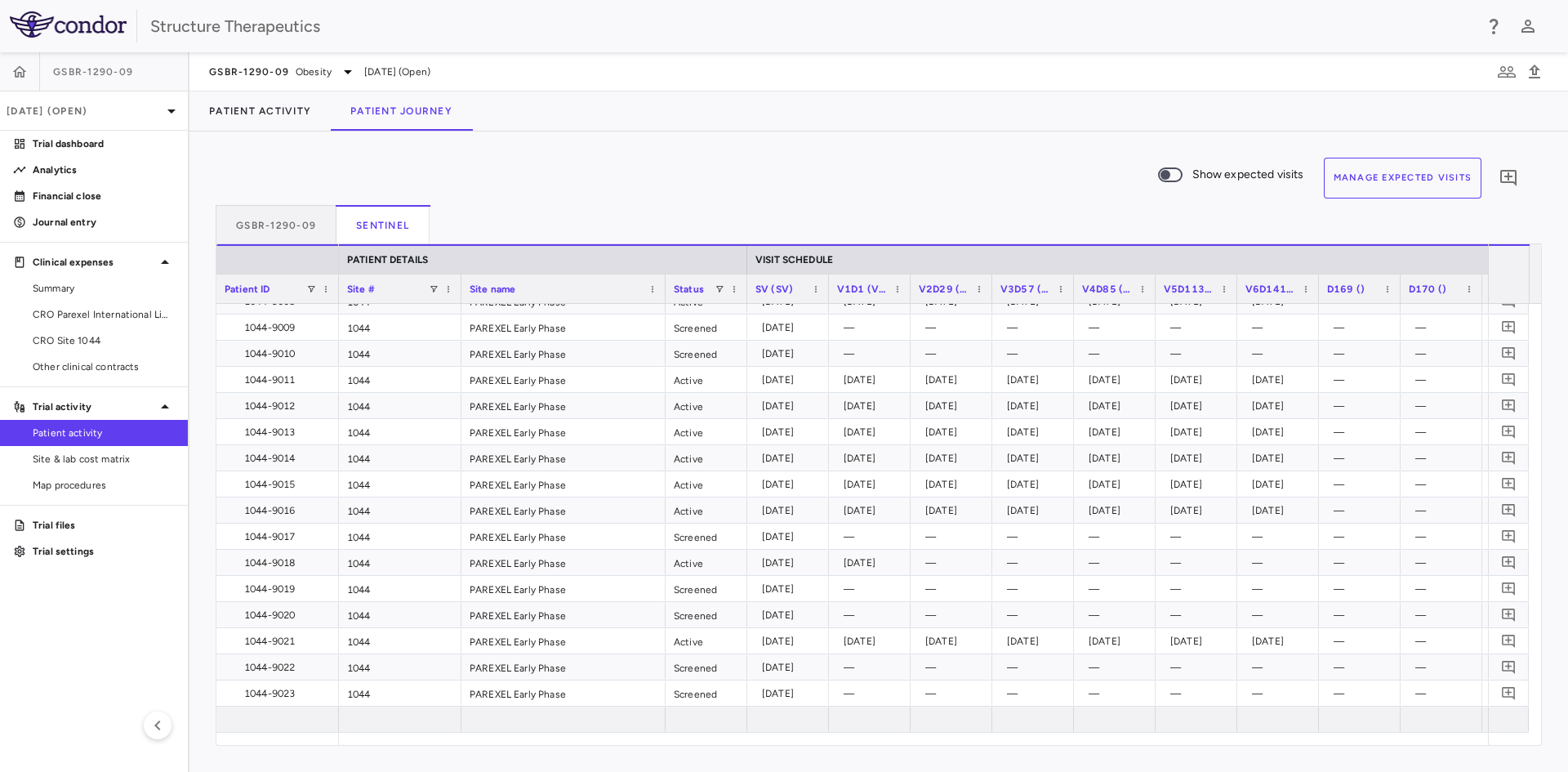
drag, startPoint x: 787, startPoint y: 747, endPoint x: 845, endPoint y: 744, distance: 58.1
click at [845, 744] on div "Show expected visits Manage Expected Visits 0 GSBR-1290-09 Sentinel Drag here t…" at bounding box center [878, 451] width 1379 height 640
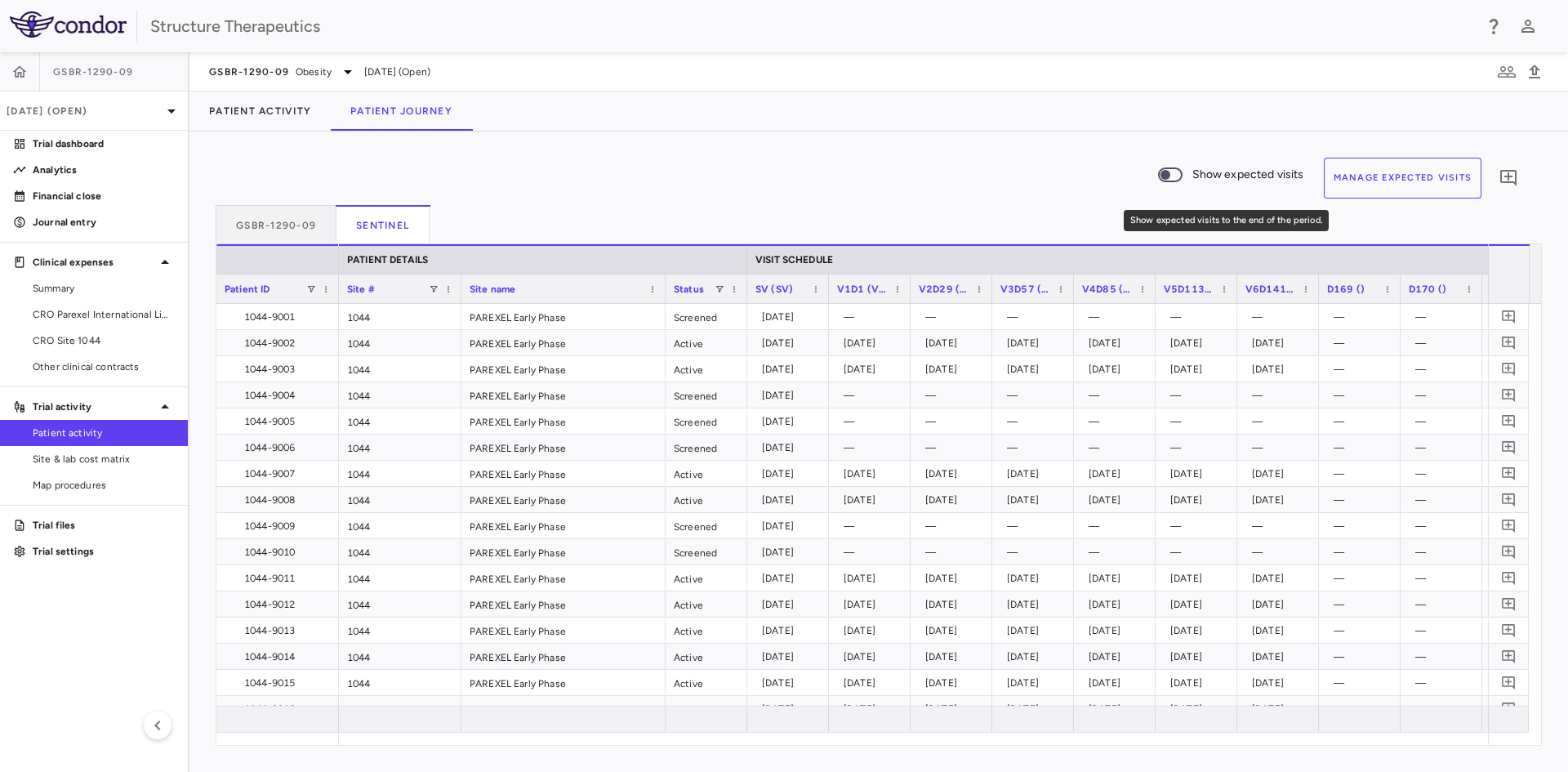
click at [1175, 182] on span "Show expected visits to the end of the period." at bounding box center [1170, 175] width 44 height 34
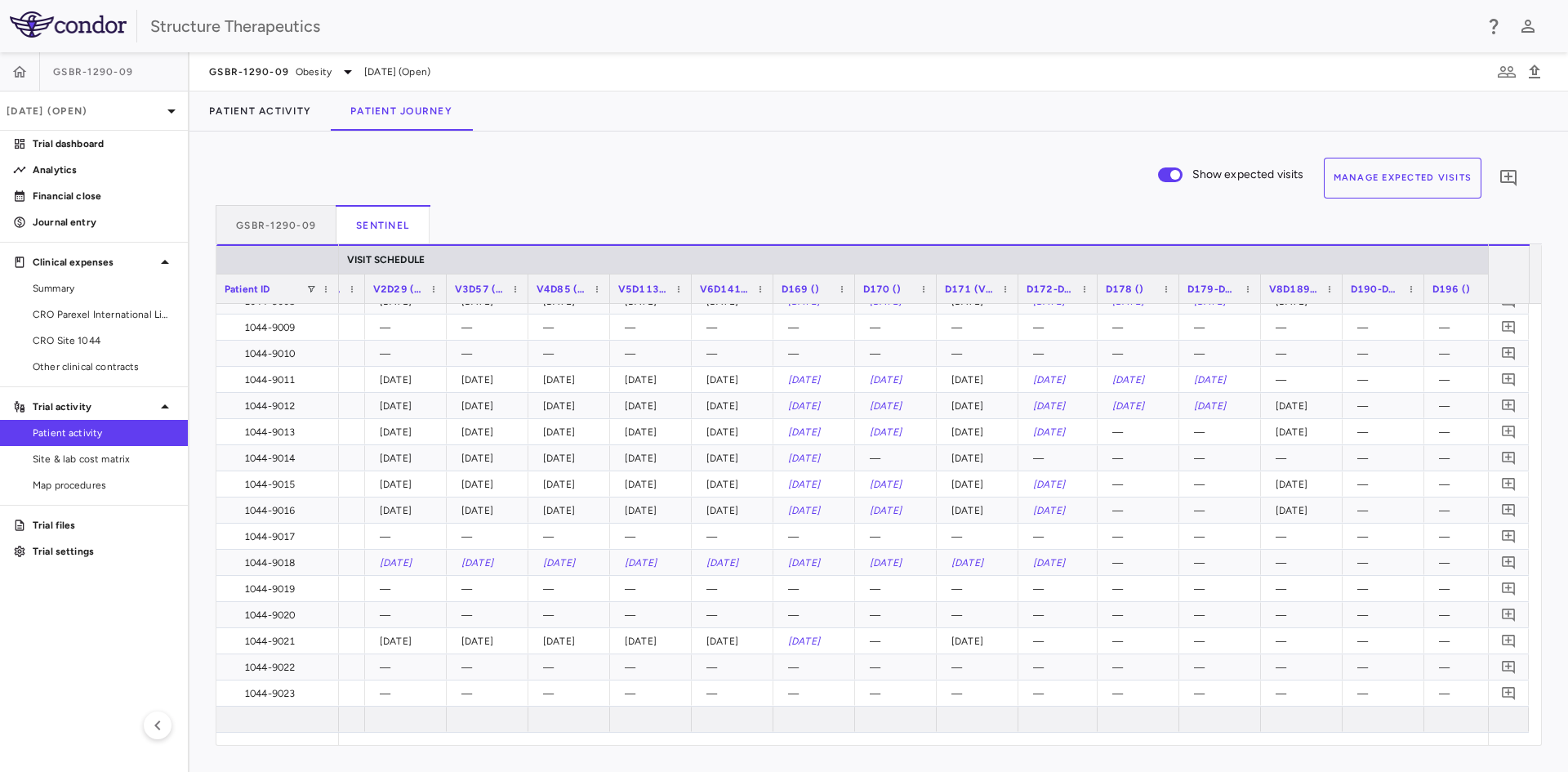
click at [1097, 288] on div at bounding box center [1097, 289] width 6 height 29
drag, startPoint x: 1261, startPoint y: 286, endPoint x: 1267, endPoint y: 294, distance: 10.0
click at [1267, 294] on div at bounding box center [1266, 289] width 6 height 29
click at [1349, 292] on div at bounding box center [1349, 289] width 6 height 29
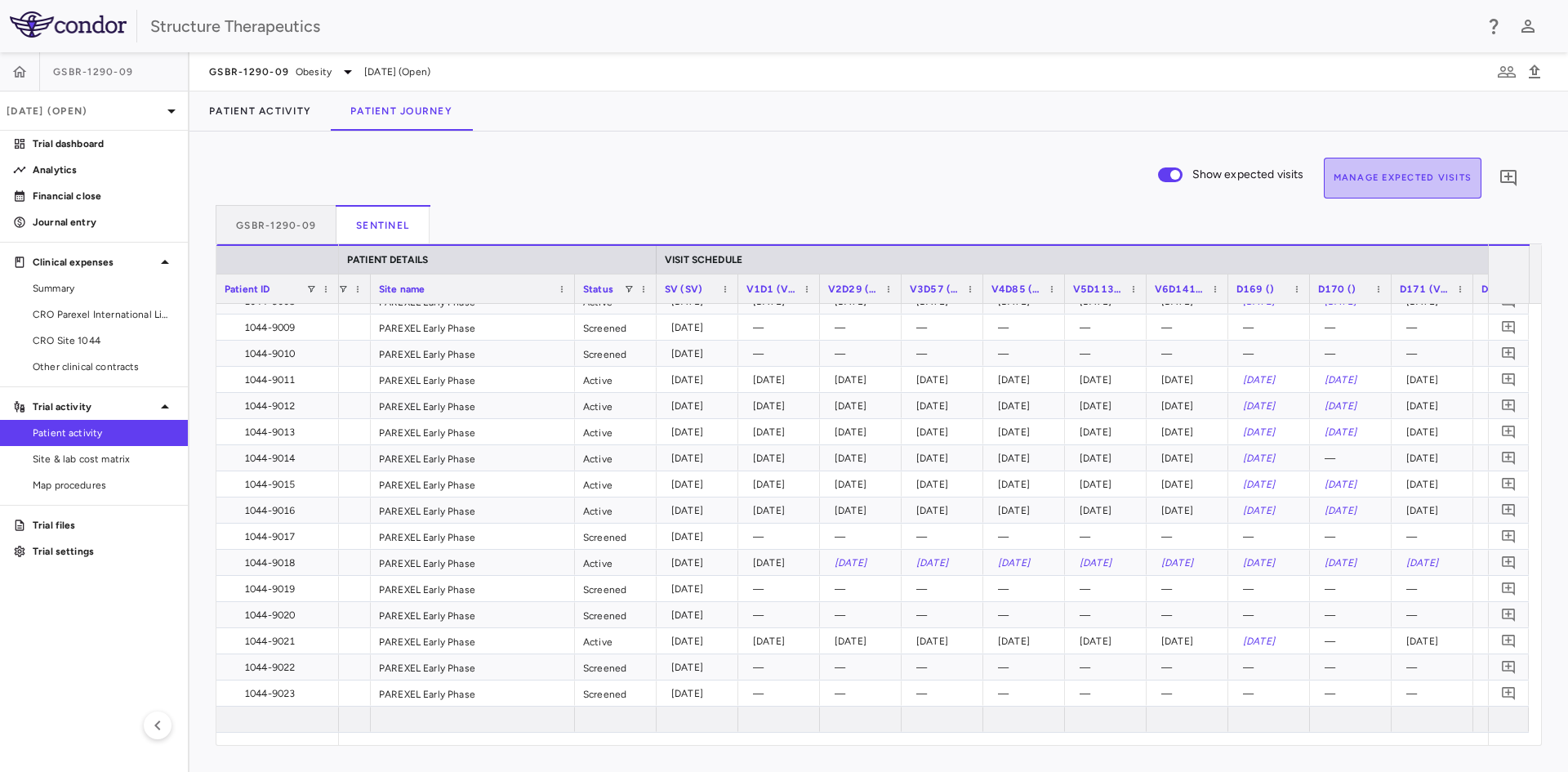
click at [1352, 178] on button "Manage Expected Visits" at bounding box center [1403, 178] width 158 height 40
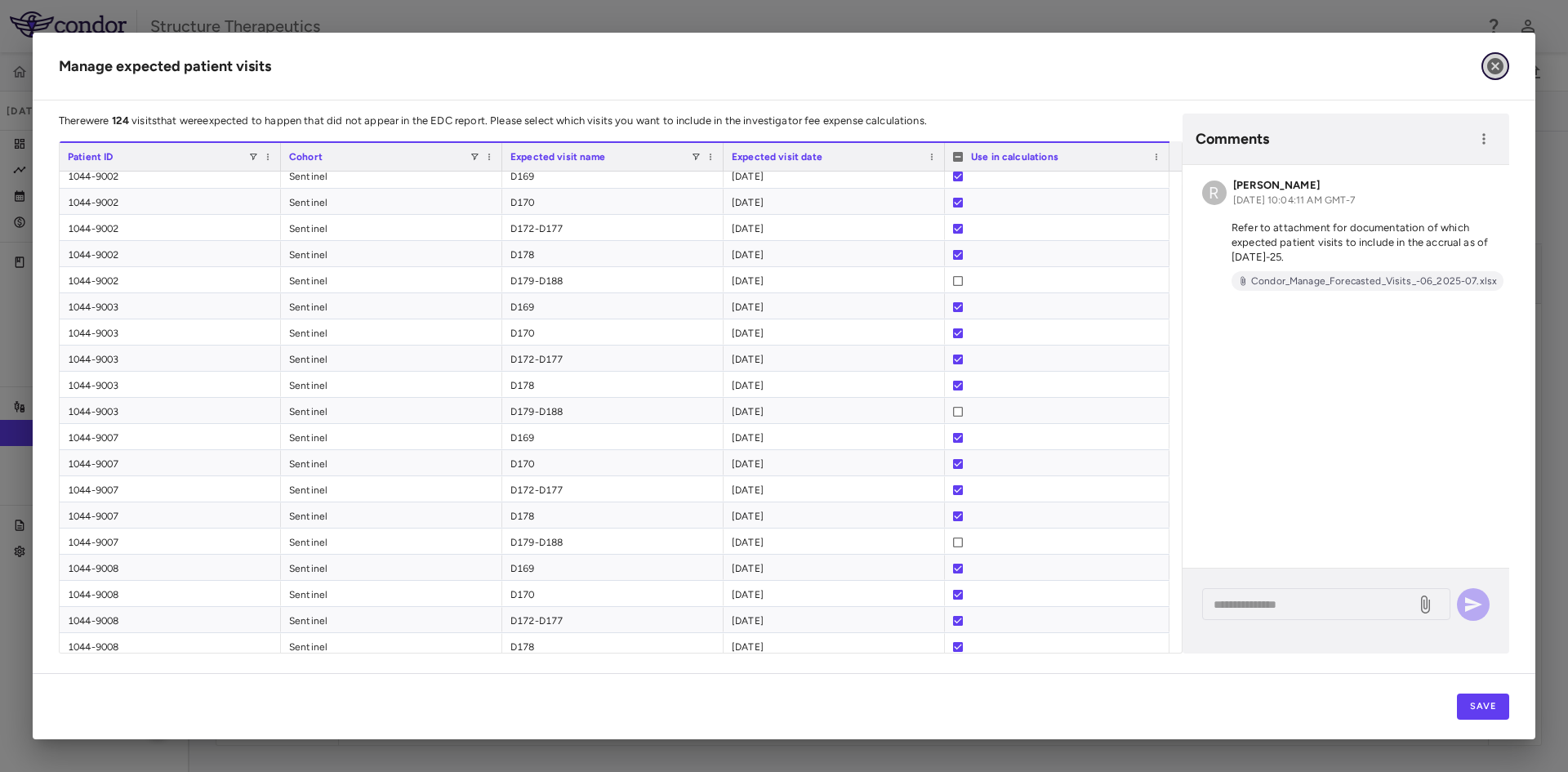
click at [1497, 63] on icon "button" at bounding box center [1495, 66] width 16 height 16
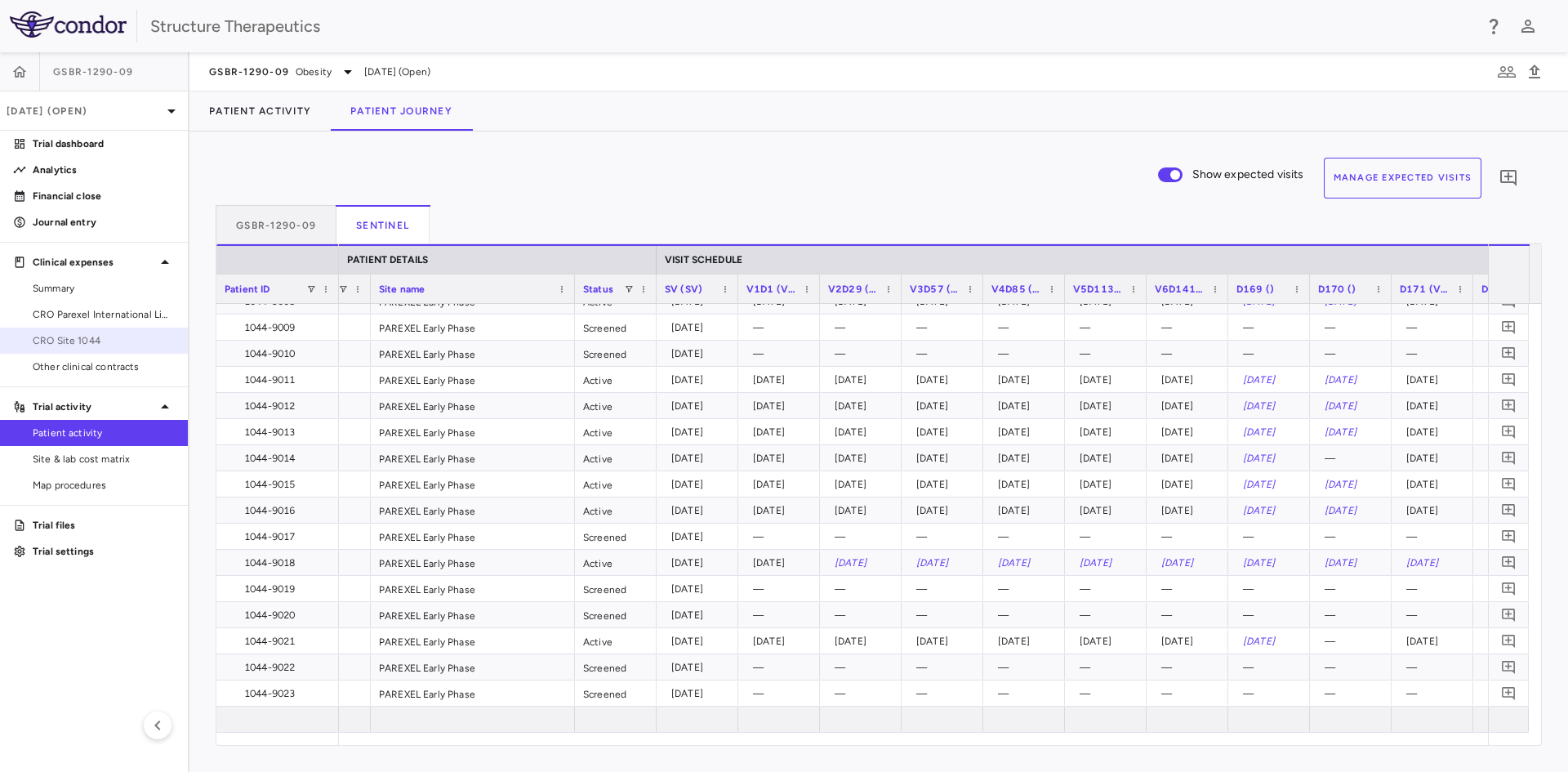
click at [149, 336] on span "CRO Site 1044" at bounding box center [103, 340] width 142 height 14
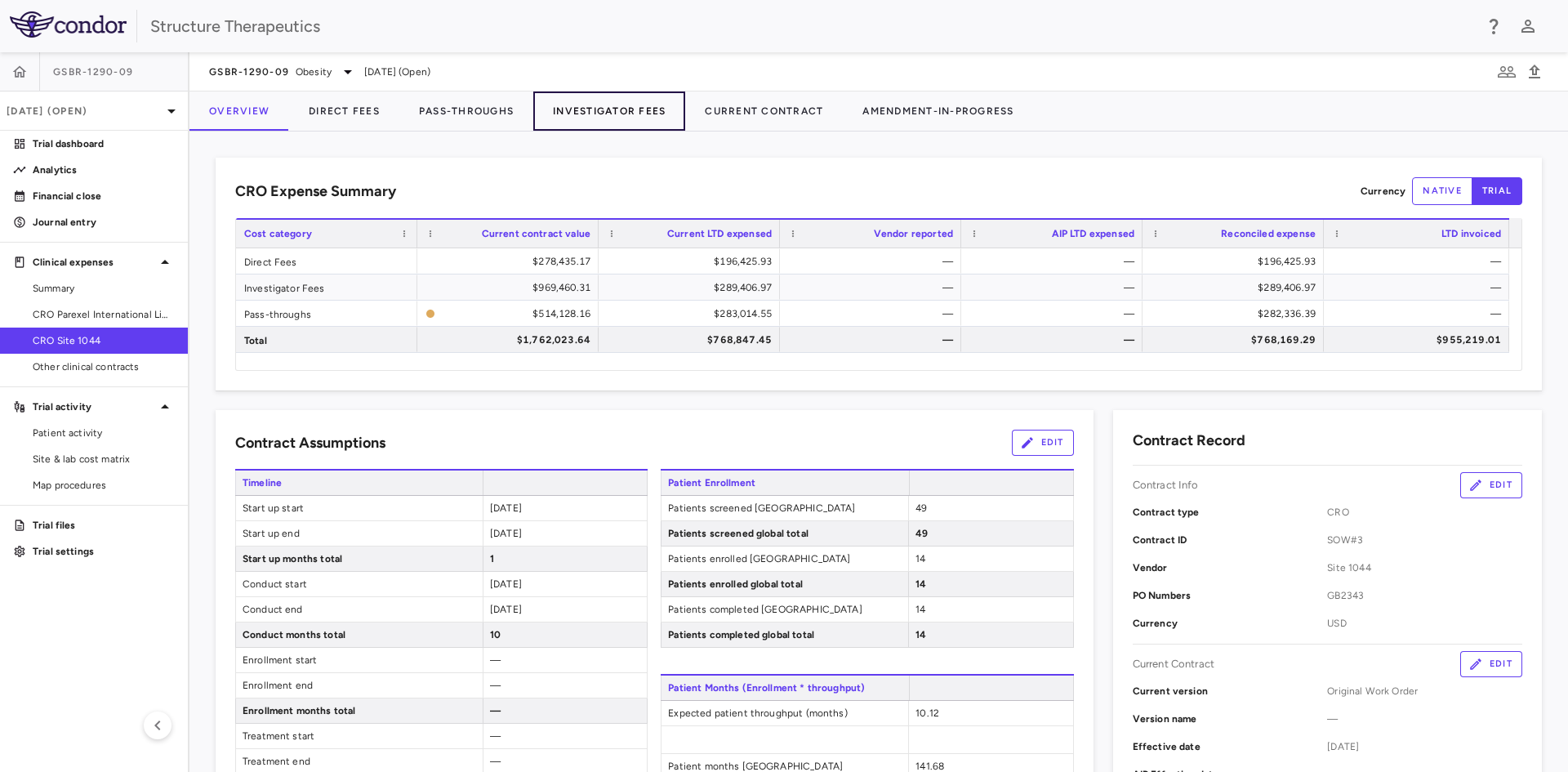
click at [596, 109] on button "Investigator Fees" at bounding box center [609, 111] width 152 height 39
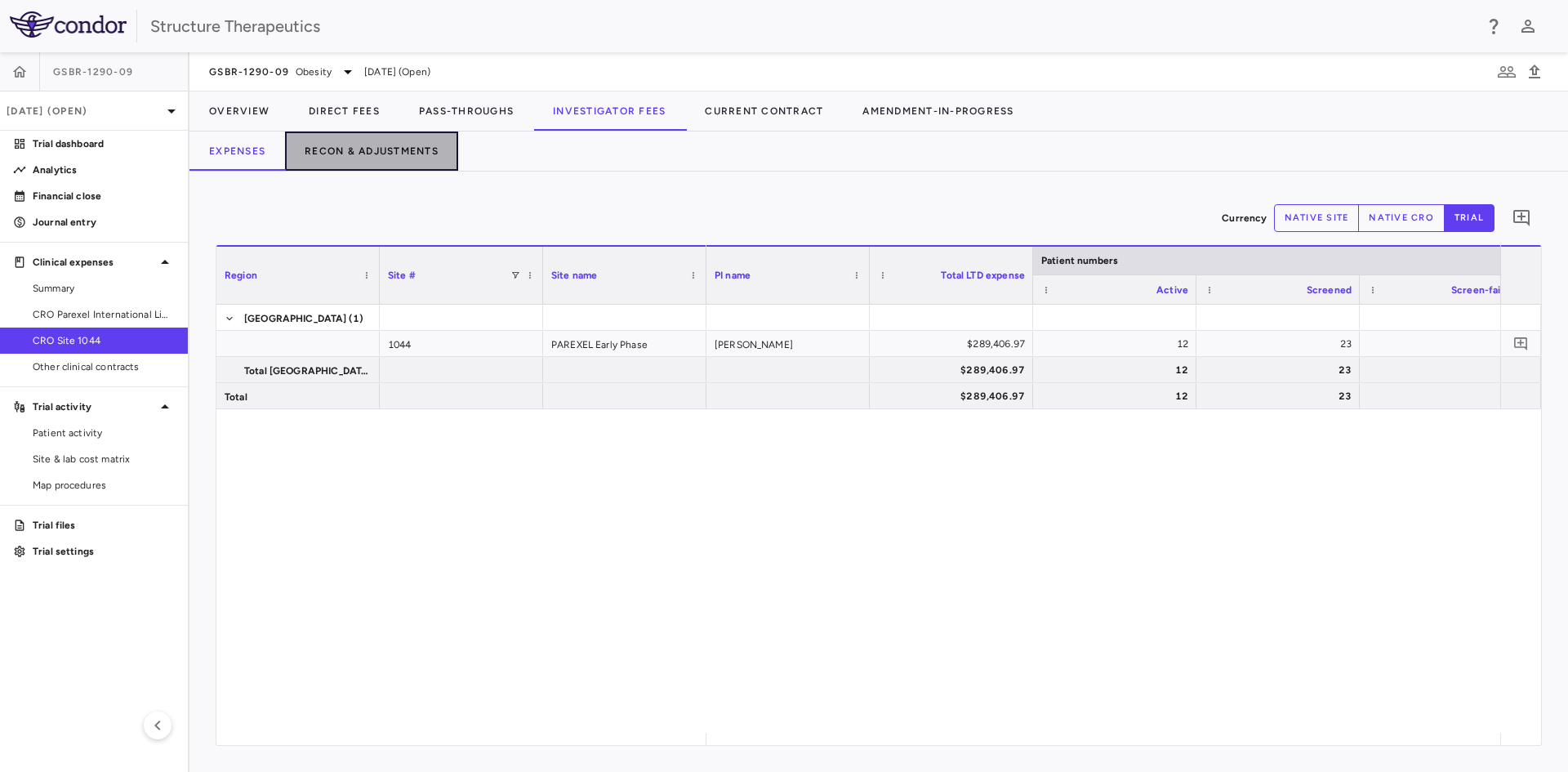
click at [418, 151] on button "Recon & Adjustments" at bounding box center [371, 151] width 173 height 39
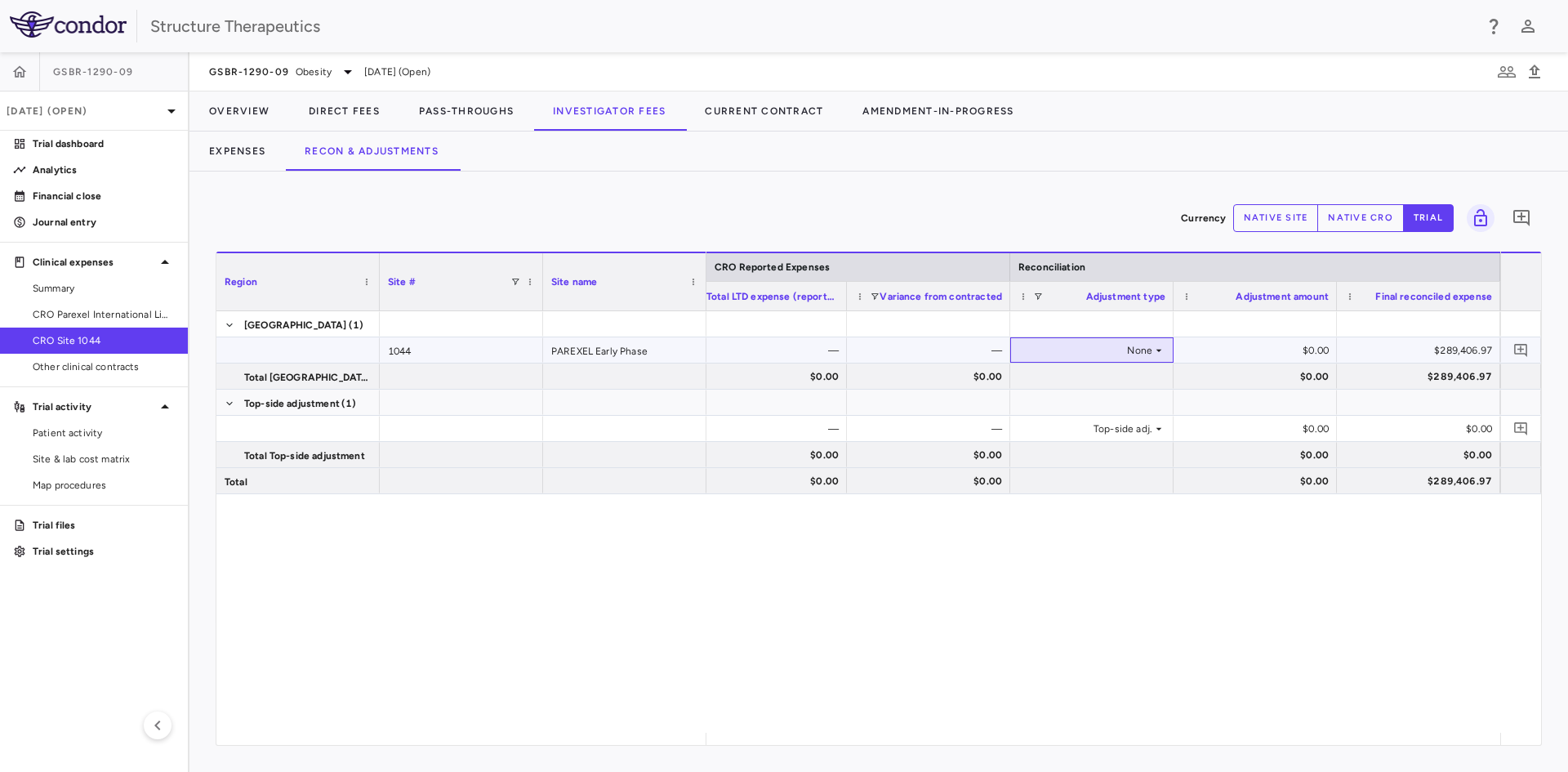
click at [1157, 347] on icon at bounding box center [1158, 350] width 13 height 13
click at [1094, 402] on li "Other" at bounding box center [1092, 406] width 162 height 24
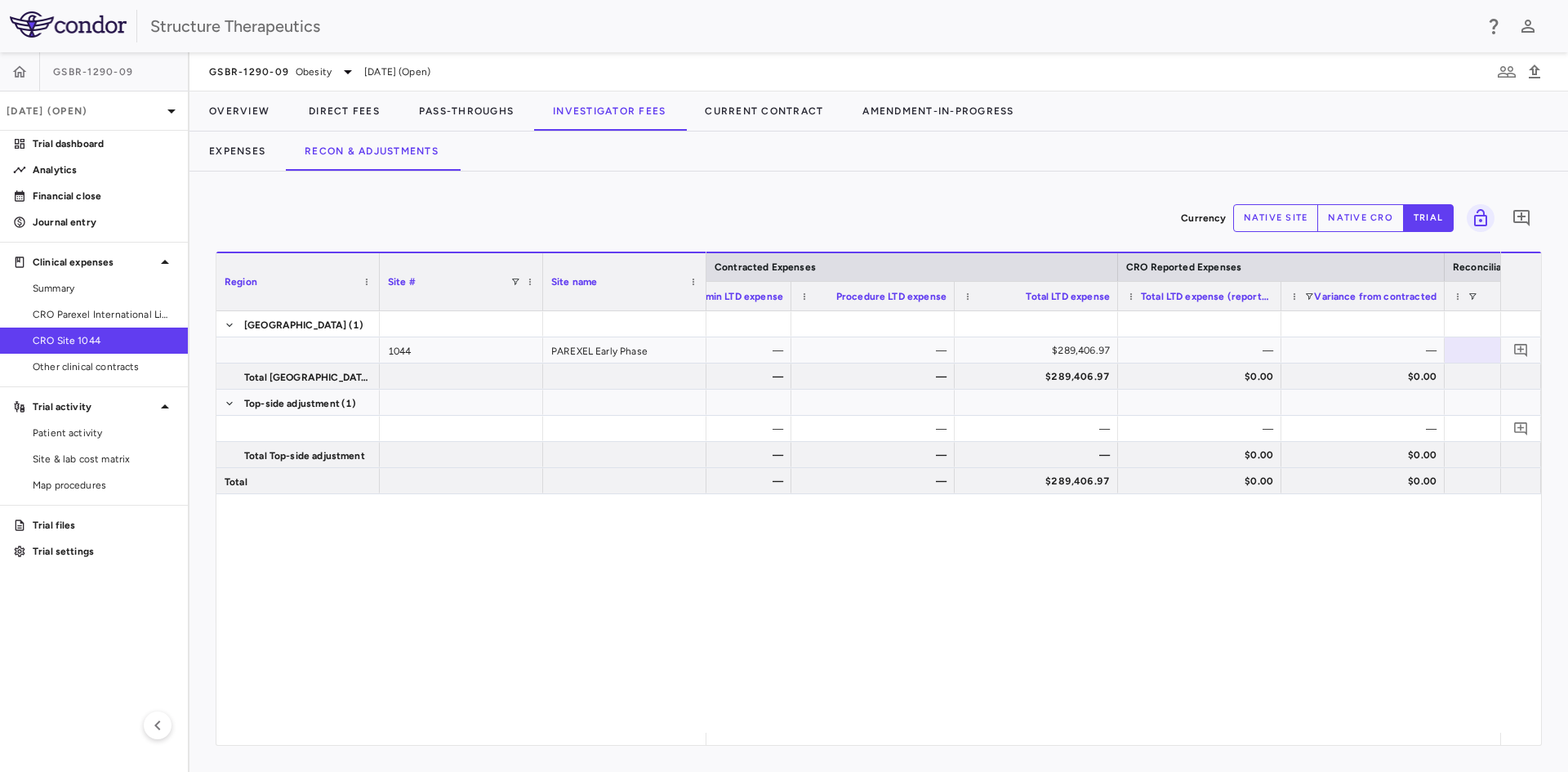
scroll to position [0, 552]
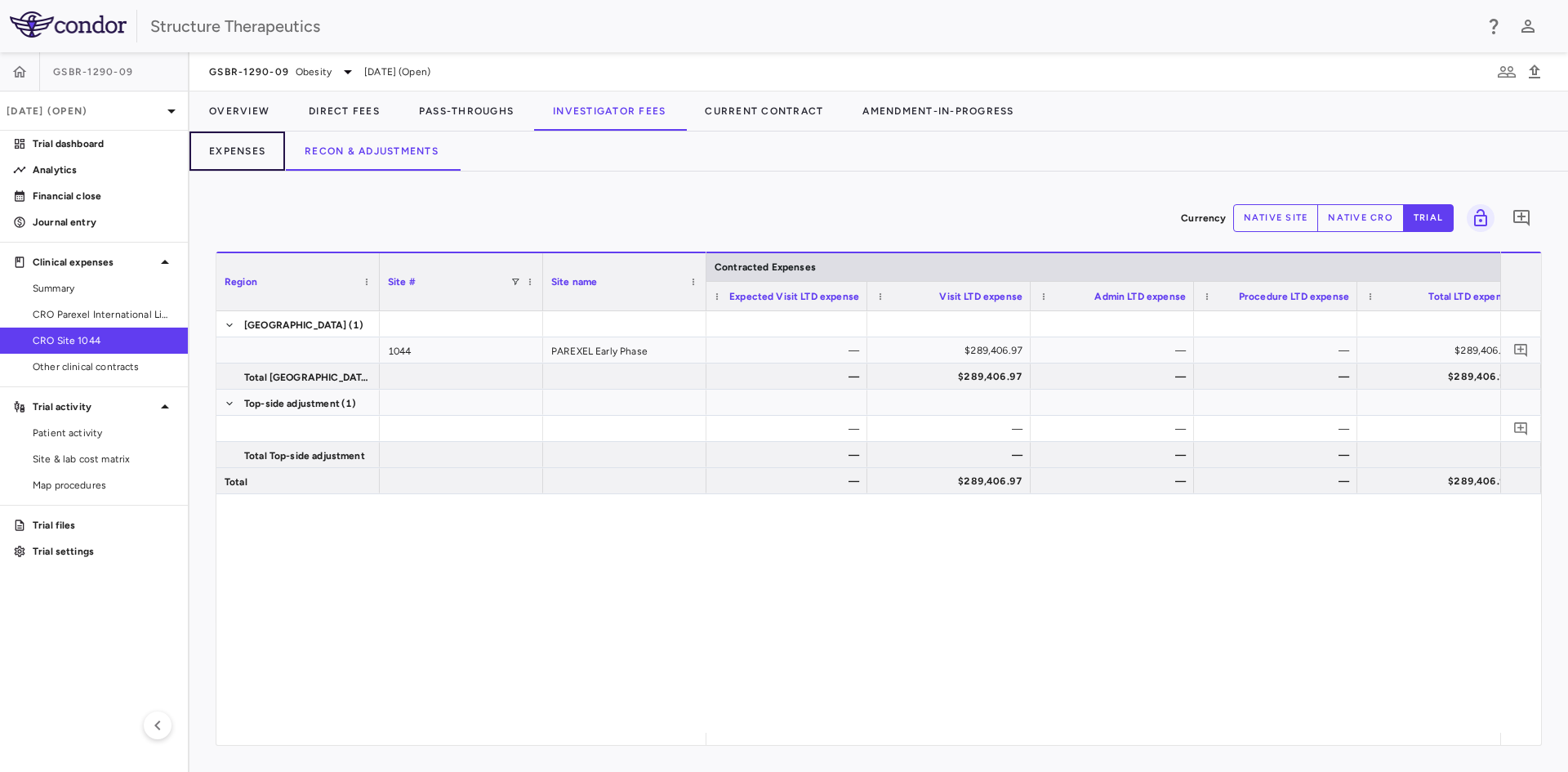
click at [231, 146] on button "Expenses" at bounding box center [237, 151] width 95 height 39
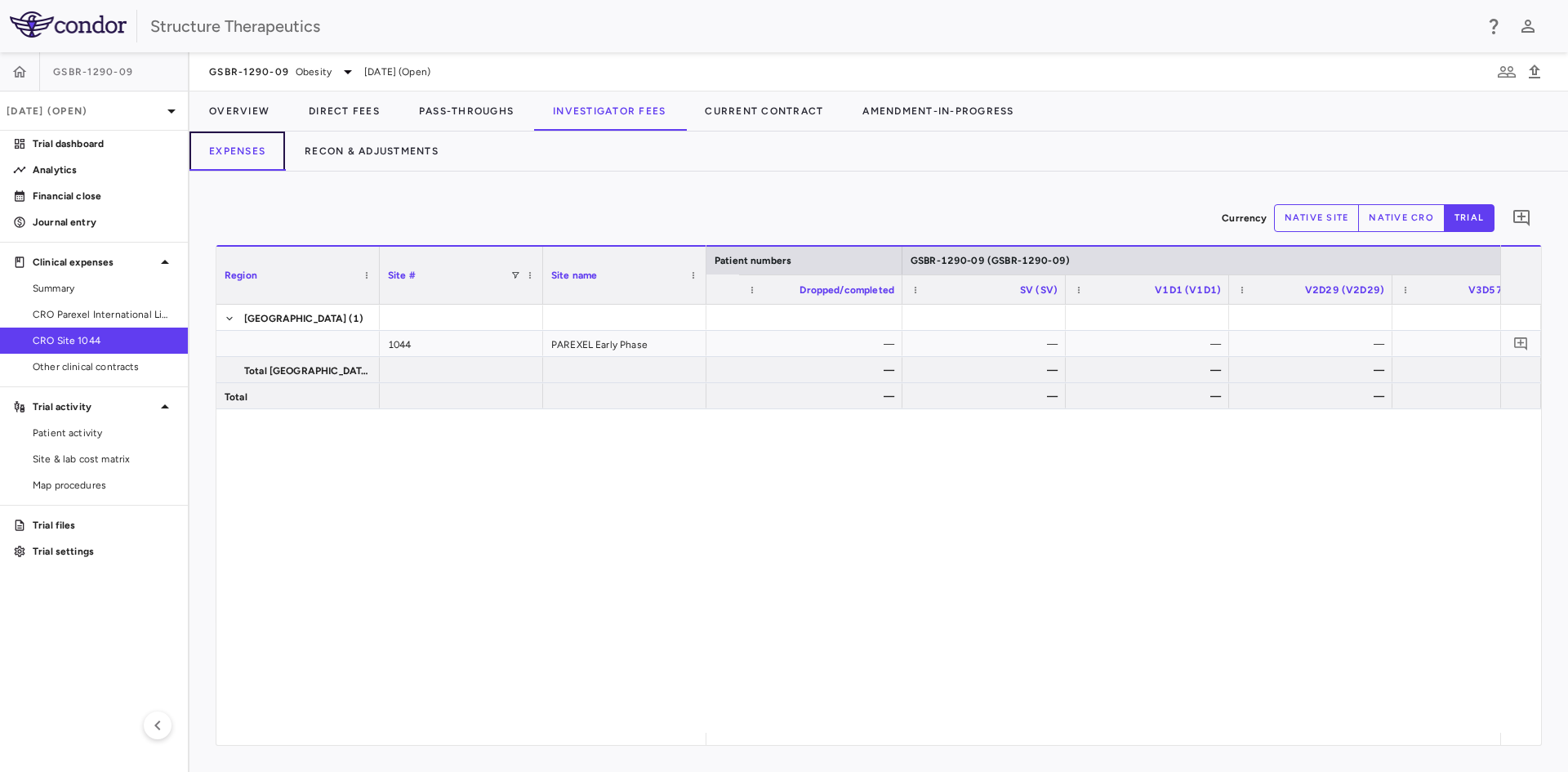
scroll to position [0, 1324]
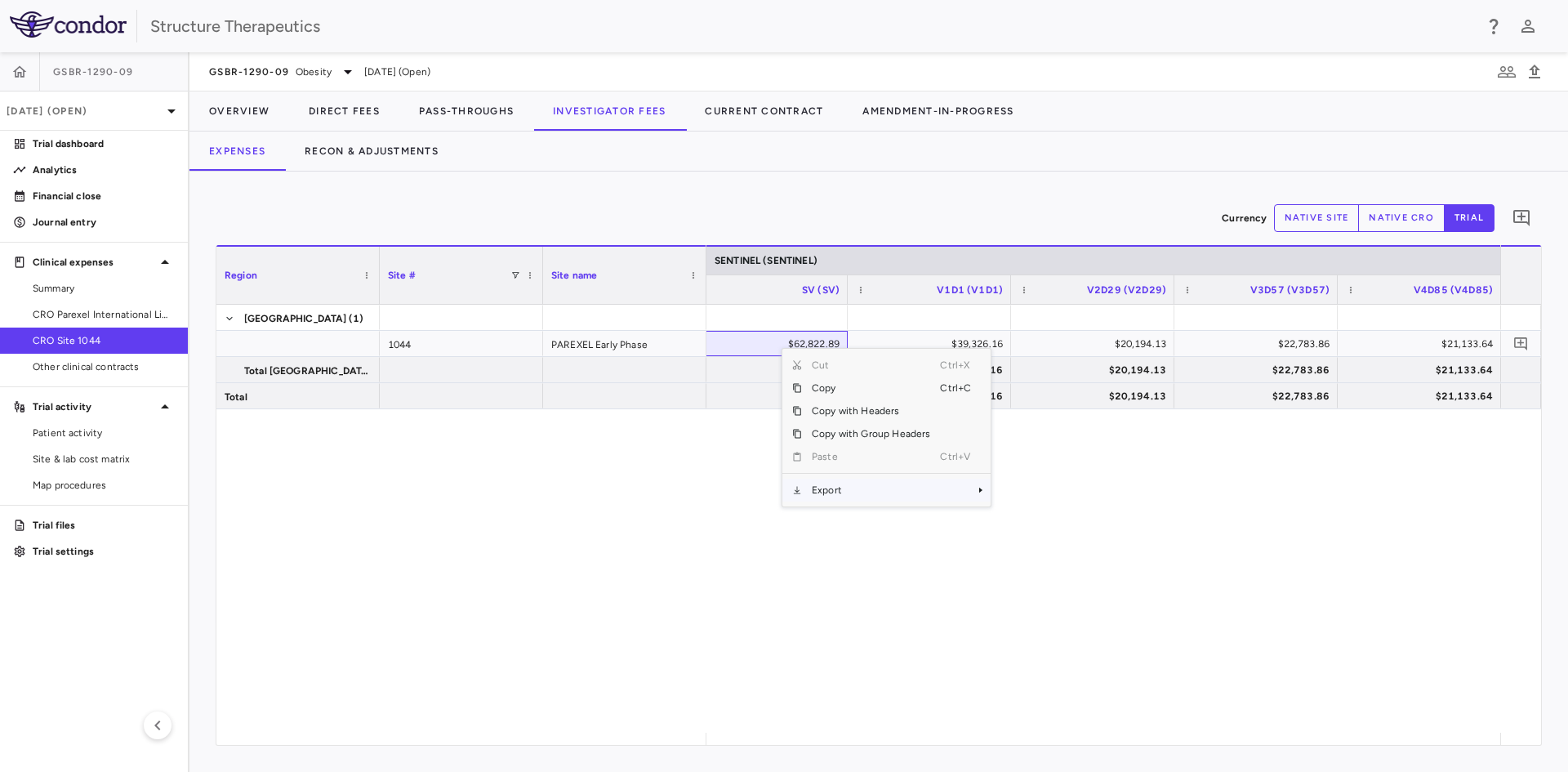
click at [832, 489] on span "Export" at bounding box center [871, 489] width 138 height 22
click at [912, 488] on span "Export" at bounding box center [871, 489] width 138 height 22
click at [1029, 519] on span "Excel Export" at bounding box center [1046, 518] width 77 height 22
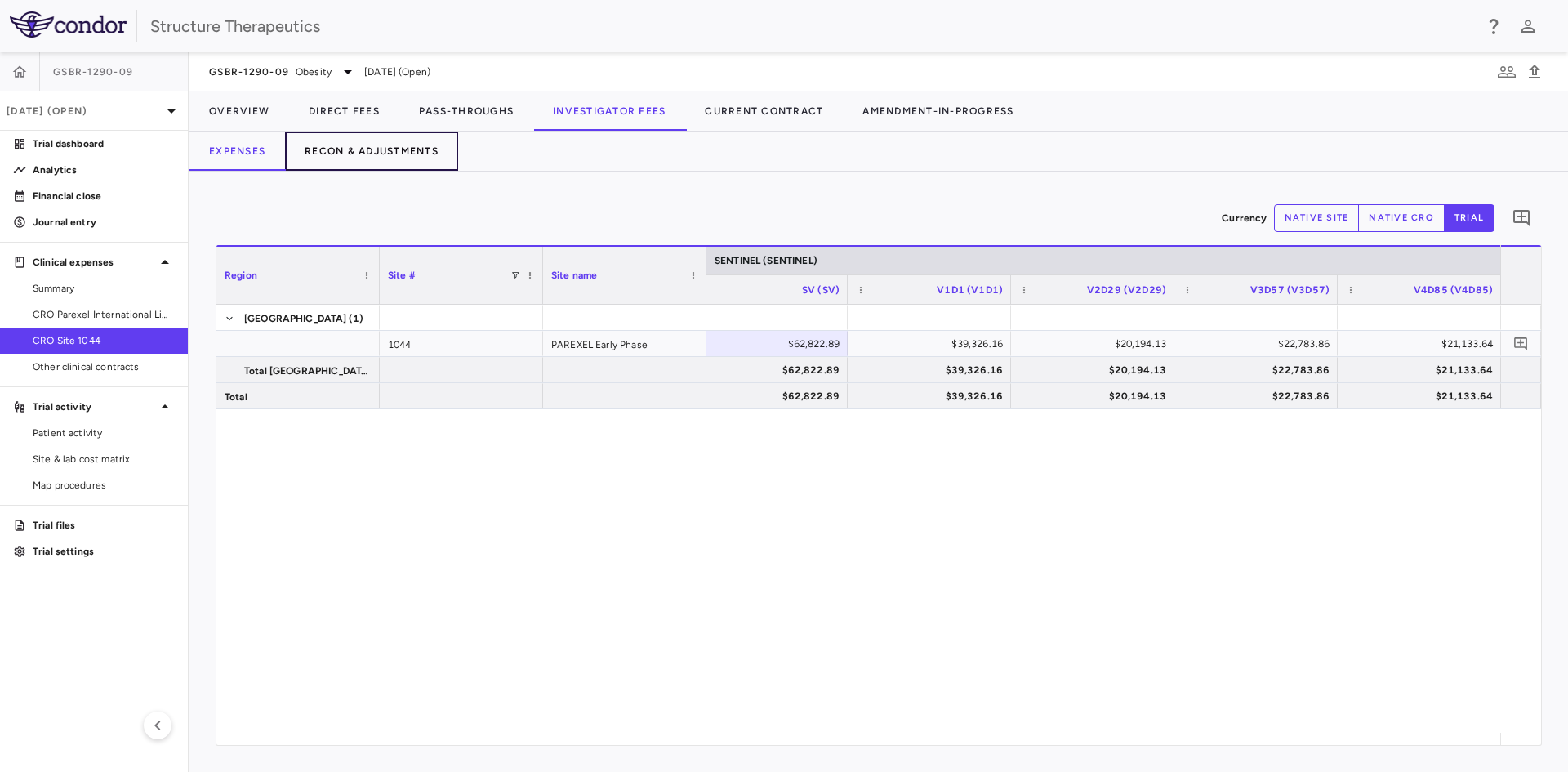
drag, startPoint x: 420, startPoint y: 145, endPoint x: 429, endPoint y: 155, distance: 13.5
click at [420, 145] on button "Recon & Adjustments" at bounding box center [371, 151] width 173 height 39
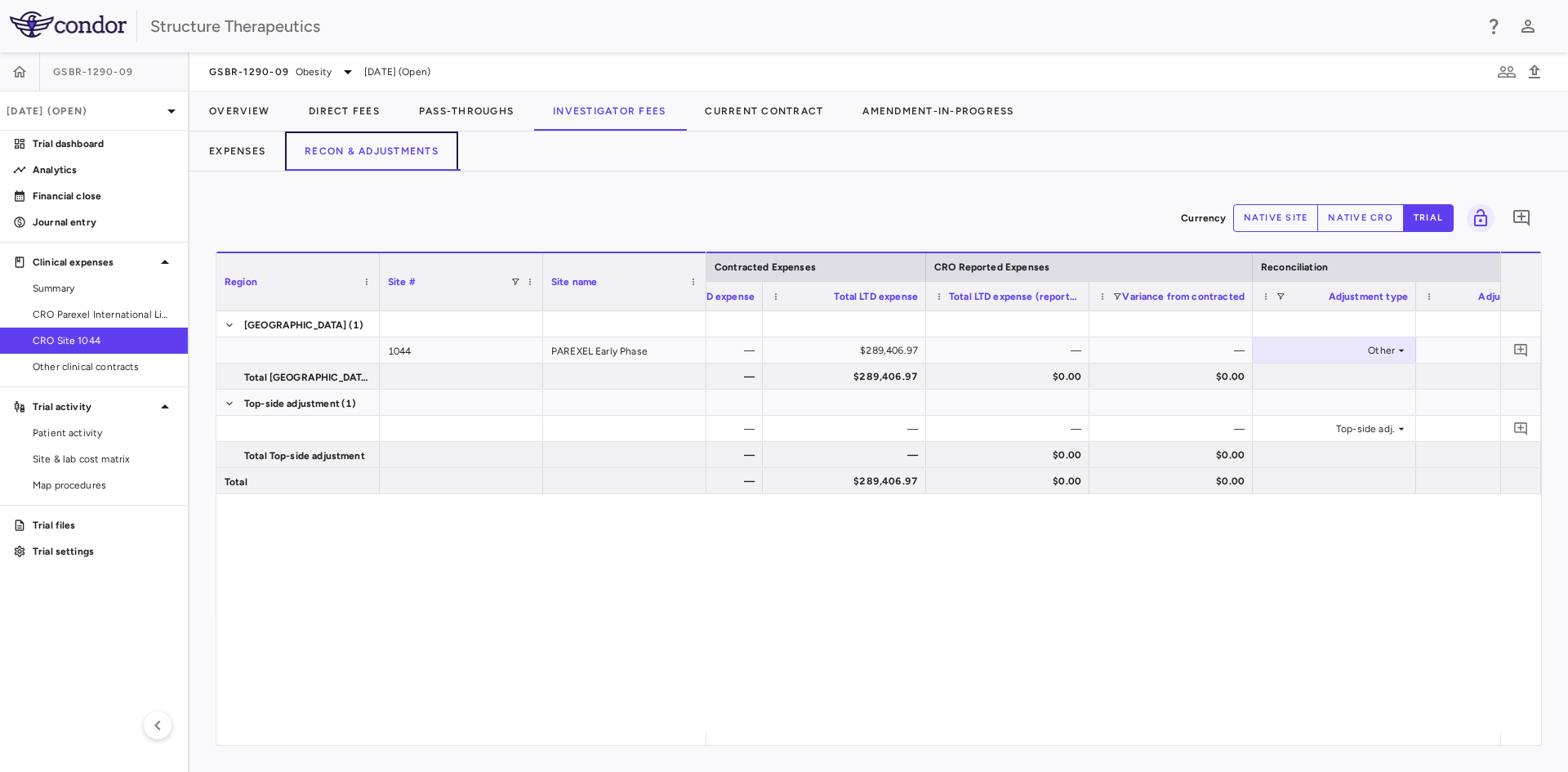
scroll to position [0, 1003]
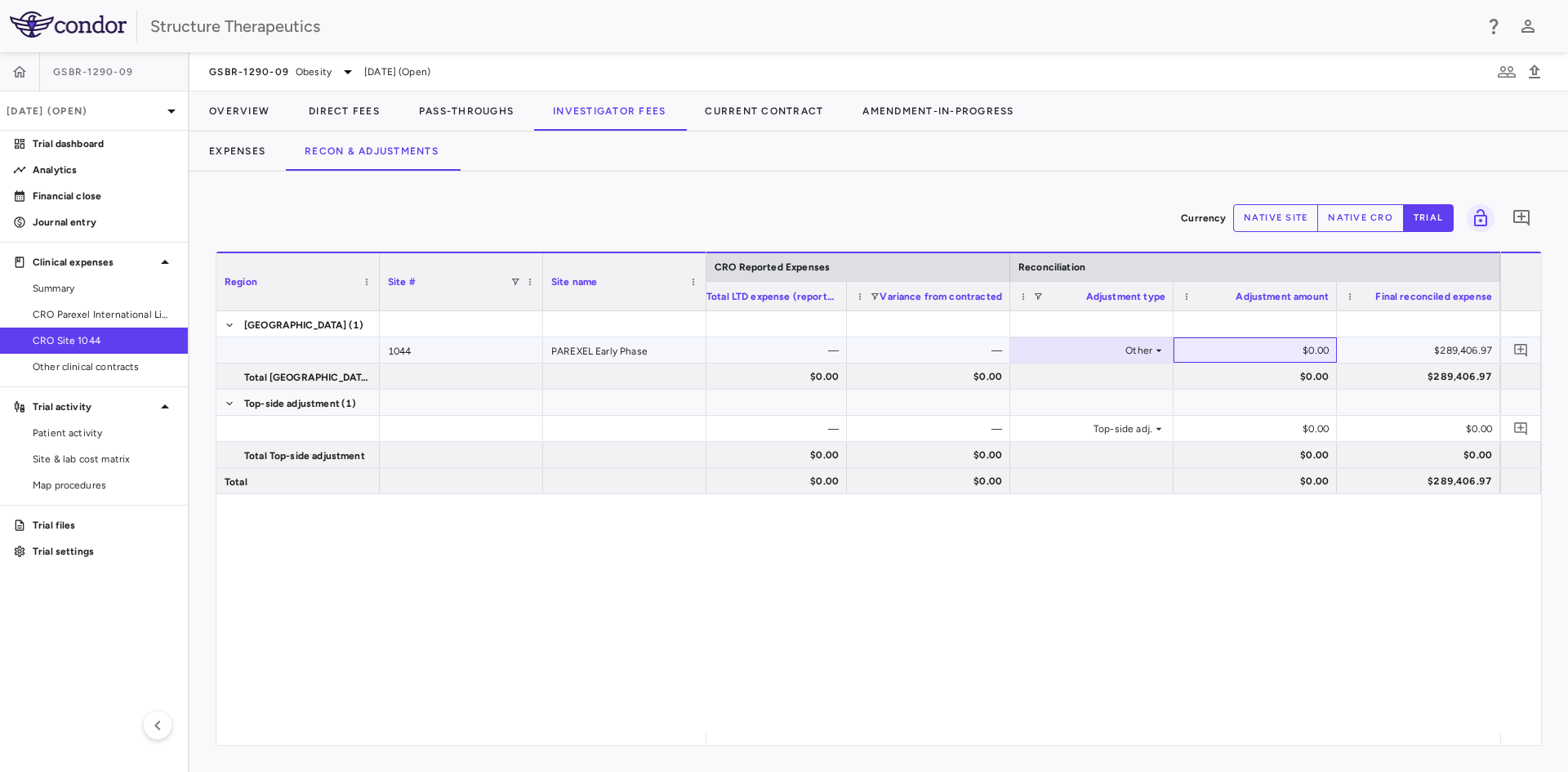
click at [1291, 340] on div "$0.00" at bounding box center [1258, 350] width 140 height 26
click at [1311, 345] on div "$0.00" at bounding box center [1258, 350] width 140 height 26
click at [1308, 351] on div "$0.00" at bounding box center [1258, 350] width 140 height 26
click at [1317, 351] on div "$0.00" at bounding box center [1258, 350] width 140 height 26
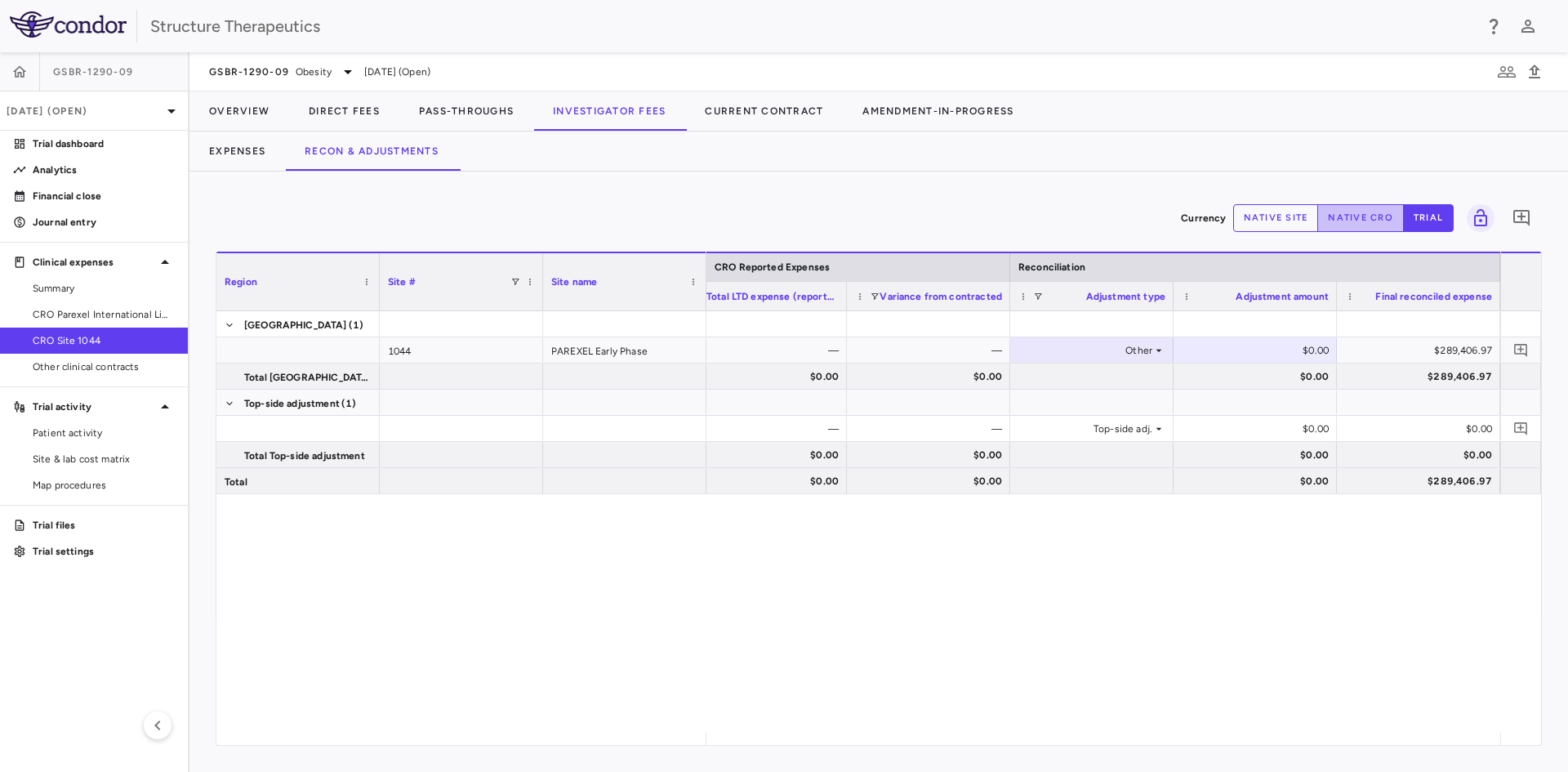
click at [1351, 223] on button "native cro" at bounding box center [1361, 217] width 86 height 28
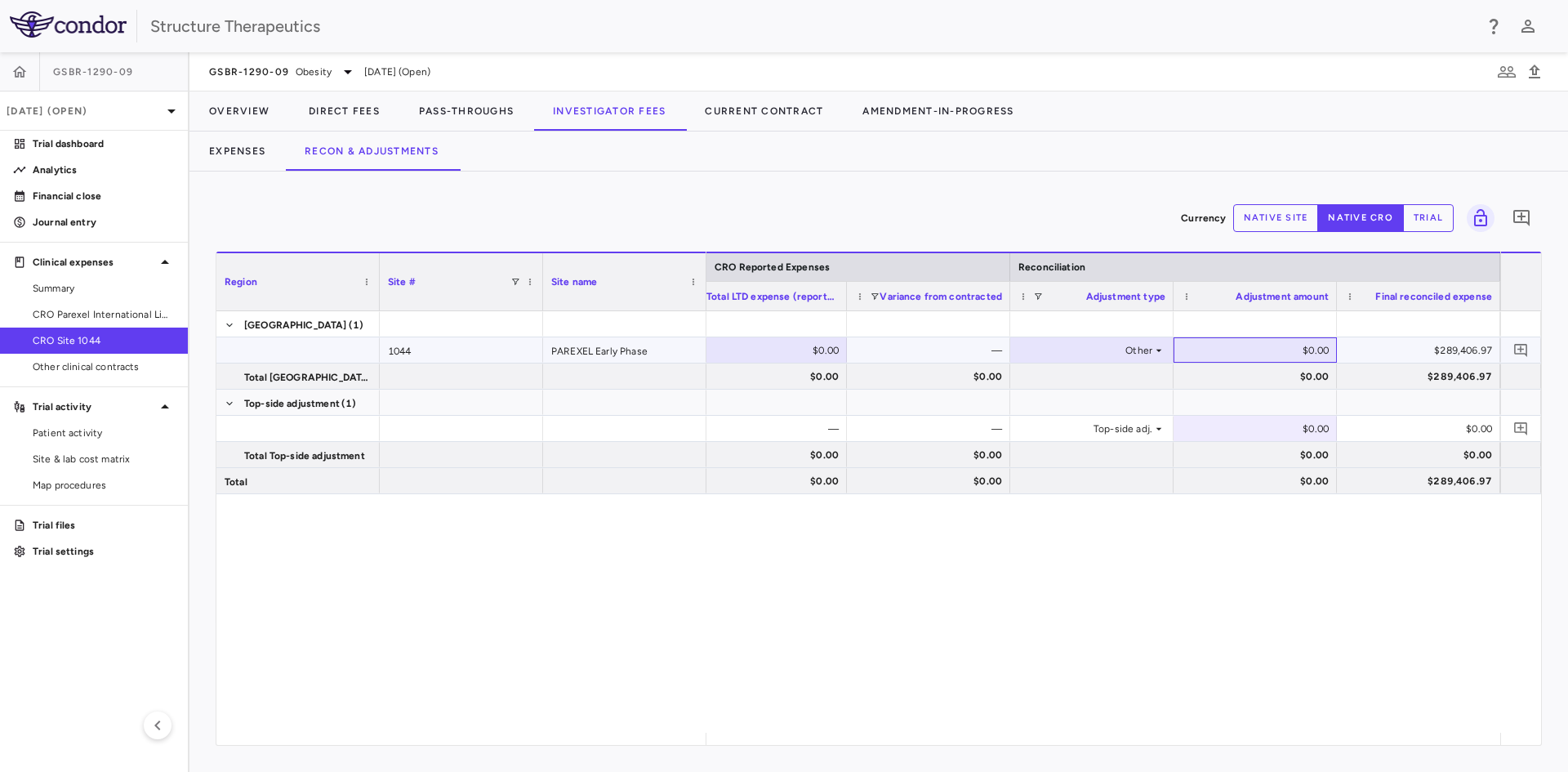
click at [1316, 346] on div "$0.00" at bounding box center [1258, 350] width 140 height 26
type input "*********"
click at [106, 167] on p "Analytics" at bounding box center [103, 170] width 142 height 14
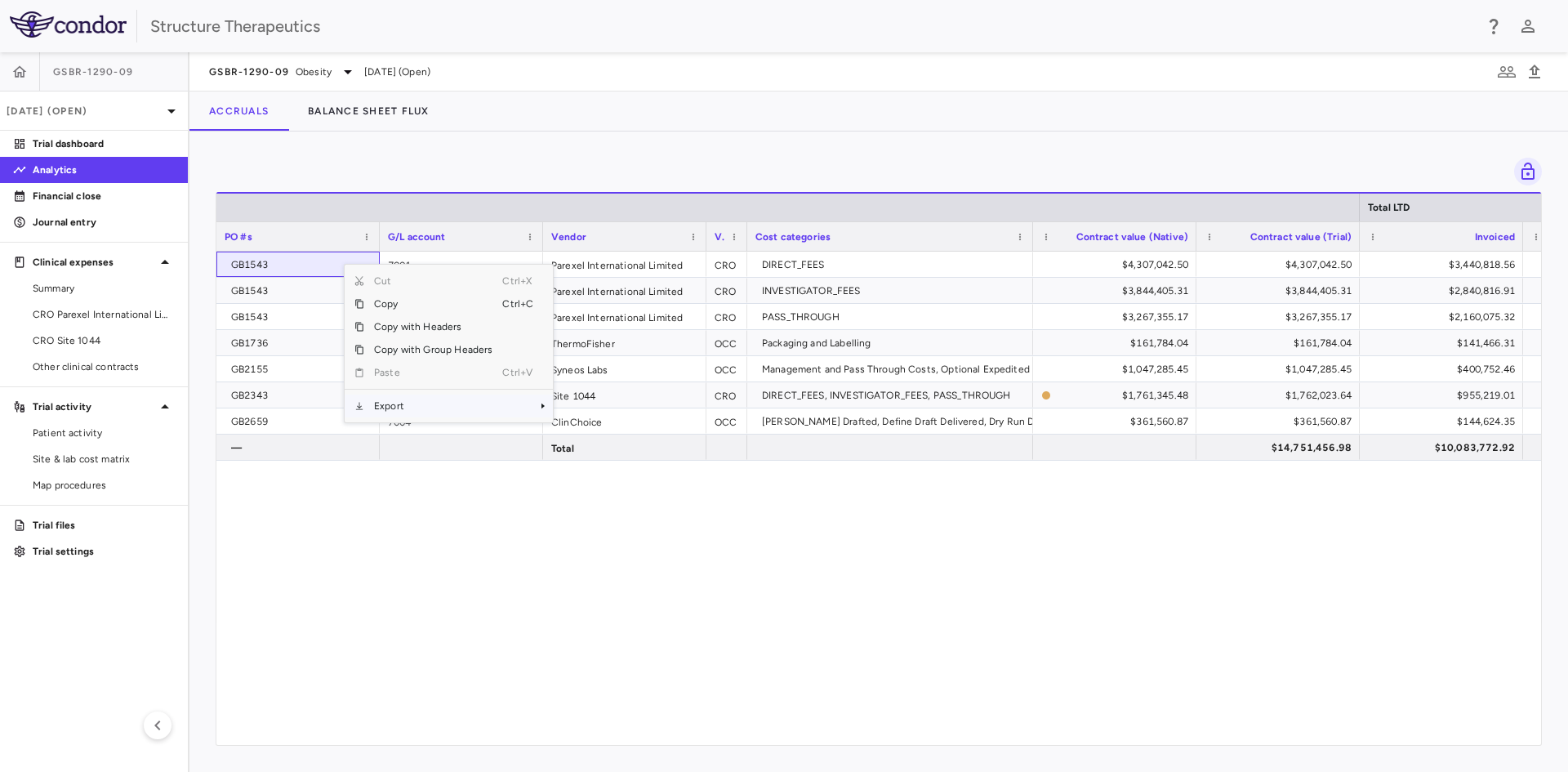
click at [405, 398] on span "Export" at bounding box center [434, 405] width 138 height 22
click at [592, 436] on span "Excel Export" at bounding box center [608, 434] width 77 height 22
